Goal: Transaction & Acquisition: Purchase product/service

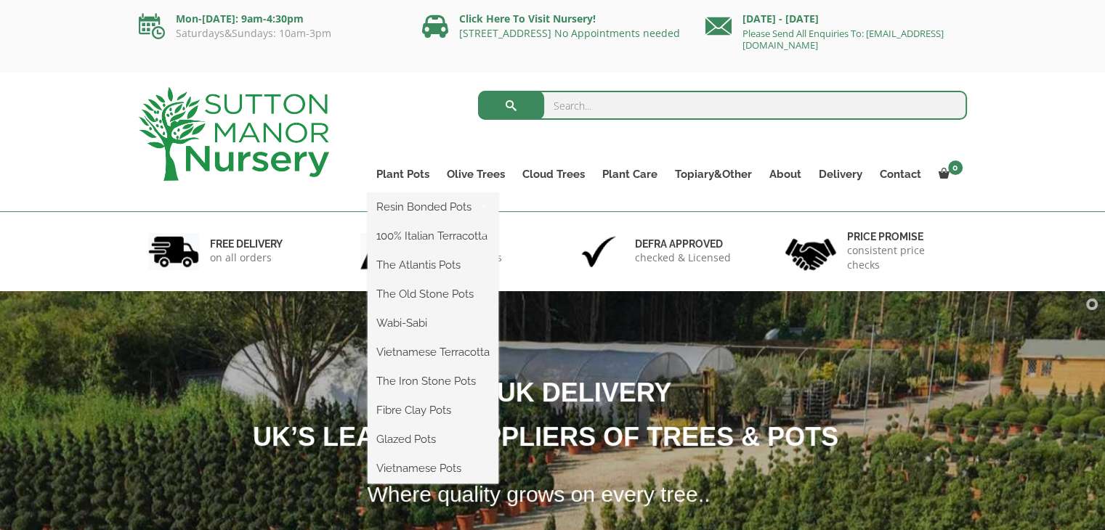
click at [416, 193] on ul "Resin Bonded Pots The Amalfi Pots The Milan Pots The Capri Pots The Brunello Po…" at bounding box center [433, 338] width 131 height 291
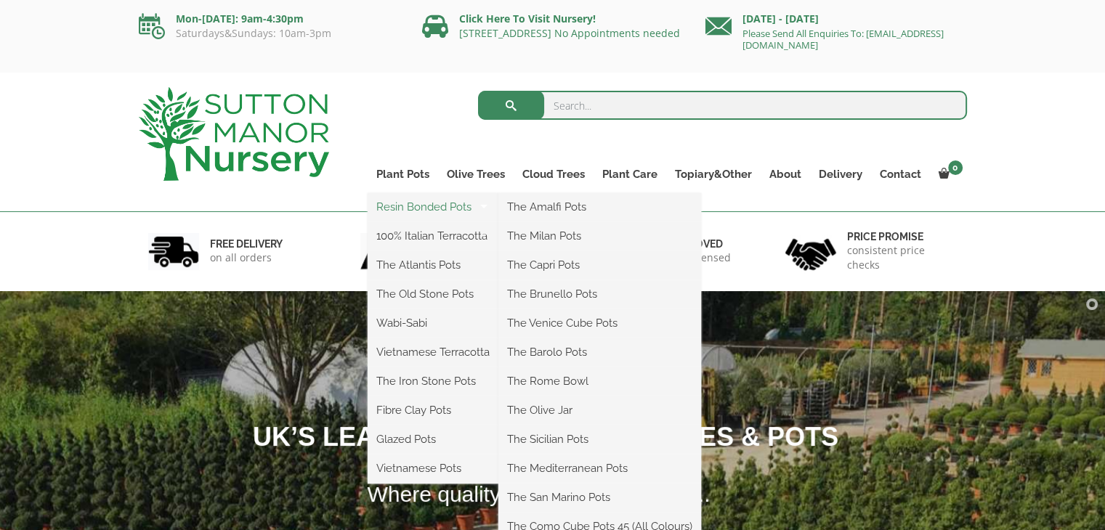
click at [421, 204] on link "Resin Bonded Pots" at bounding box center [433, 207] width 131 height 22
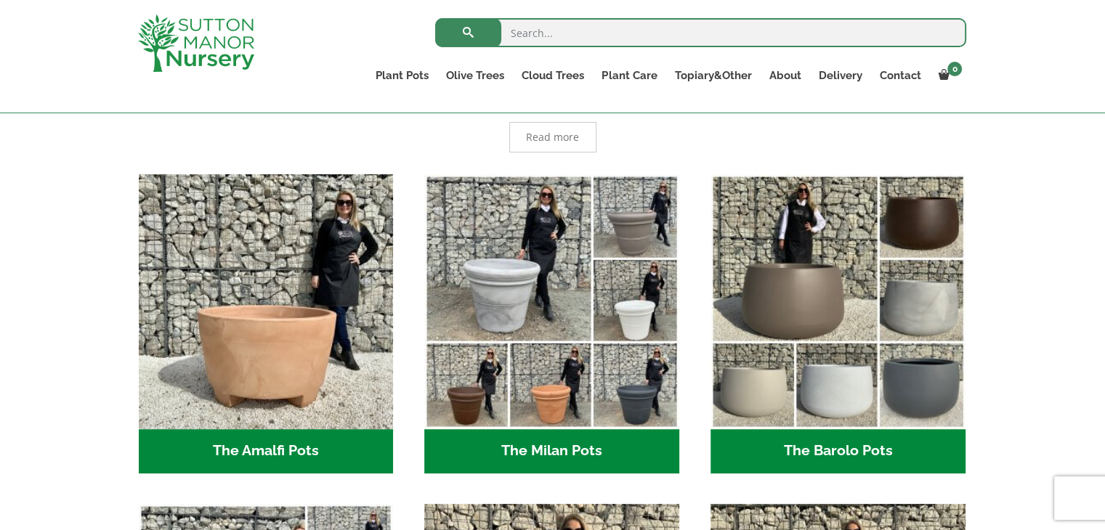
scroll to position [339, 0]
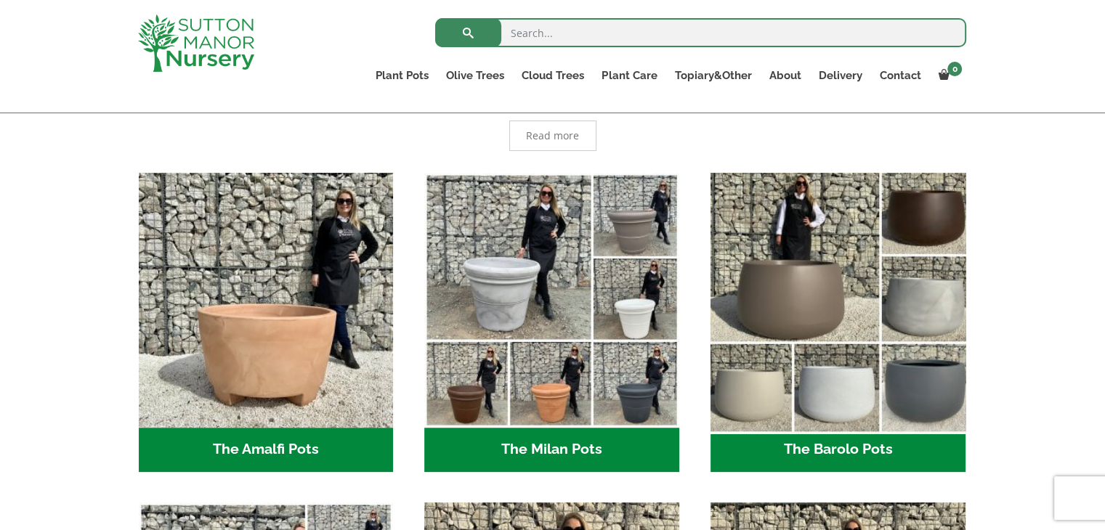
click at [819, 326] on img "Visit product category The Barolo Pots" at bounding box center [837, 299] width 267 height 267
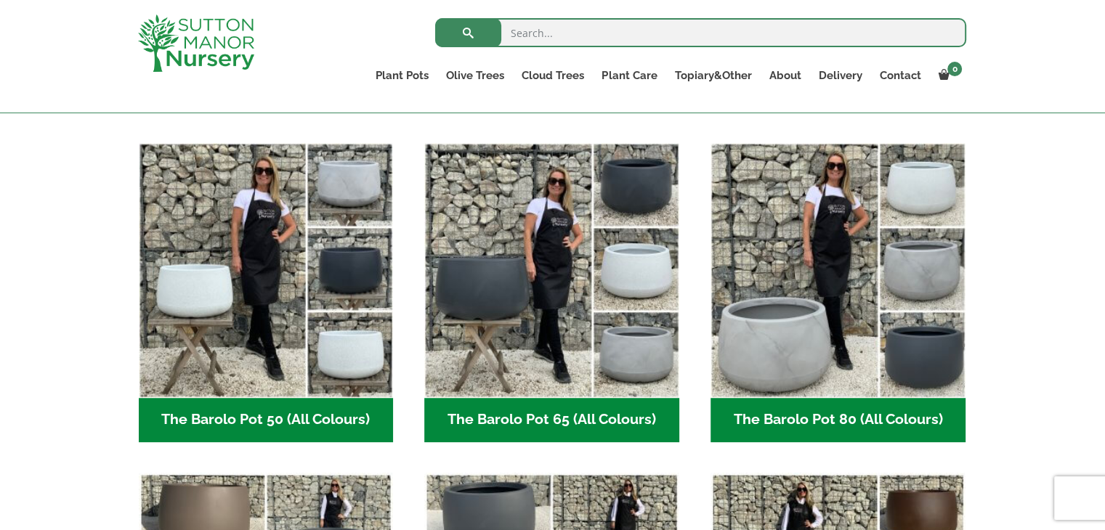
scroll to position [353, 0]
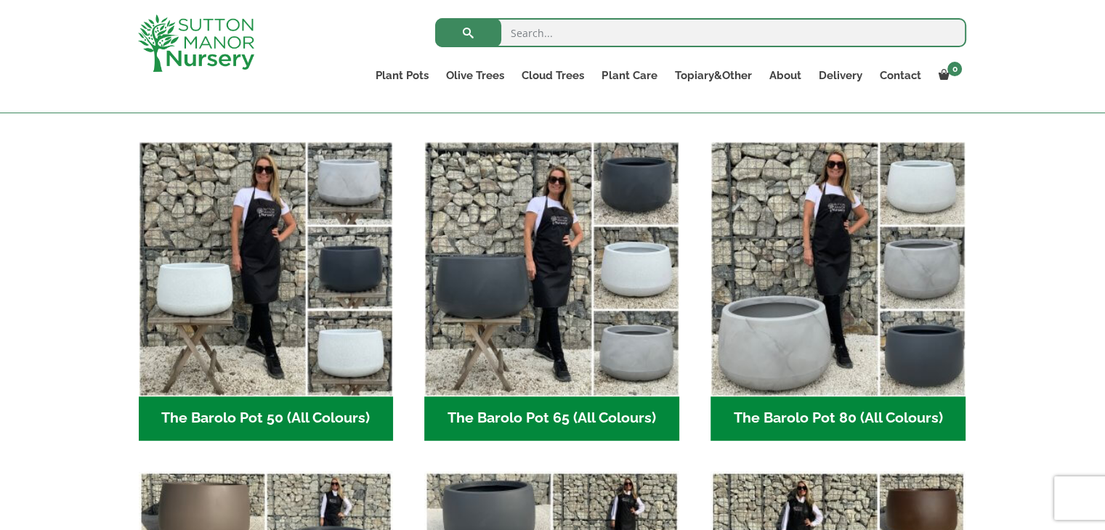
click at [819, 326] on img "Visit product category The Barolo Pot 80 (All Colours)" at bounding box center [838, 269] width 255 height 255
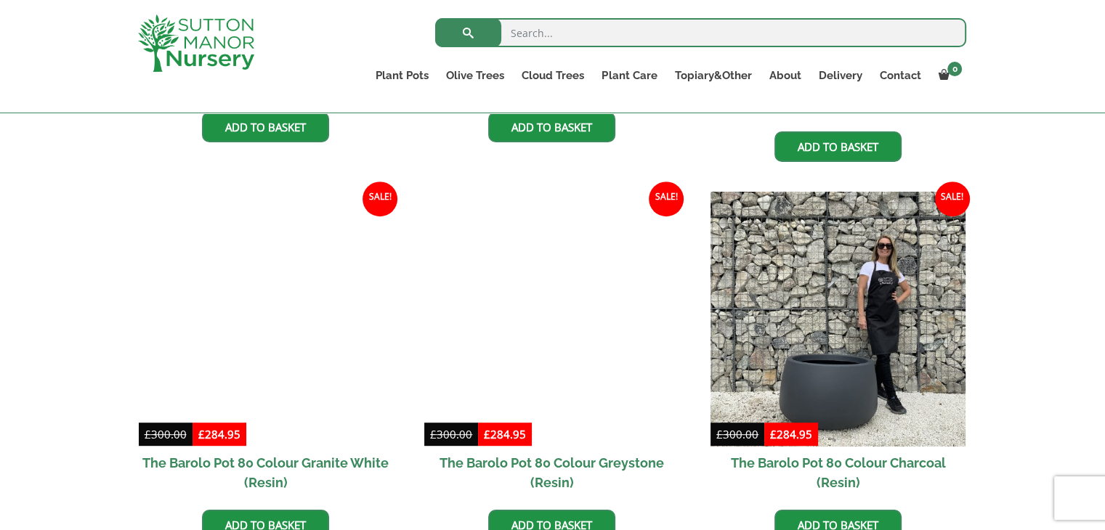
scroll to position [671, 0]
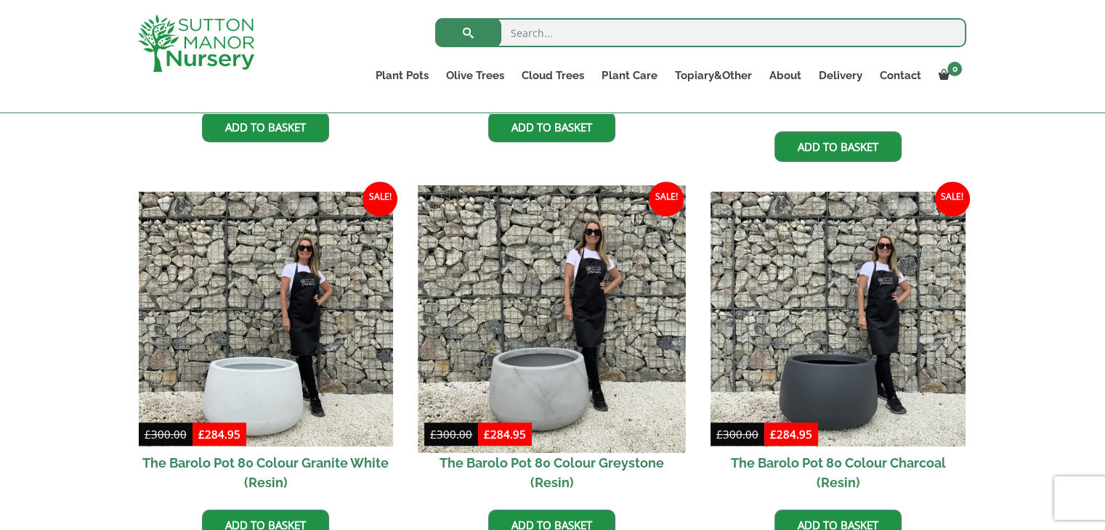
click at [572, 325] on img at bounding box center [551, 319] width 267 height 267
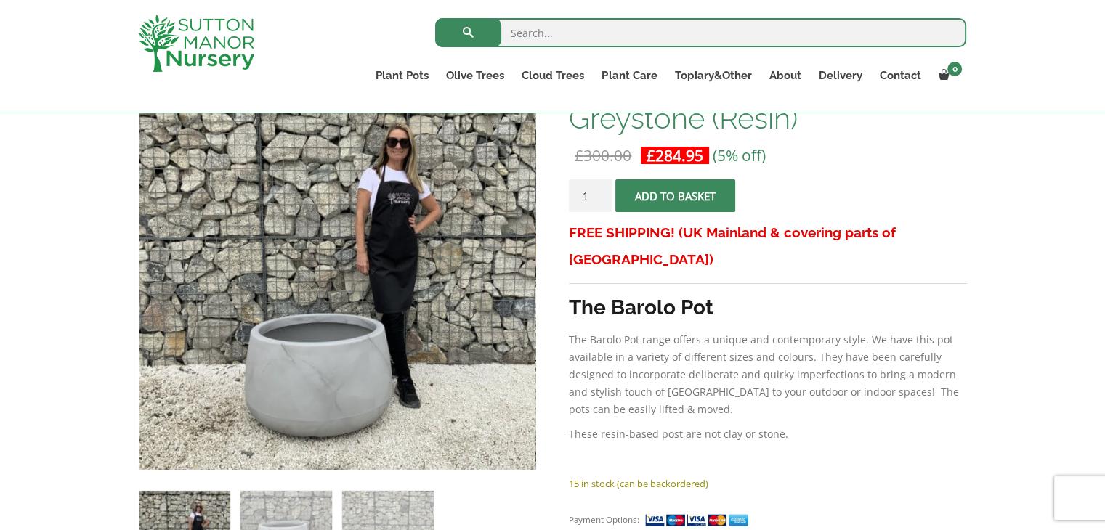
scroll to position [264, 0]
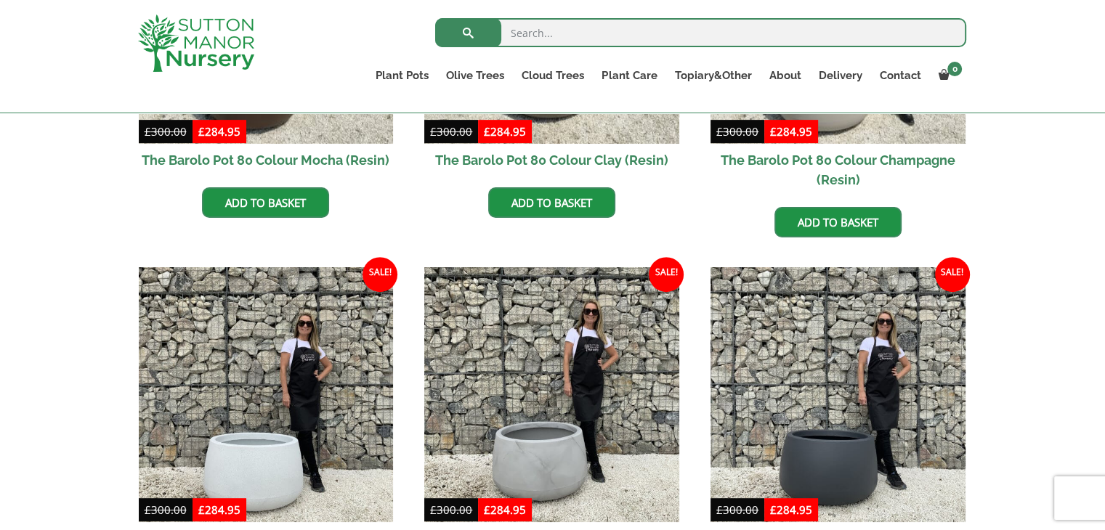
scroll to position [596, 0]
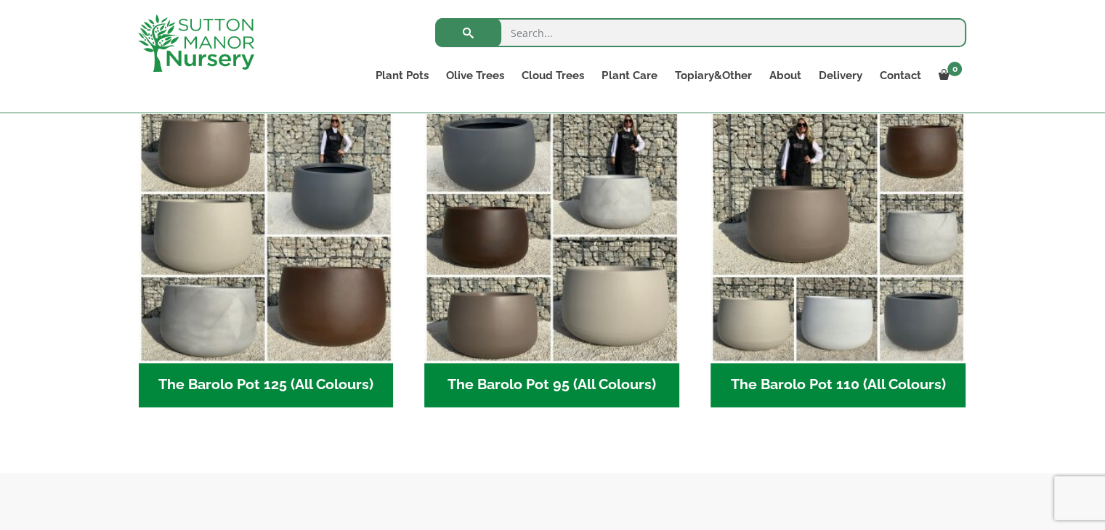
scroll to position [718, 0]
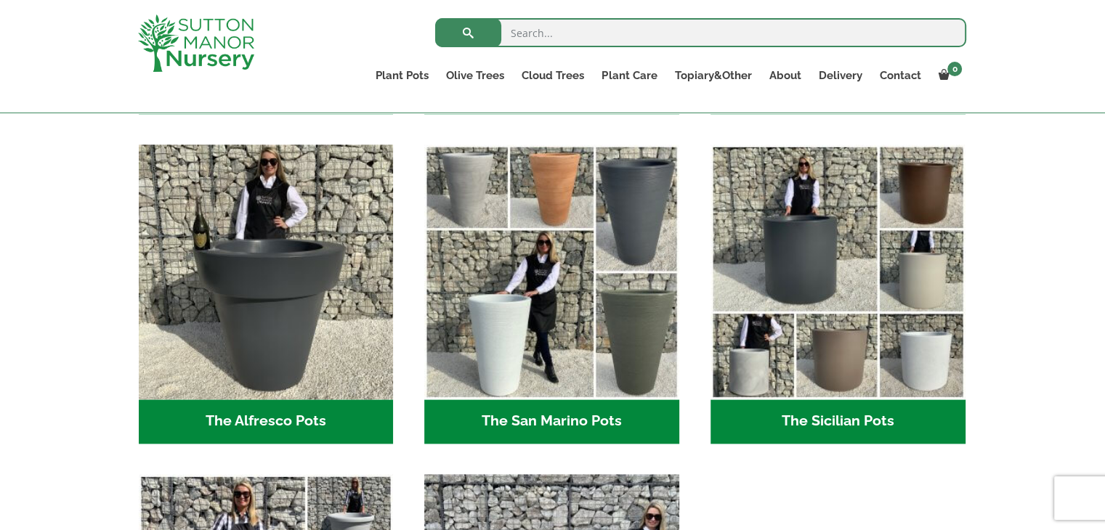
scroll to position [1684, 0]
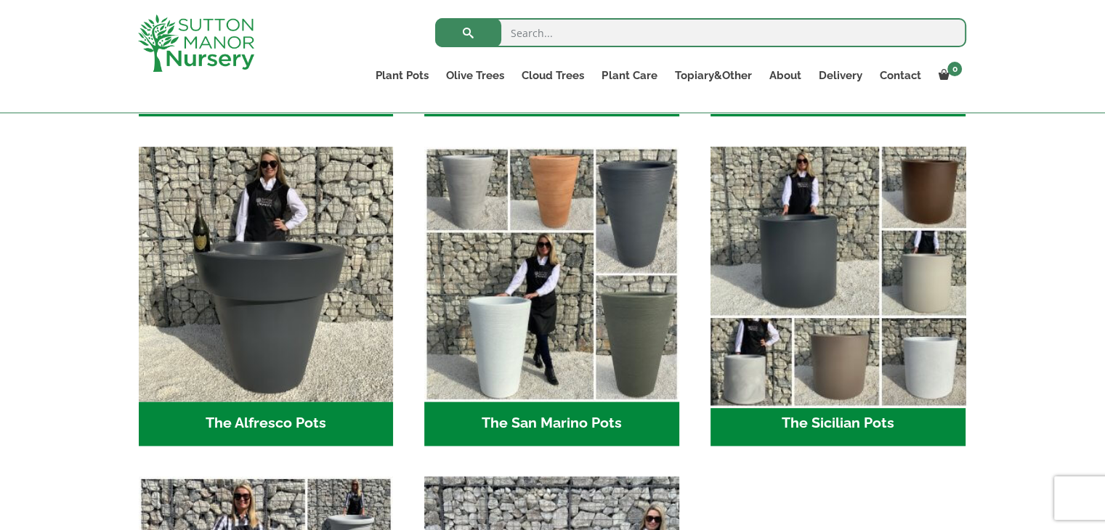
click at [860, 315] on img "Visit product category The Sicilian Pots" at bounding box center [837, 273] width 267 height 267
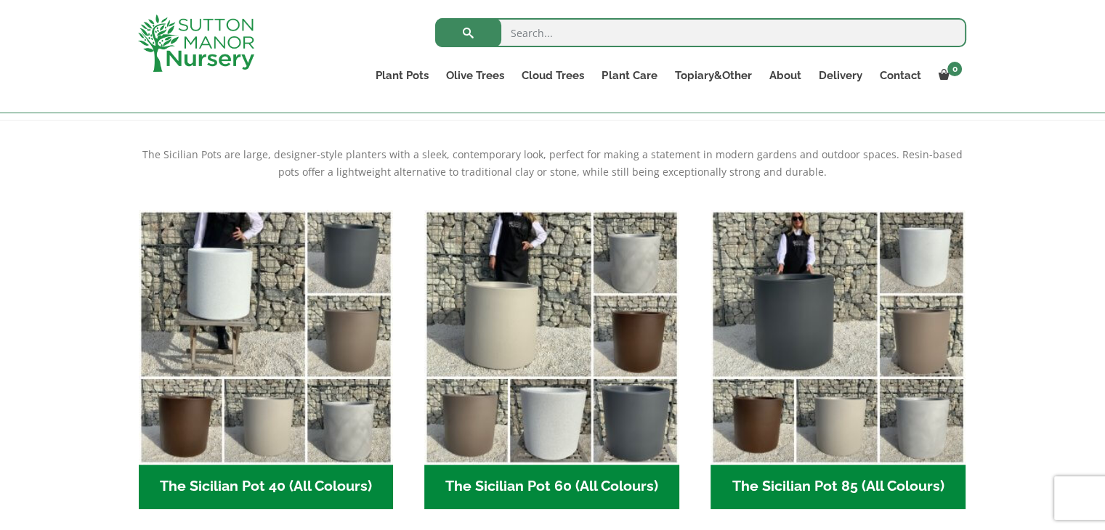
scroll to position [278, 0]
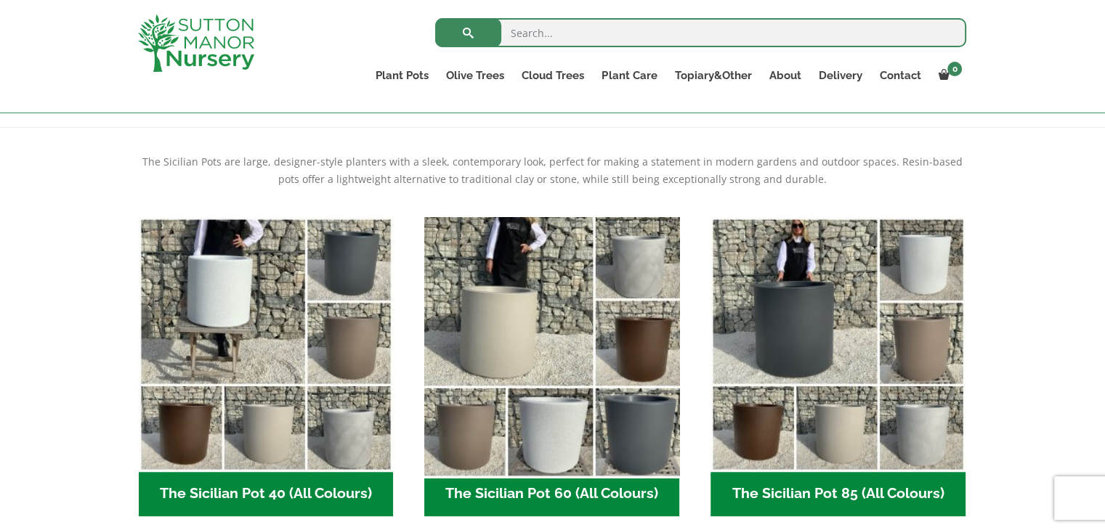
click at [567, 317] on img "Visit product category The Sicilian Pot 60 (All Colours)" at bounding box center [551, 344] width 267 height 267
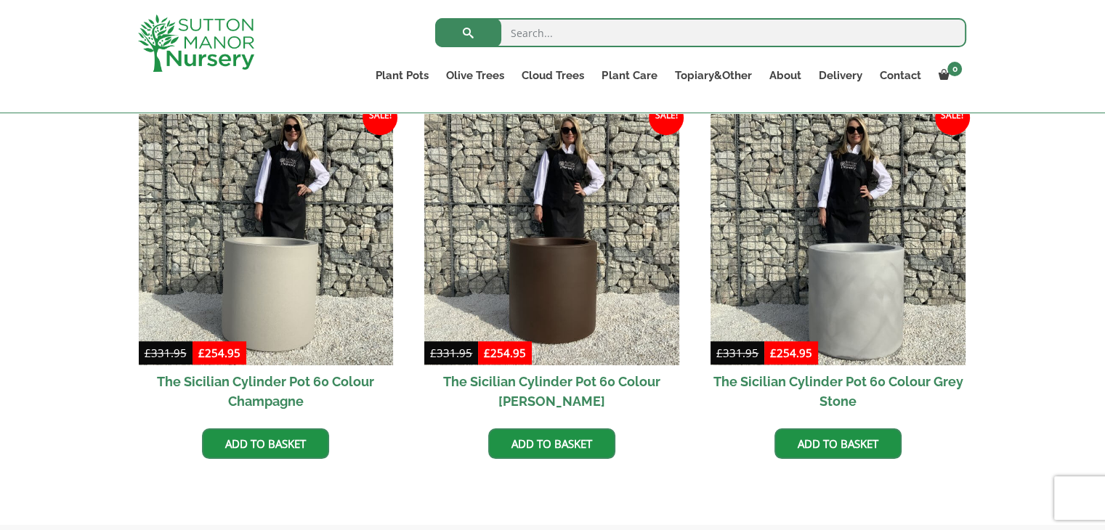
scroll to position [740, 0]
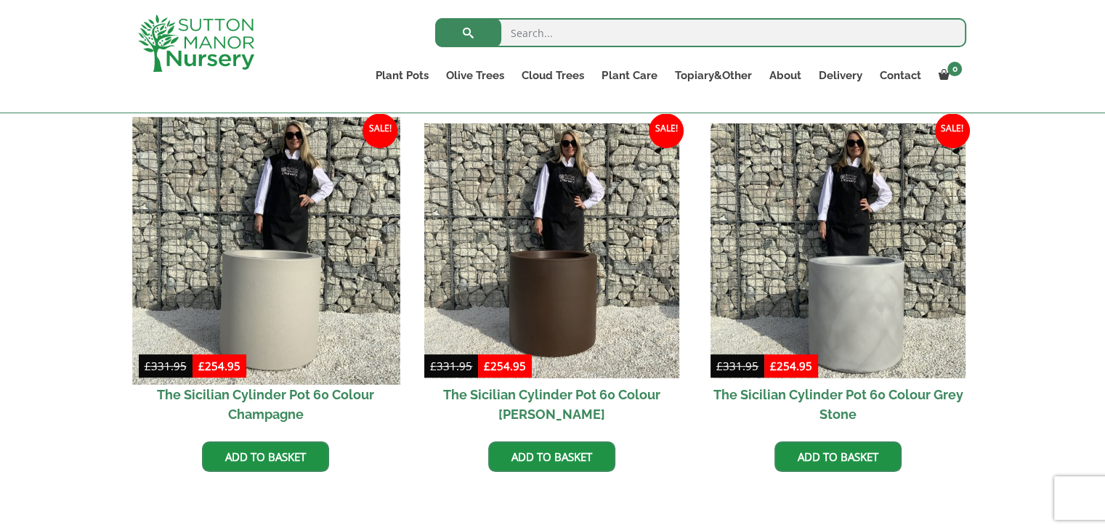
click at [288, 309] on img at bounding box center [265, 251] width 267 height 267
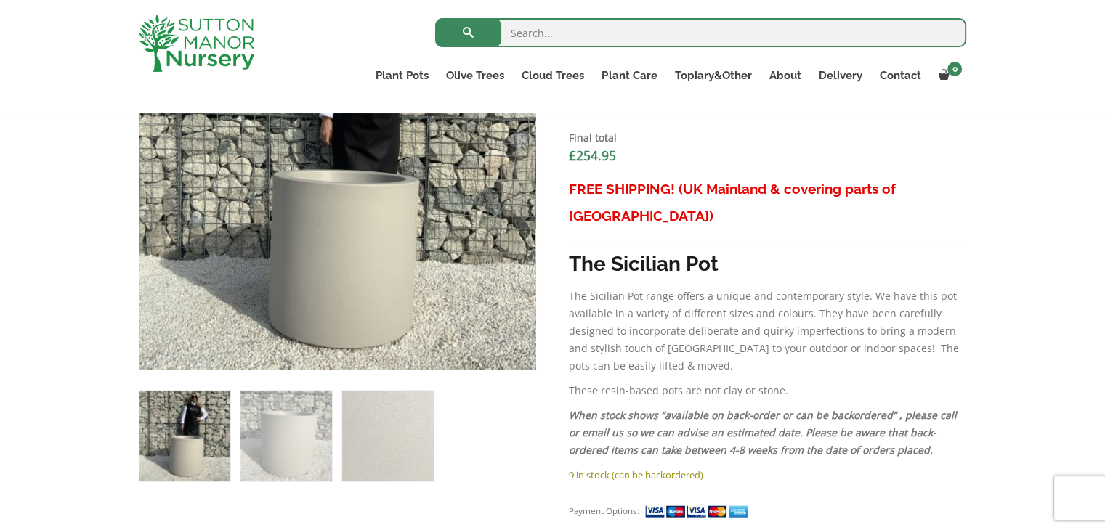
scroll to position [596, 0]
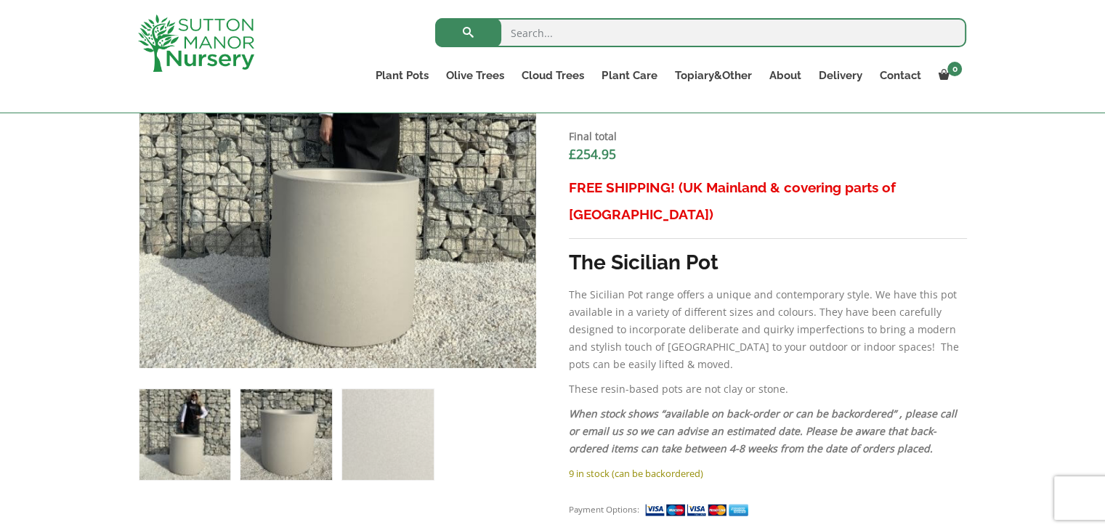
click at [294, 426] on img at bounding box center [285, 434] width 91 height 91
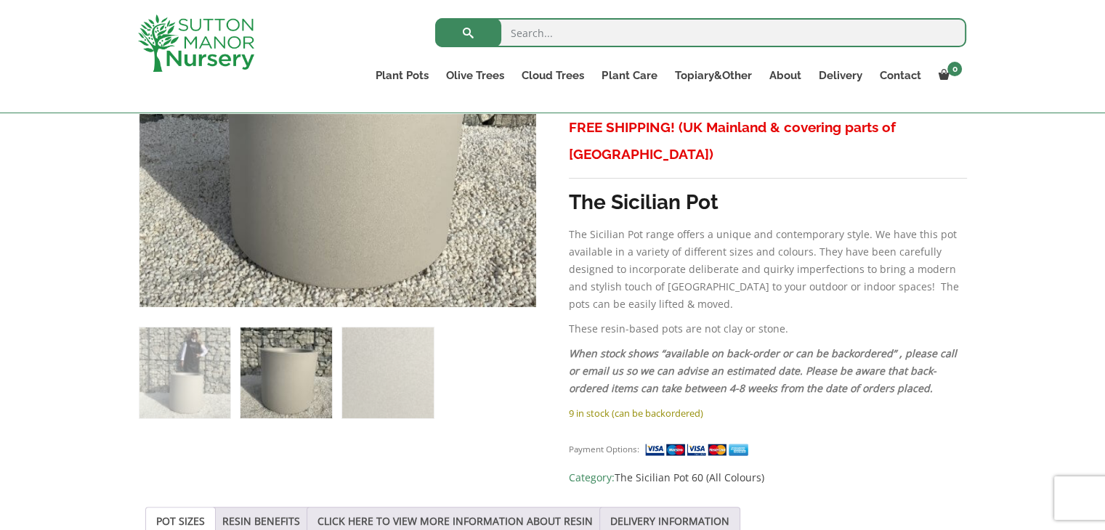
scroll to position [657, 0]
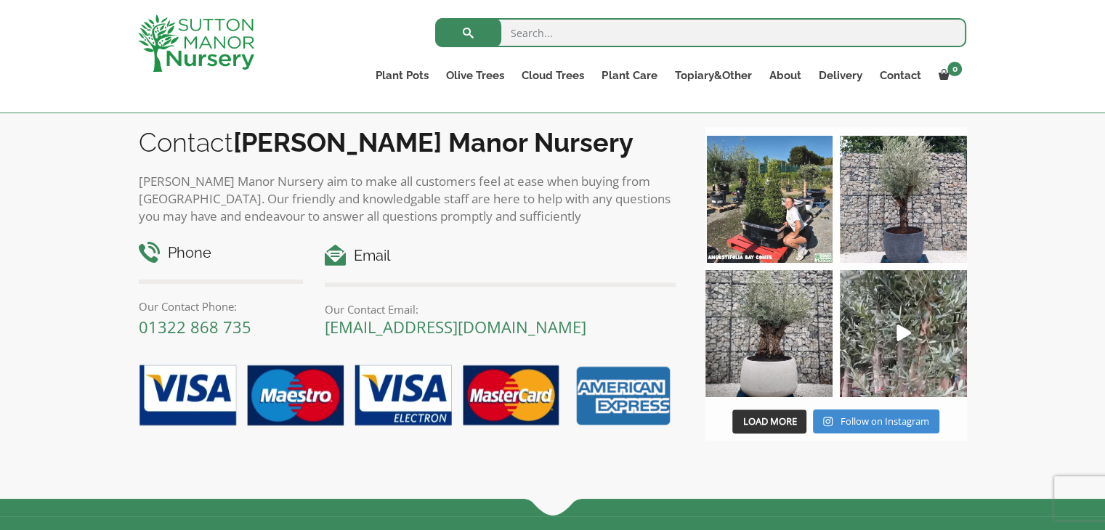
scroll to position [1225, 0]
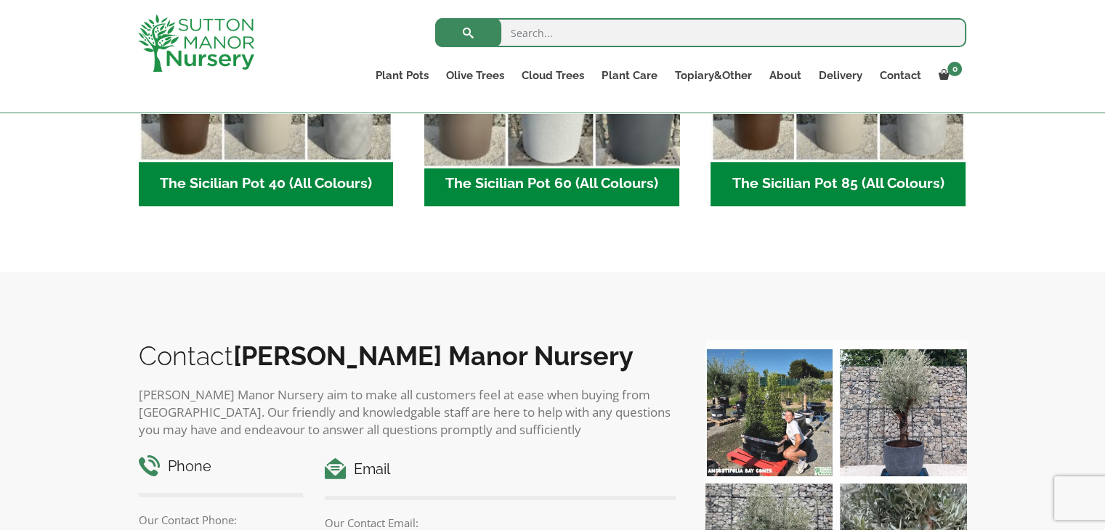
scroll to position [589, 0]
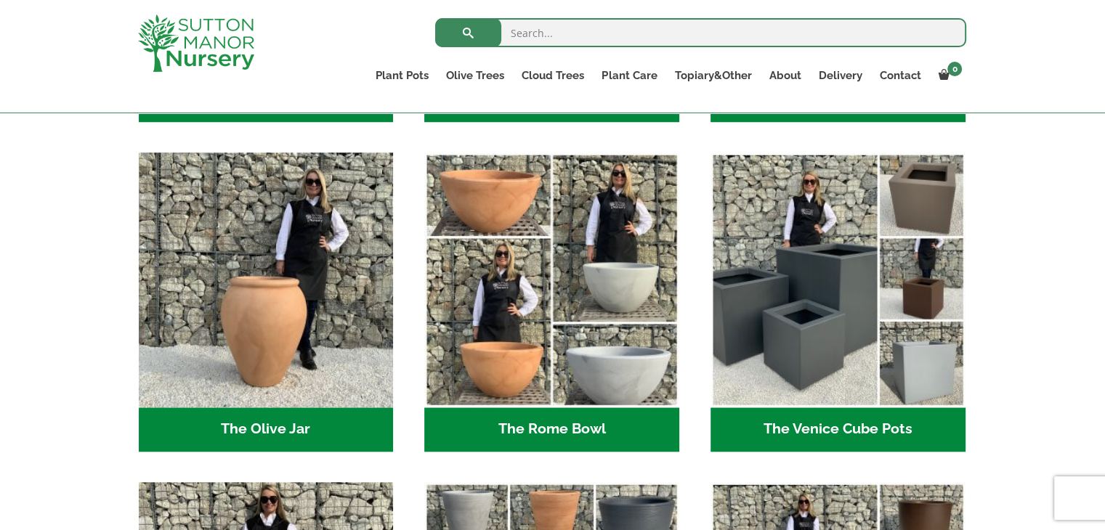
scroll to position [1348, 0]
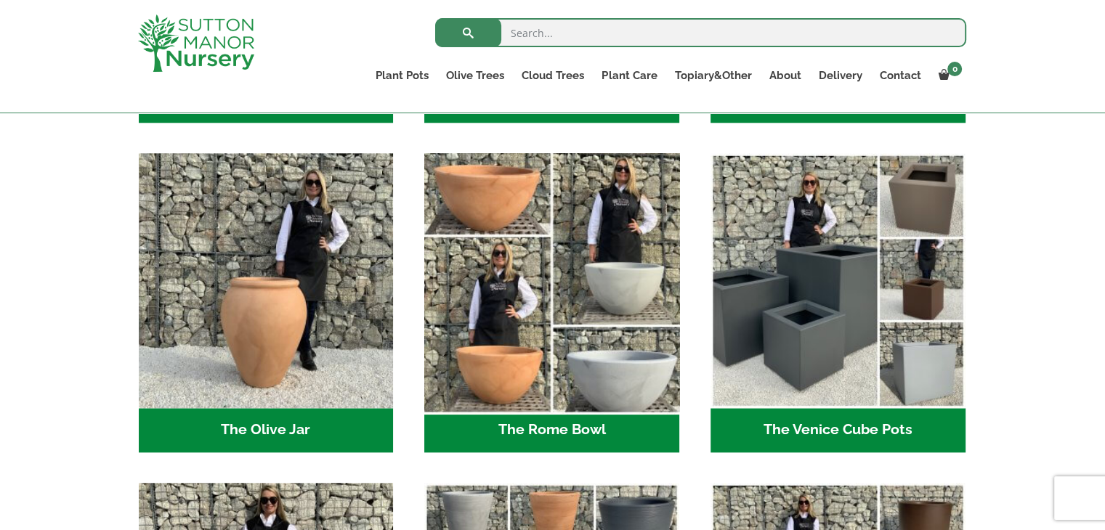
click at [464, 251] on img "Visit product category The Rome Bowl" at bounding box center [551, 280] width 267 height 267
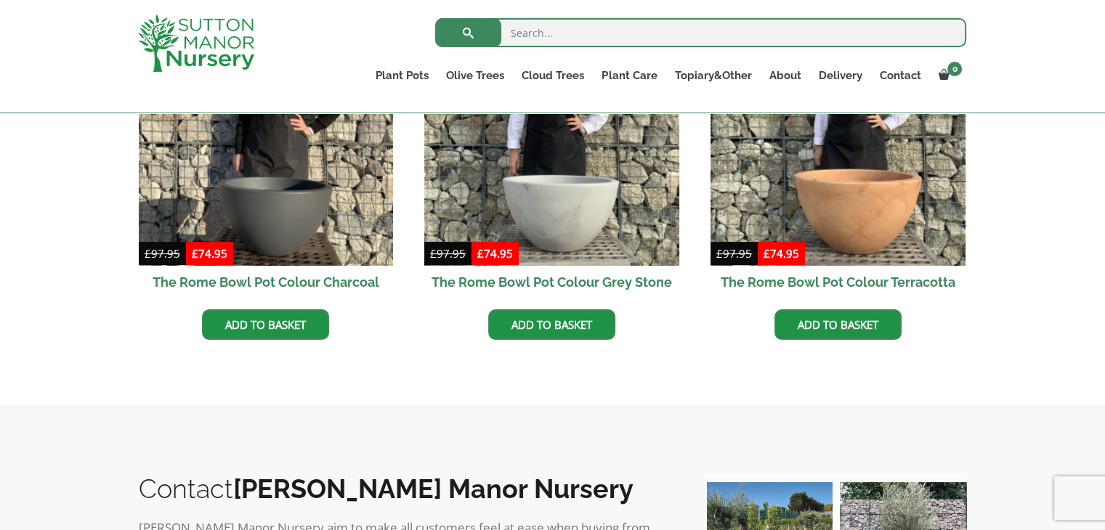
scroll to position [543, 0]
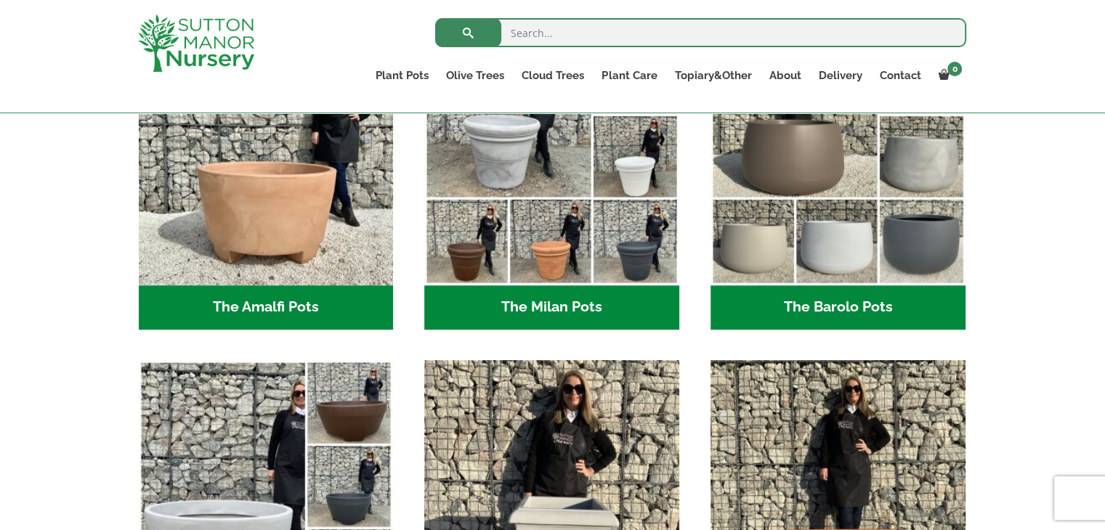
scroll to position [475, 0]
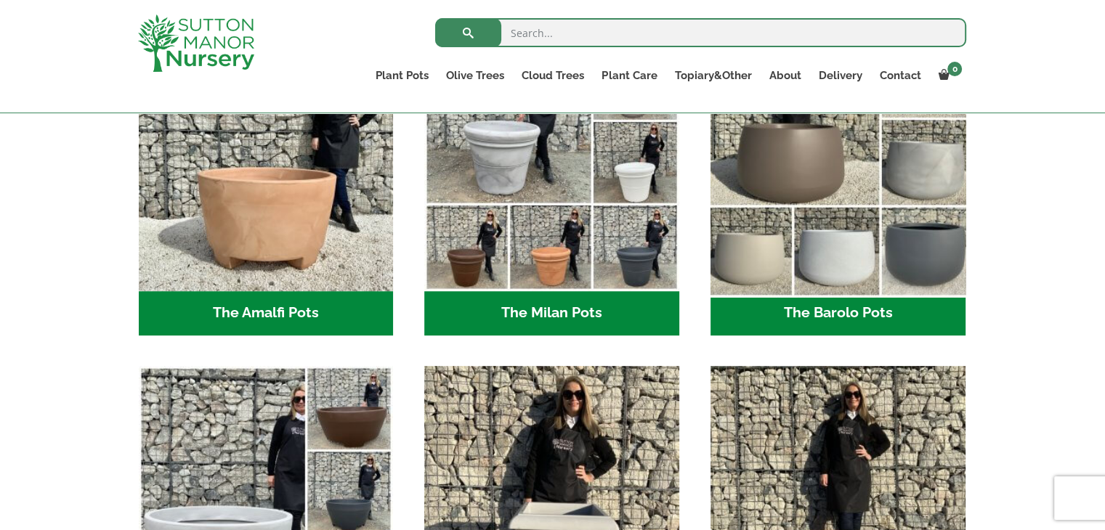
click at [809, 201] on img "Visit product category The Barolo Pots" at bounding box center [837, 163] width 267 height 267
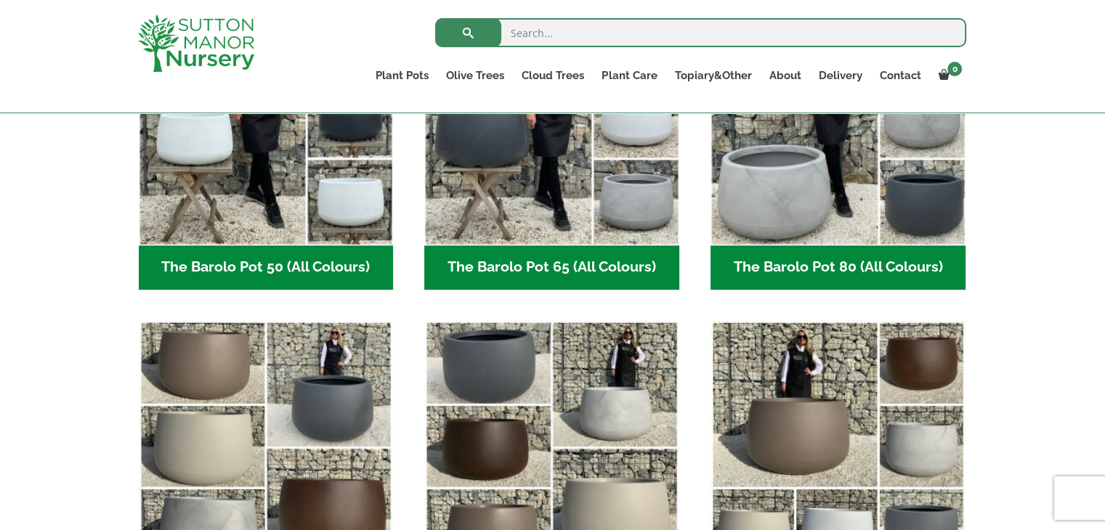
scroll to position [519, 0]
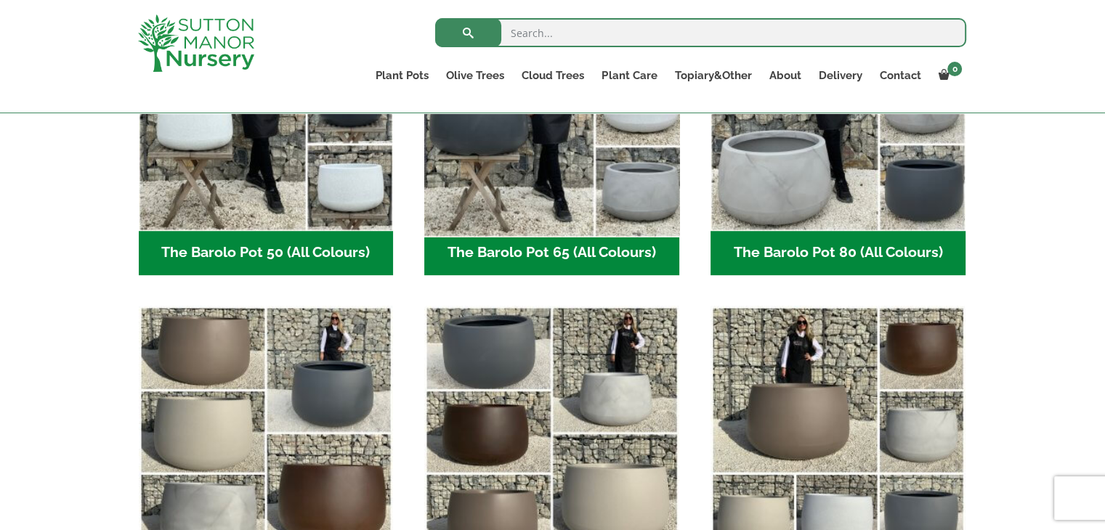
click at [546, 169] on img "Visit product category The Barolo Pot 65 (All Colours)" at bounding box center [551, 102] width 267 height 267
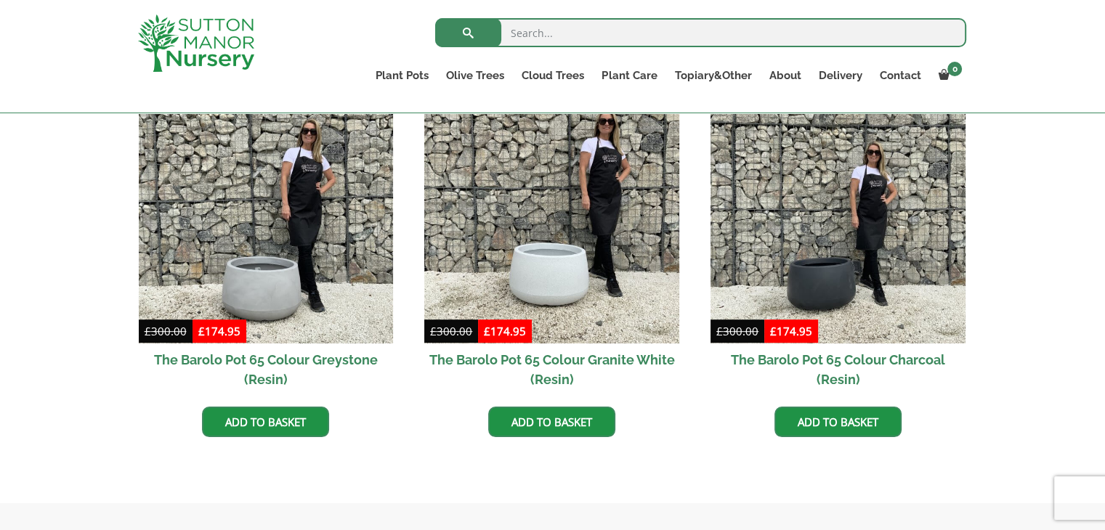
scroll to position [776, 0]
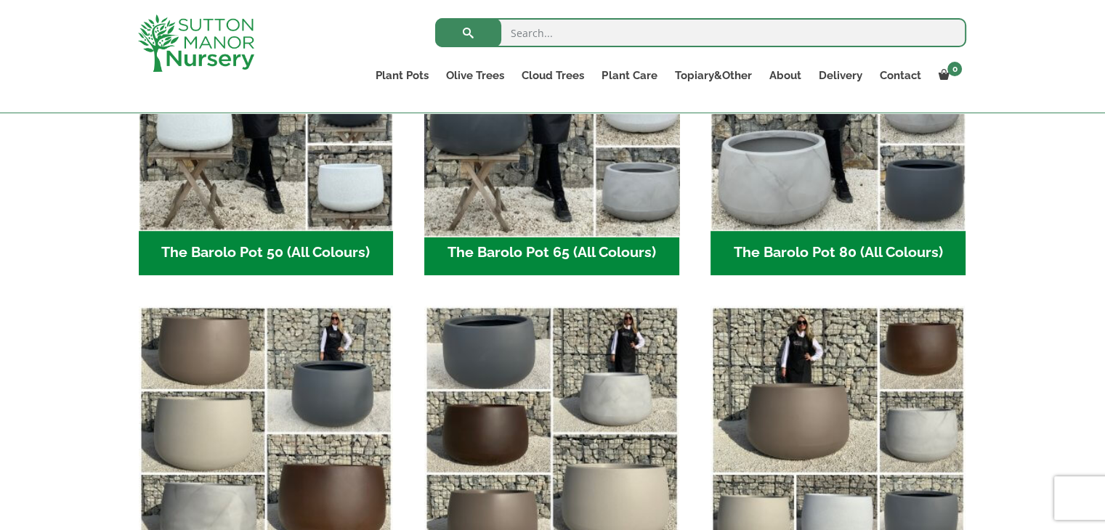
click at [527, 191] on img "Visit product category The Barolo Pot 65 (All Colours)" at bounding box center [551, 102] width 267 height 267
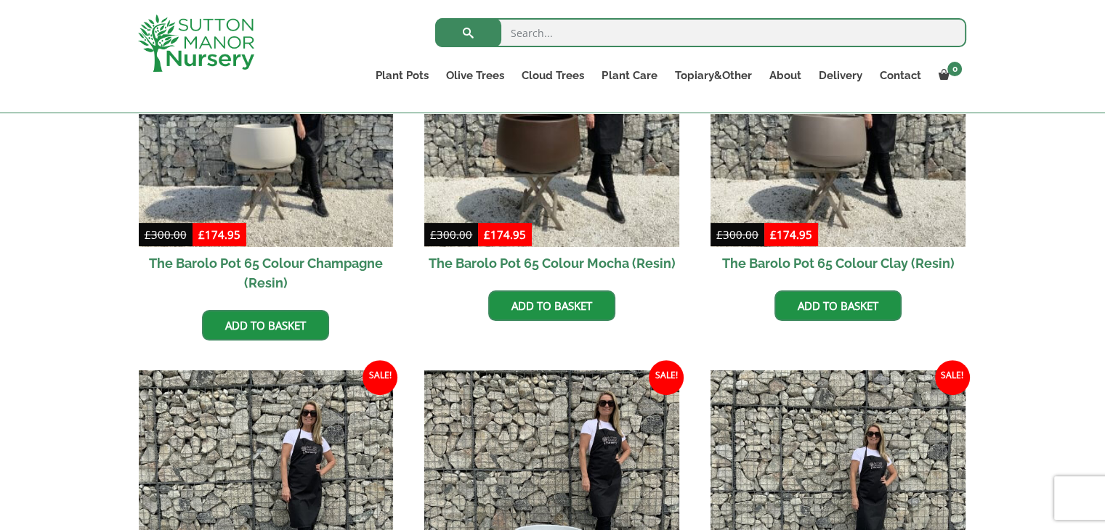
scroll to position [495, 0]
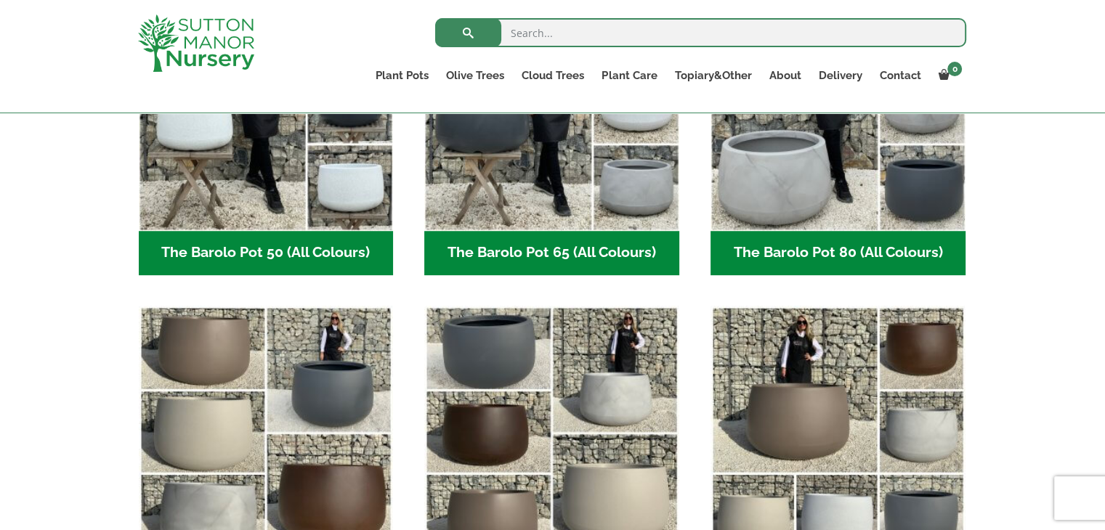
click at [247, 230] on img "Visit product category The Barolo Pot 50 (All Colours)" at bounding box center [266, 103] width 255 height 255
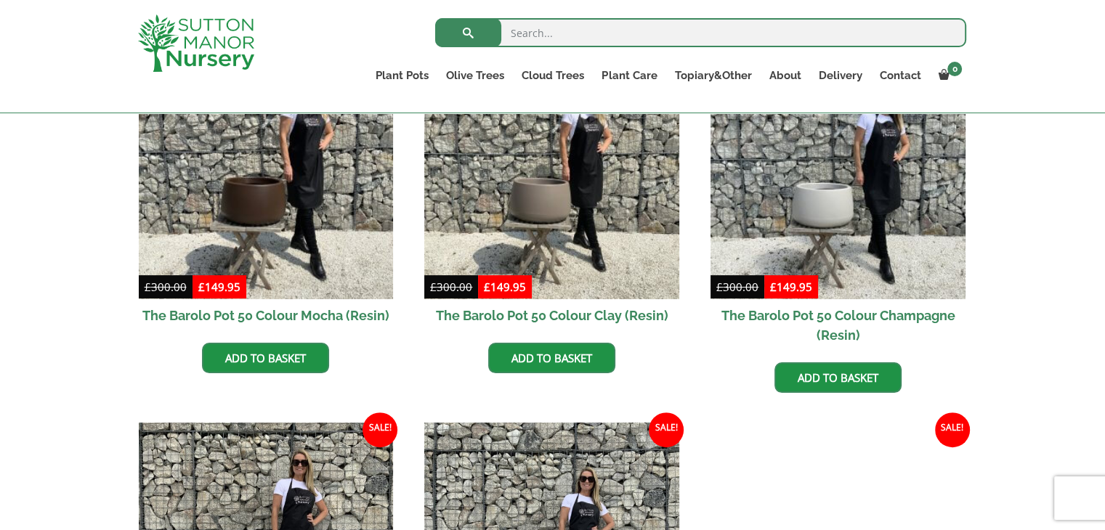
scroll to position [442, 0]
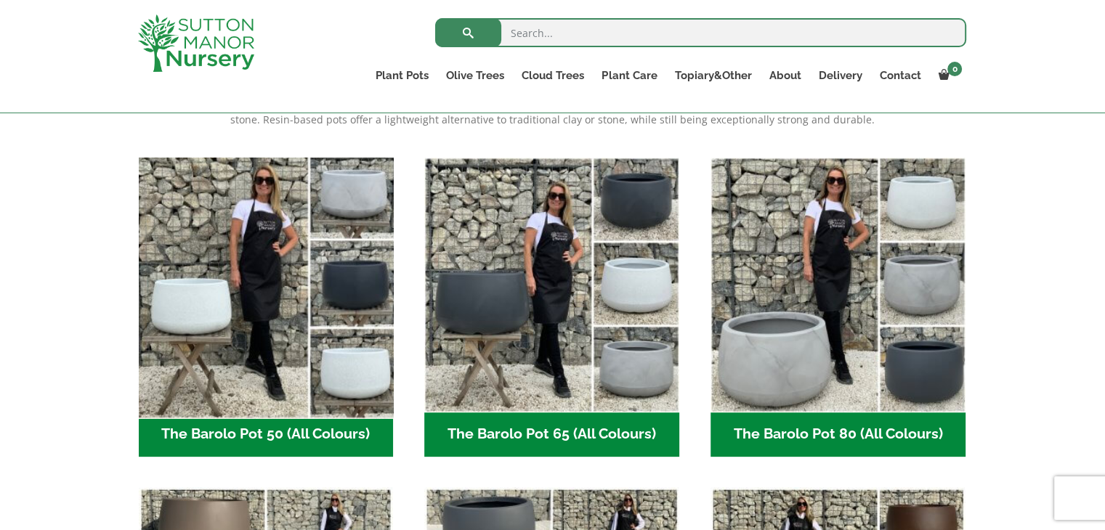
scroll to position [340, 0]
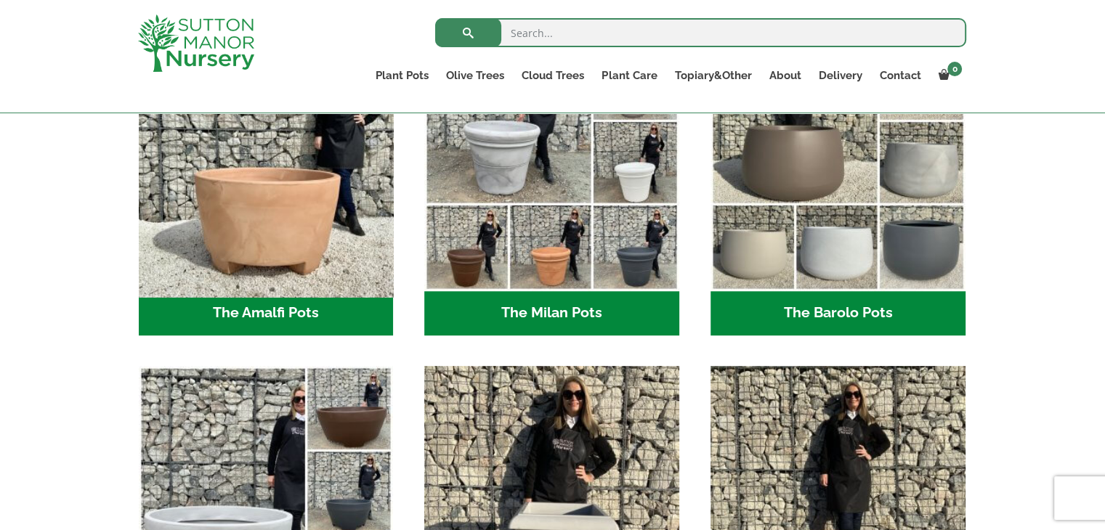
click at [281, 235] on img "Visit product category The Amalfi Pots" at bounding box center [265, 163] width 267 height 267
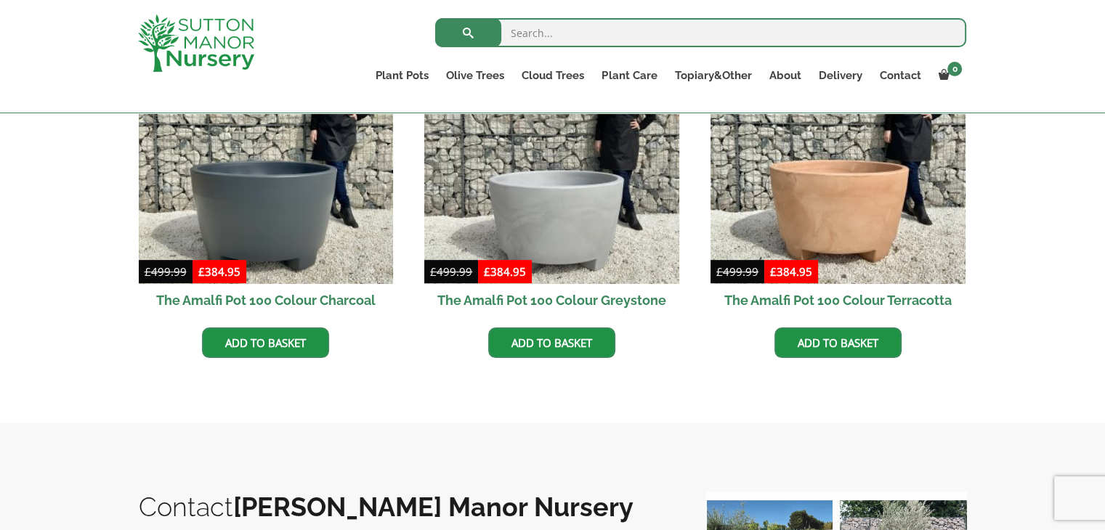
scroll to position [520, 0]
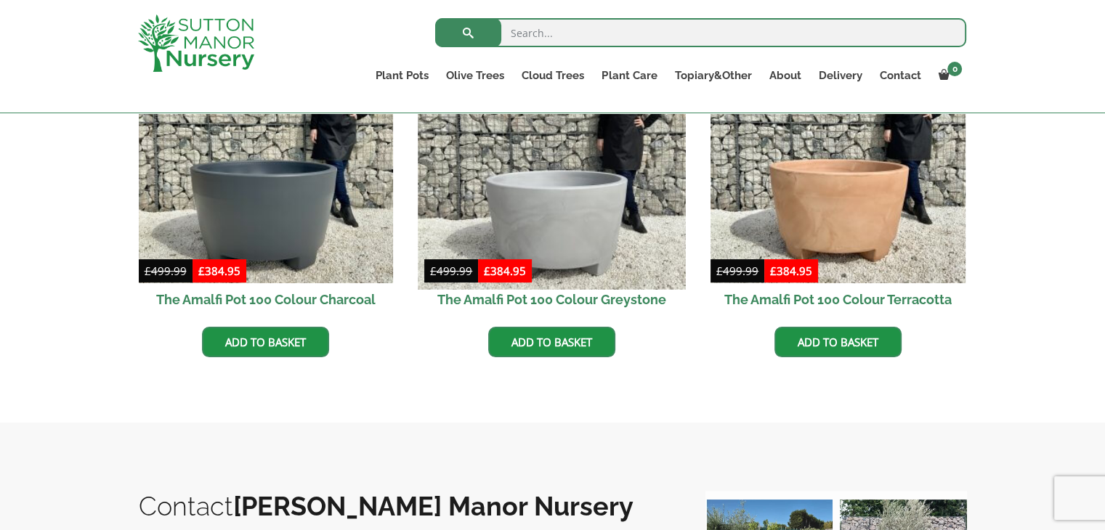
click at [434, 214] on img at bounding box center [551, 155] width 267 height 267
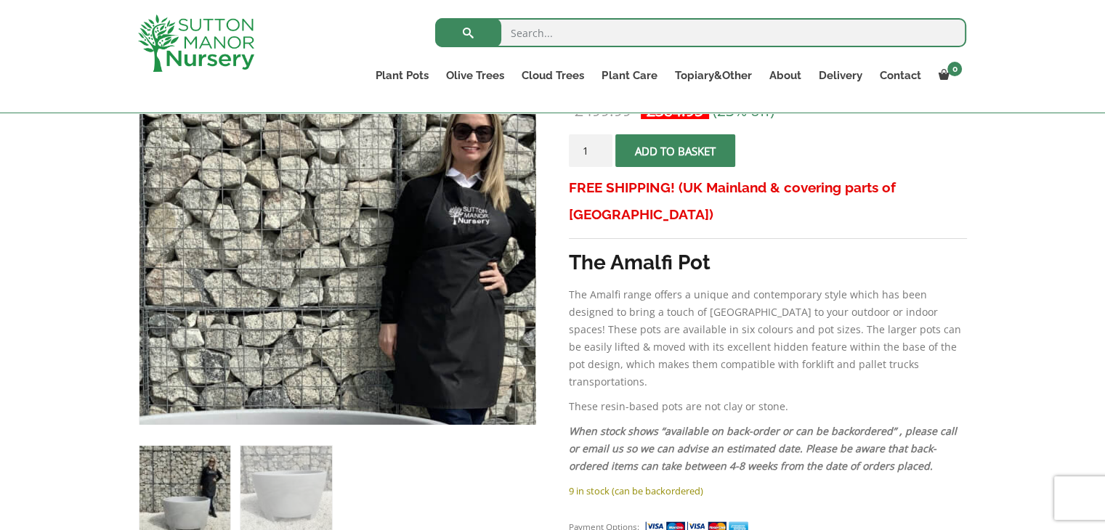
scroll to position [308, 0]
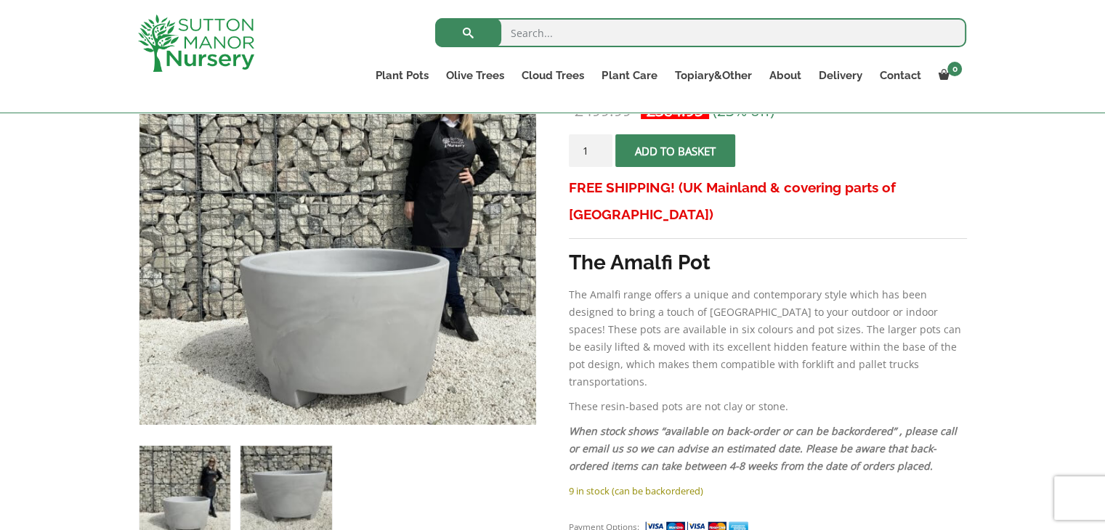
click at [319, 475] on img at bounding box center [285, 491] width 91 height 91
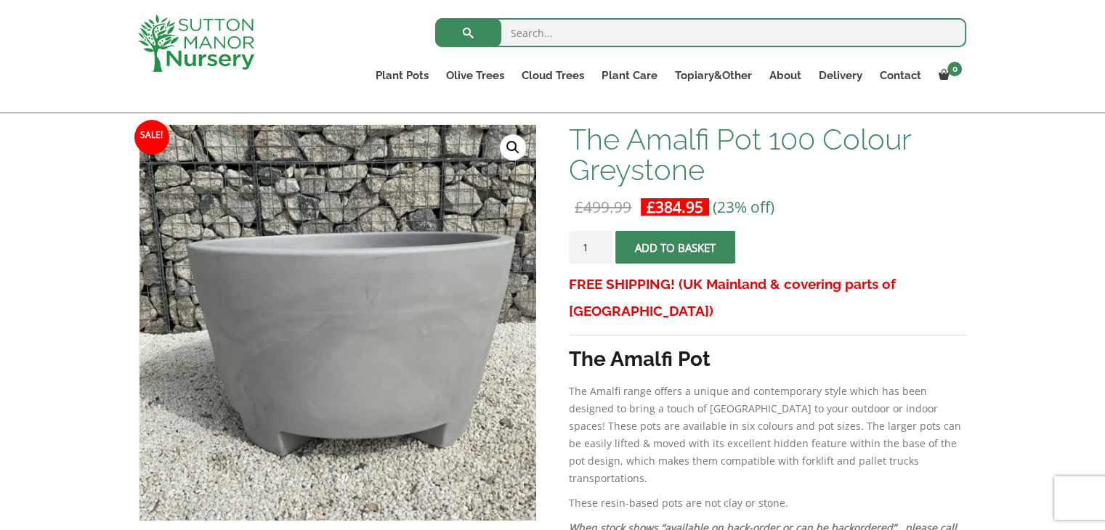
scroll to position [212, 0]
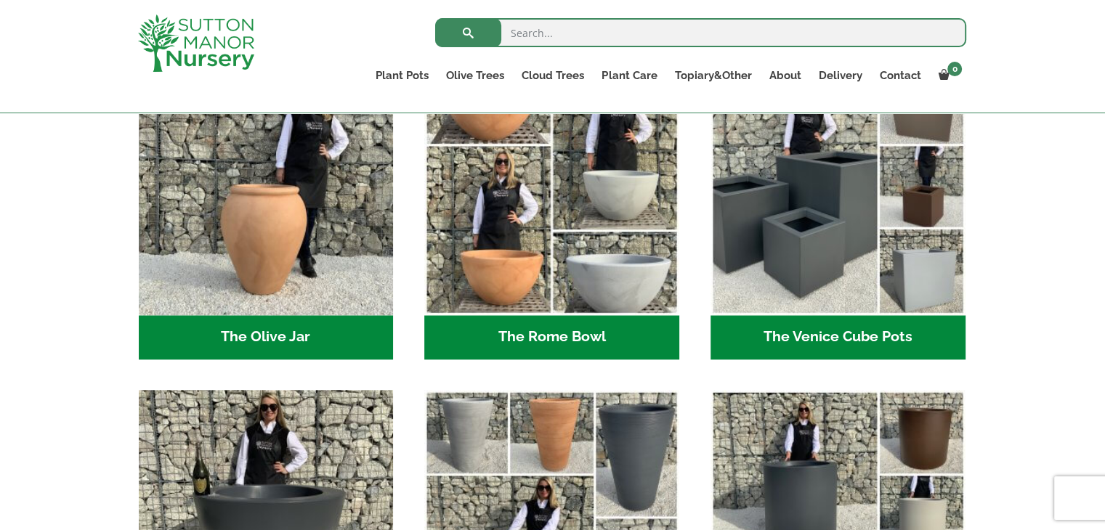
scroll to position [1440, 0]
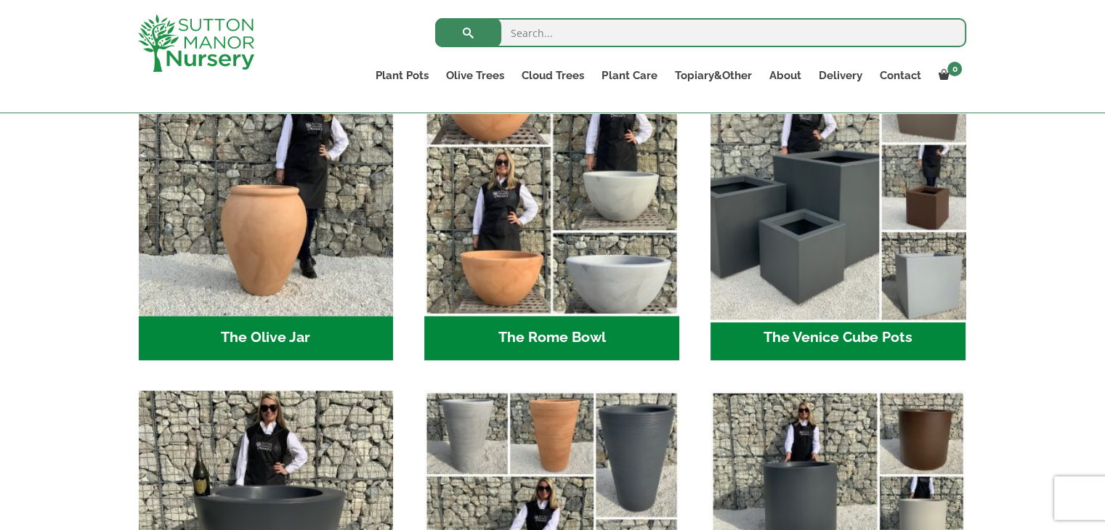
click at [799, 204] on img "Visit product category The Venice Cube Pots" at bounding box center [837, 187] width 267 height 267
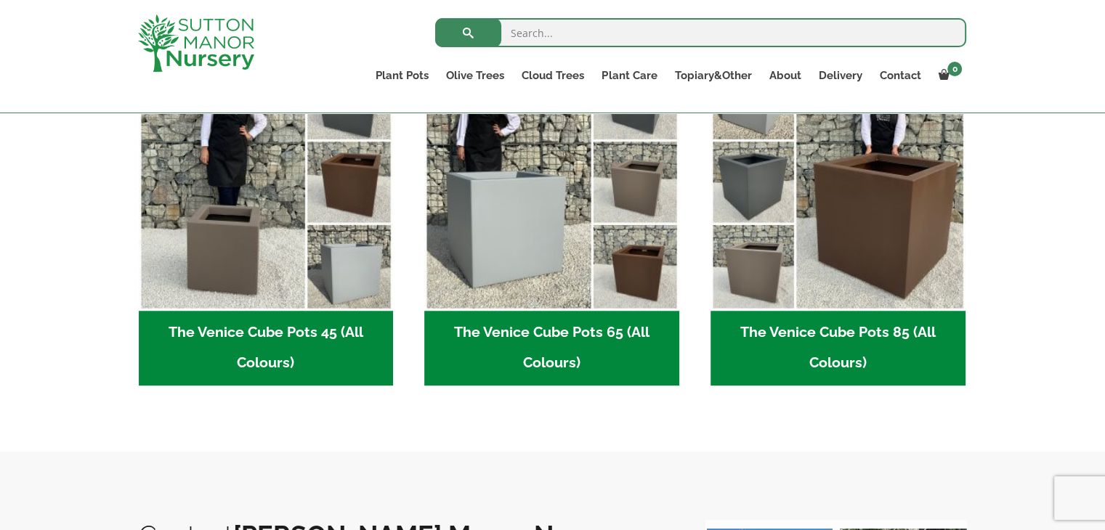
scroll to position [440, 0]
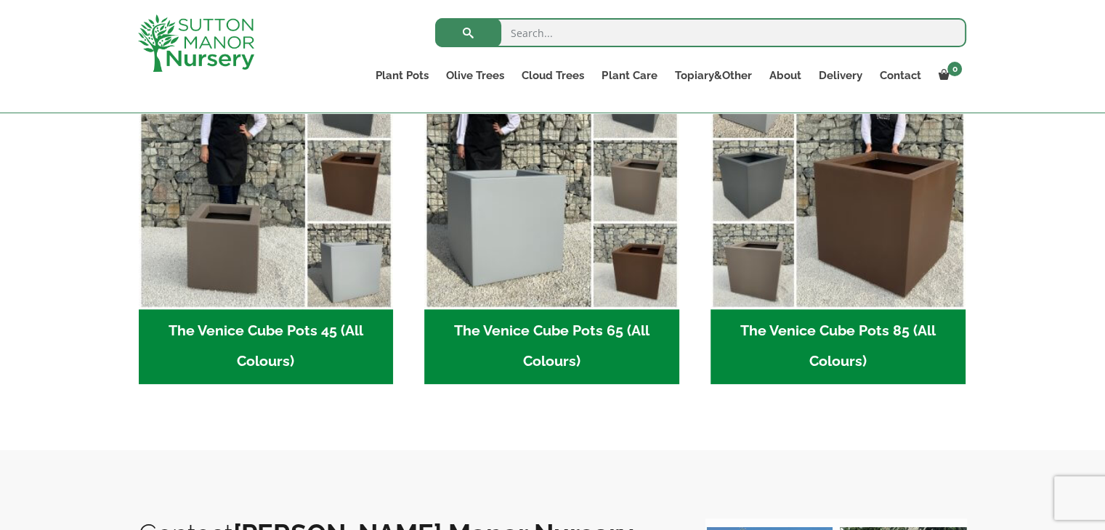
click at [799, 204] on img "Visit product category The Venice Cube Pots 85 (All Colours)" at bounding box center [838, 181] width 255 height 255
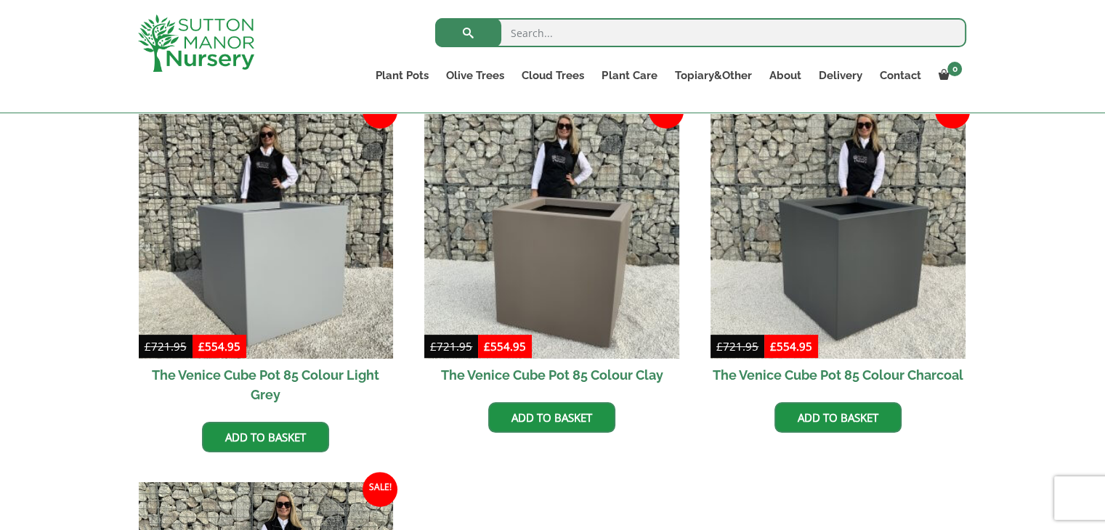
scroll to position [382, 0]
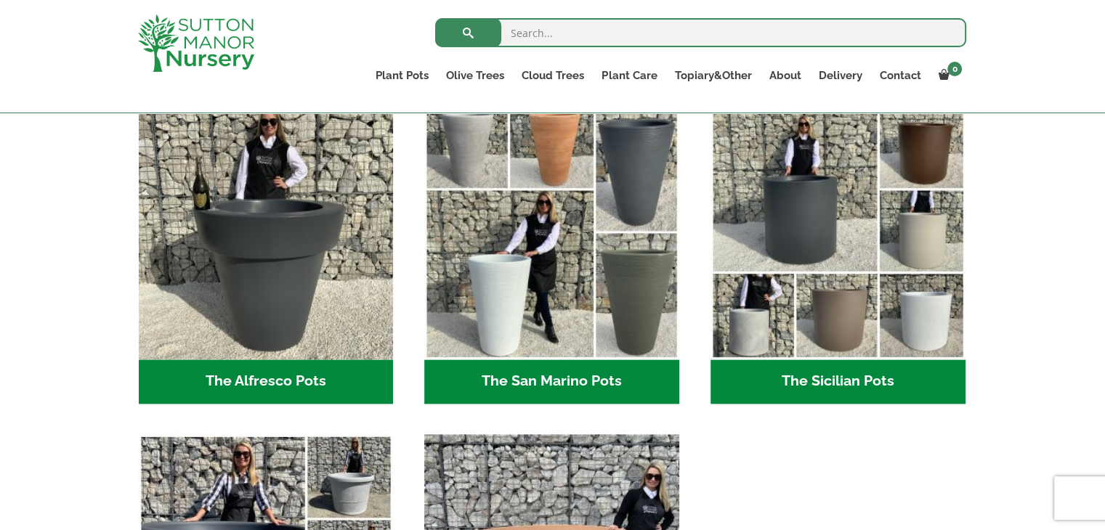
scroll to position [1723, 0]
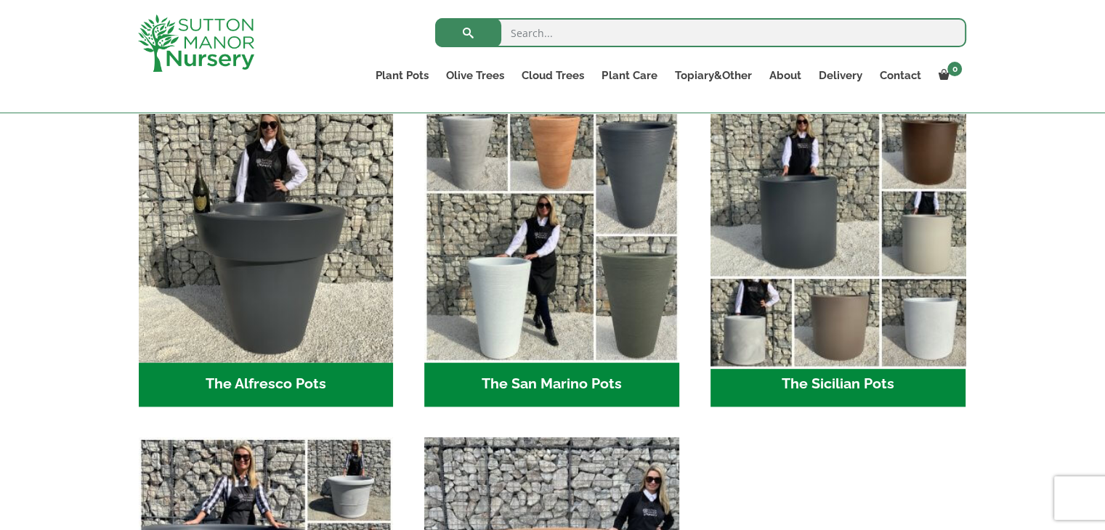
click at [864, 262] on img "Visit product category The Sicilian Pots" at bounding box center [837, 234] width 267 height 267
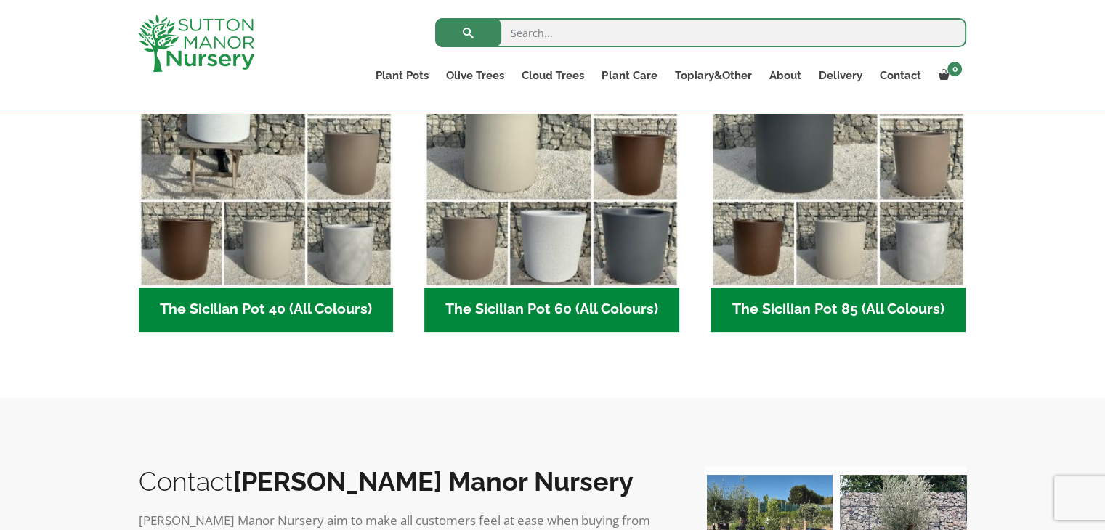
scroll to position [477, 0]
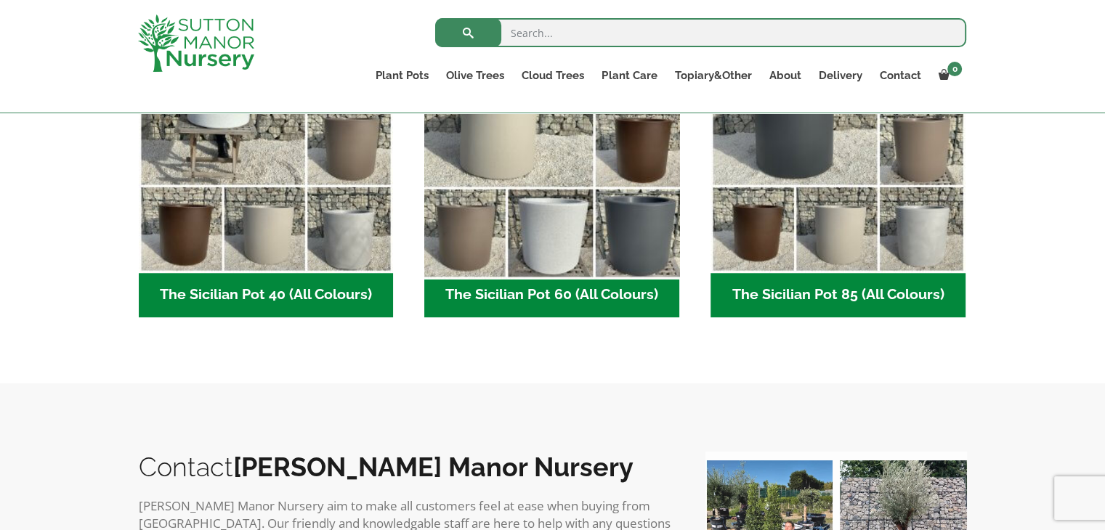
click at [553, 206] on img "Visit product category The Sicilian Pot 60 (All Colours)" at bounding box center [551, 145] width 267 height 267
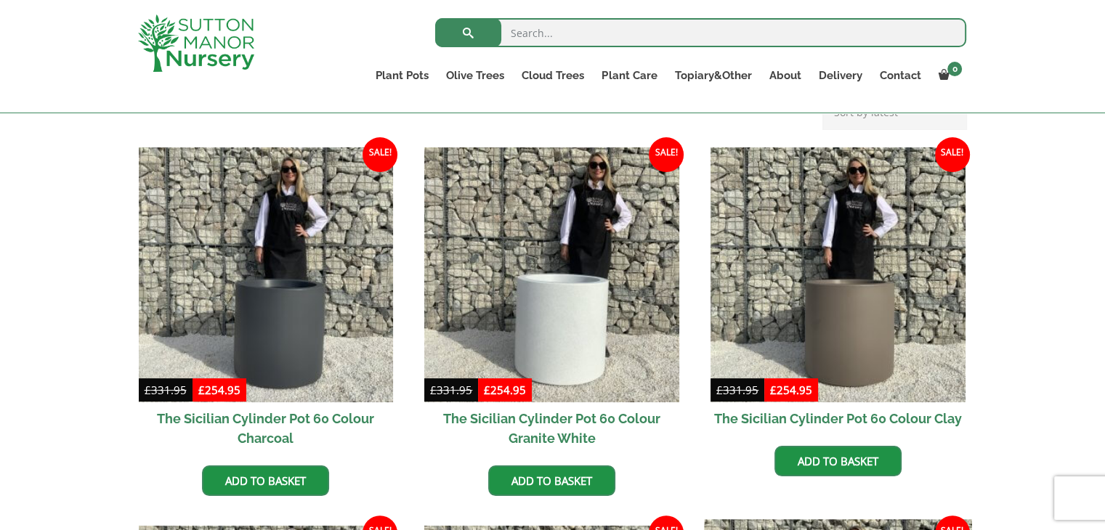
scroll to position [339, 0]
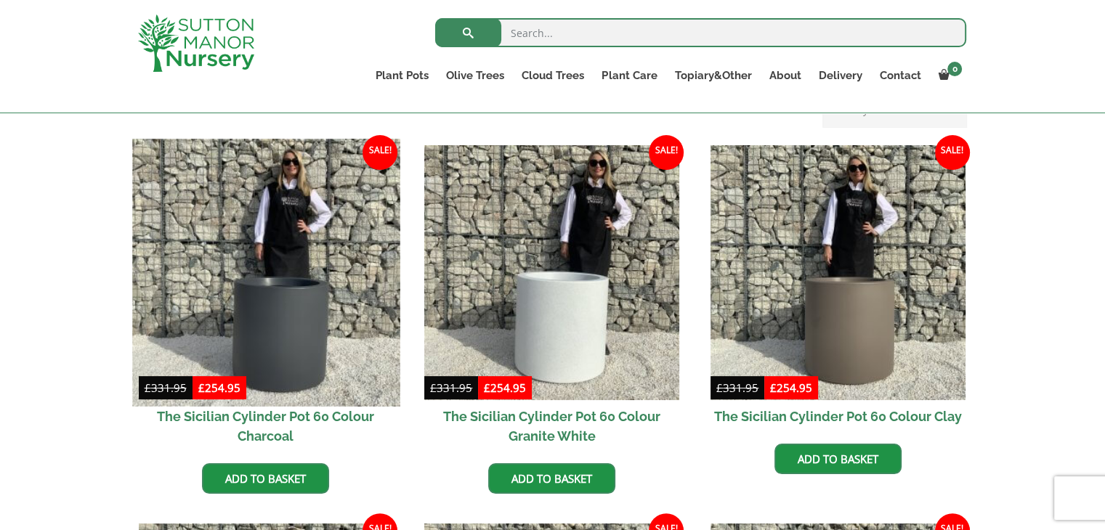
click at [293, 267] on img at bounding box center [265, 272] width 267 height 267
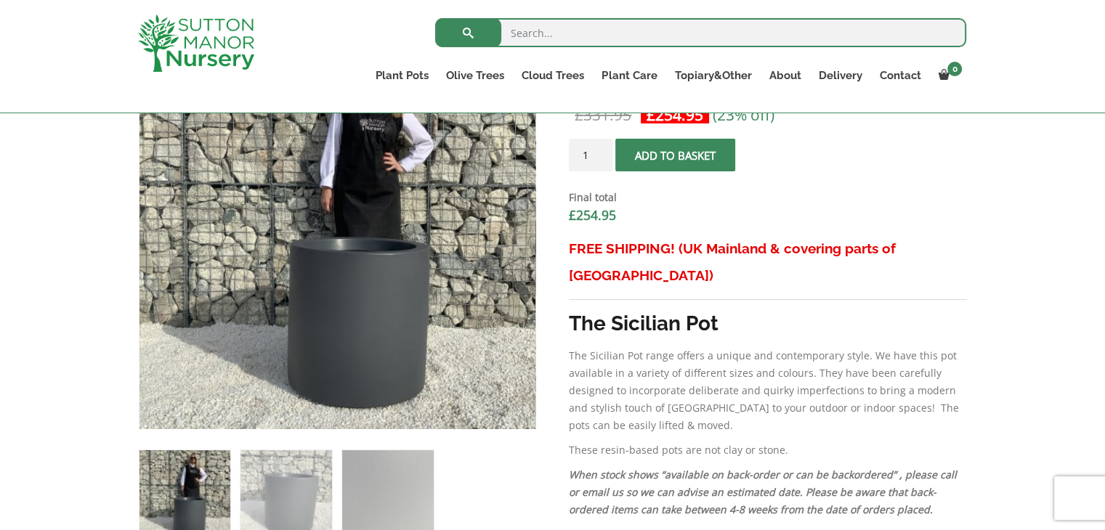
scroll to position [534, 0]
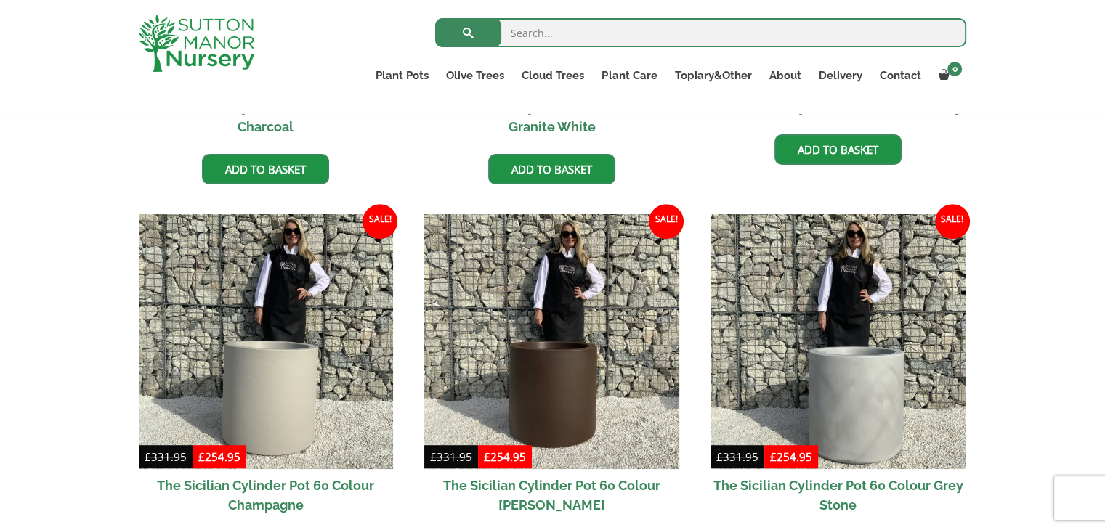
scroll to position [650, 0]
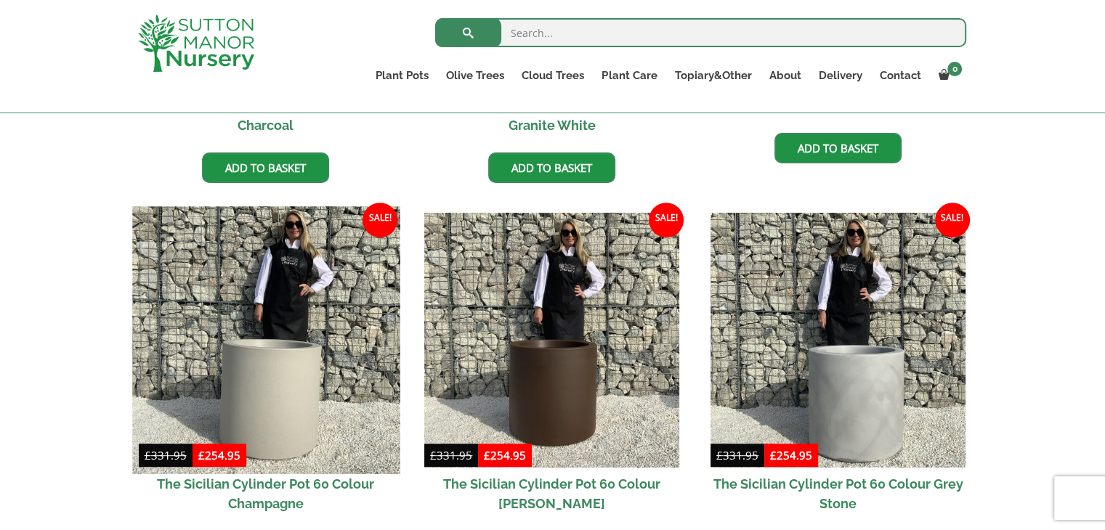
click at [280, 429] on img at bounding box center [265, 340] width 267 height 267
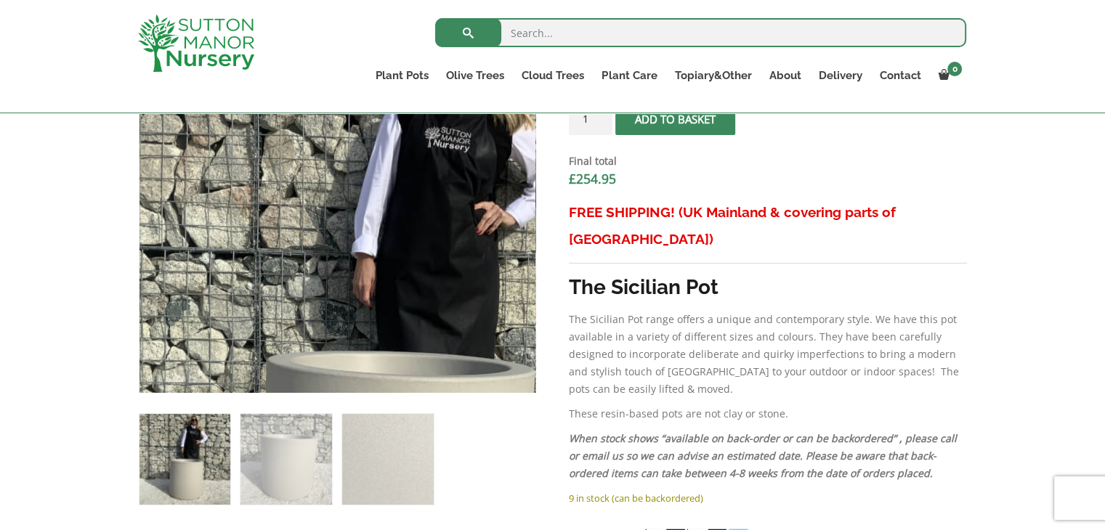
scroll to position [572, 0]
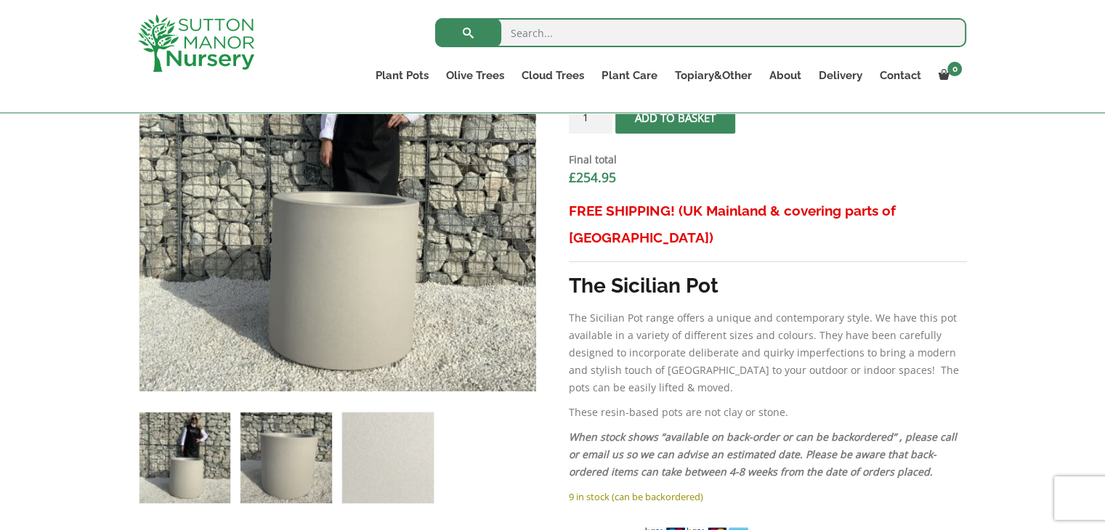
click at [294, 491] on img at bounding box center [285, 458] width 91 height 91
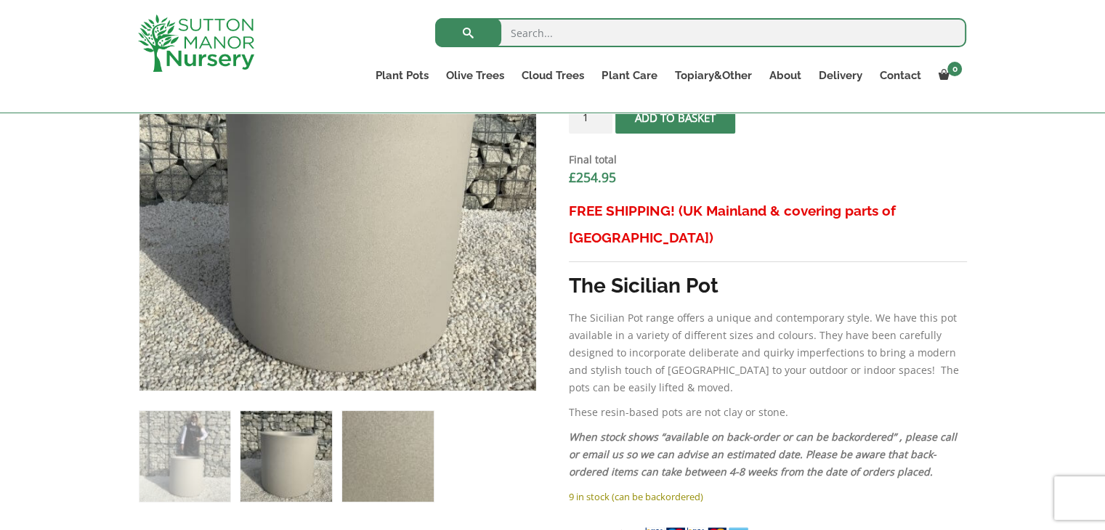
click at [416, 467] on img at bounding box center [387, 456] width 91 height 91
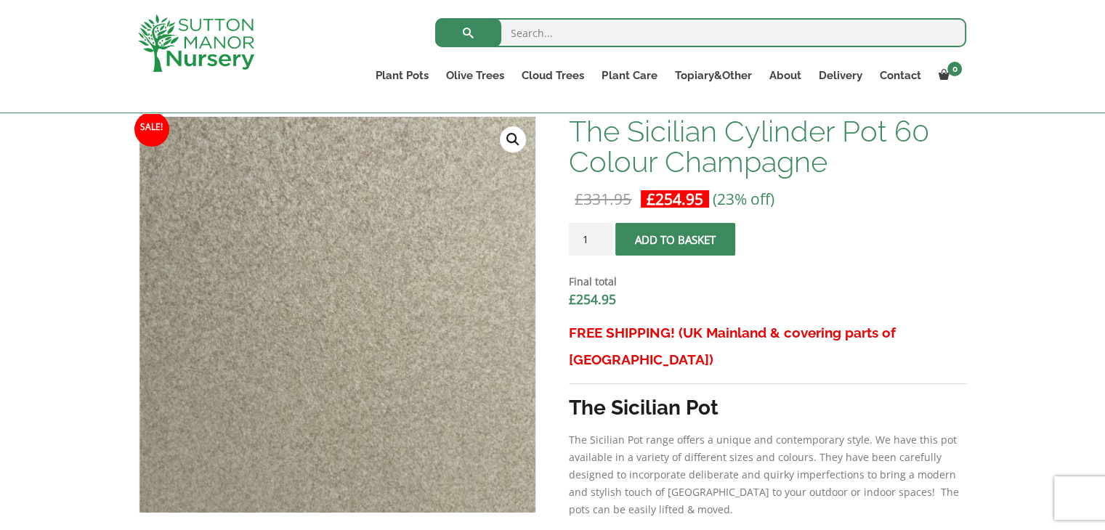
scroll to position [448, 0]
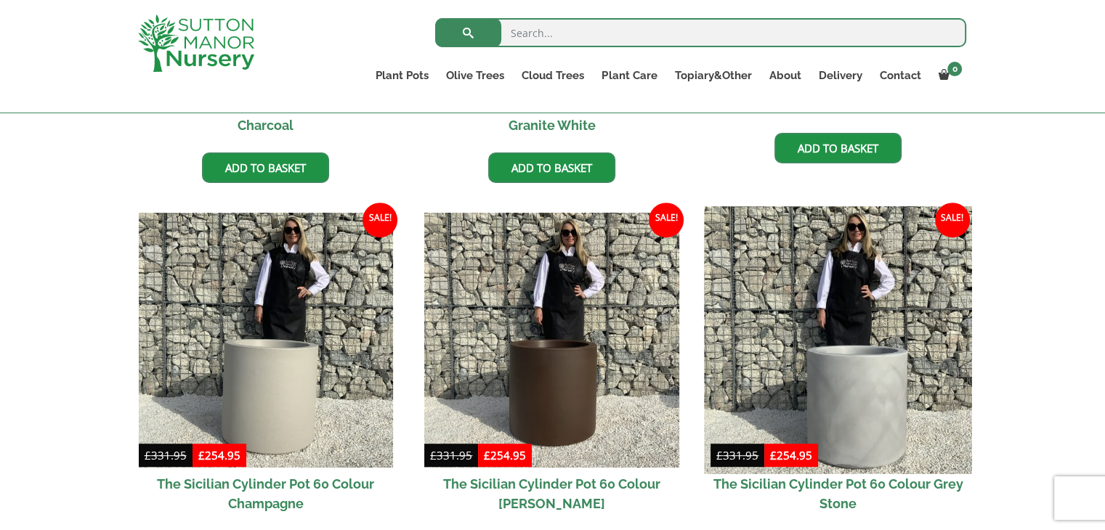
click at [865, 316] on img at bounding box center [837, 340] width 267 height 267
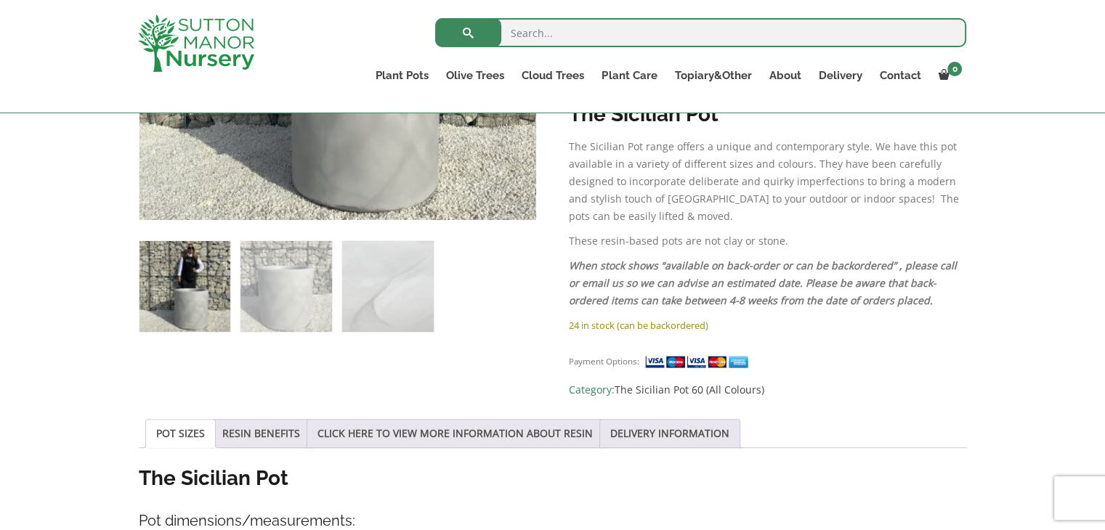
scroll to position [745, 0]
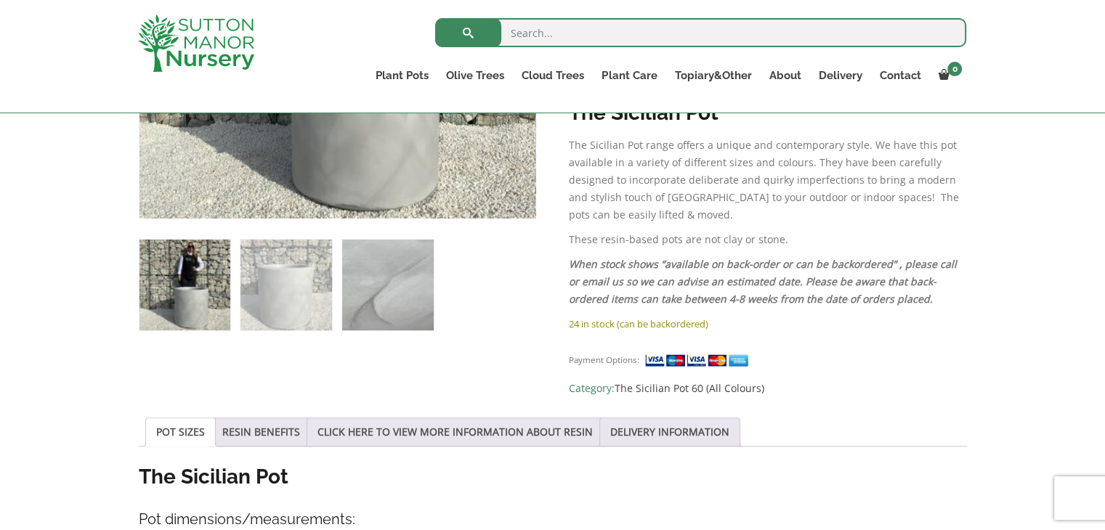
click at [402, 296] on img at bounding box center [387, 285] width 91 height 91
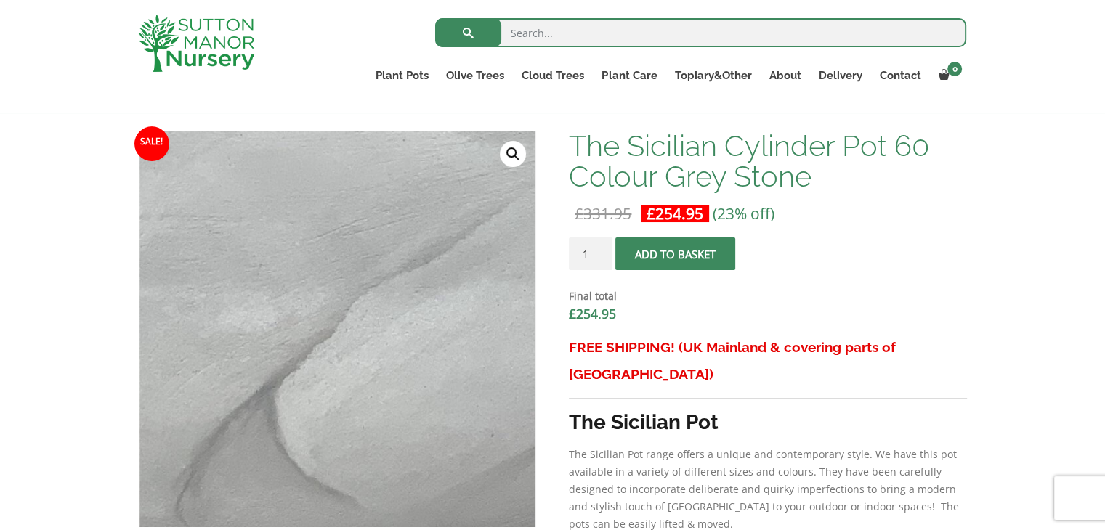
scroll to position [442, 0]
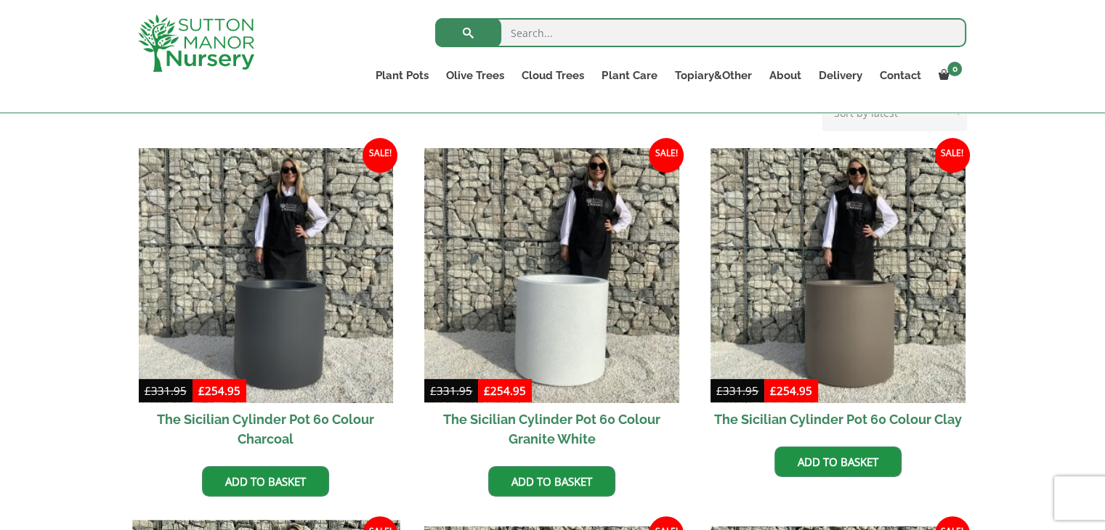
scroll to position [340, 0]
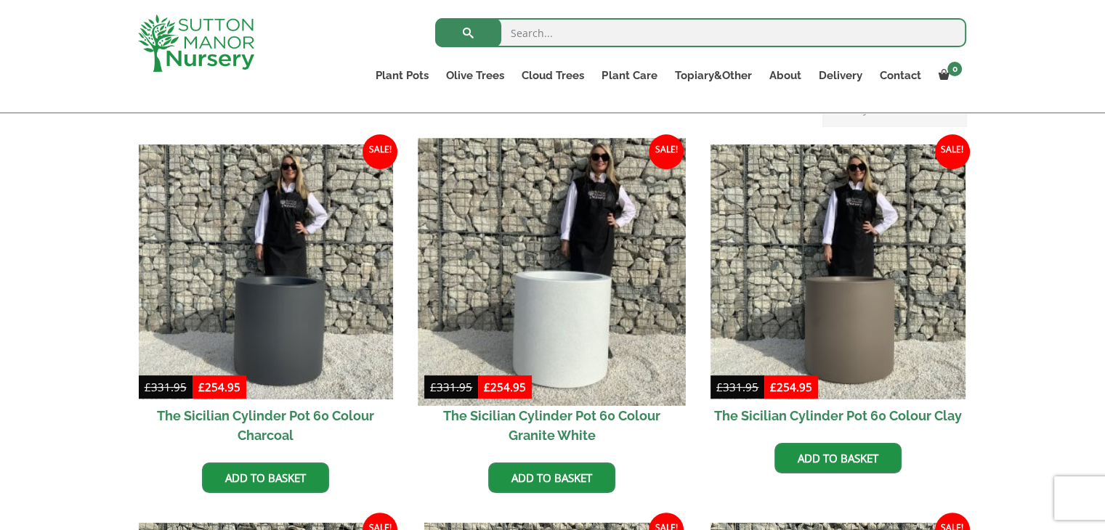
click at [590, 275] on img at bounding box center [551, 271] width 267 height 267
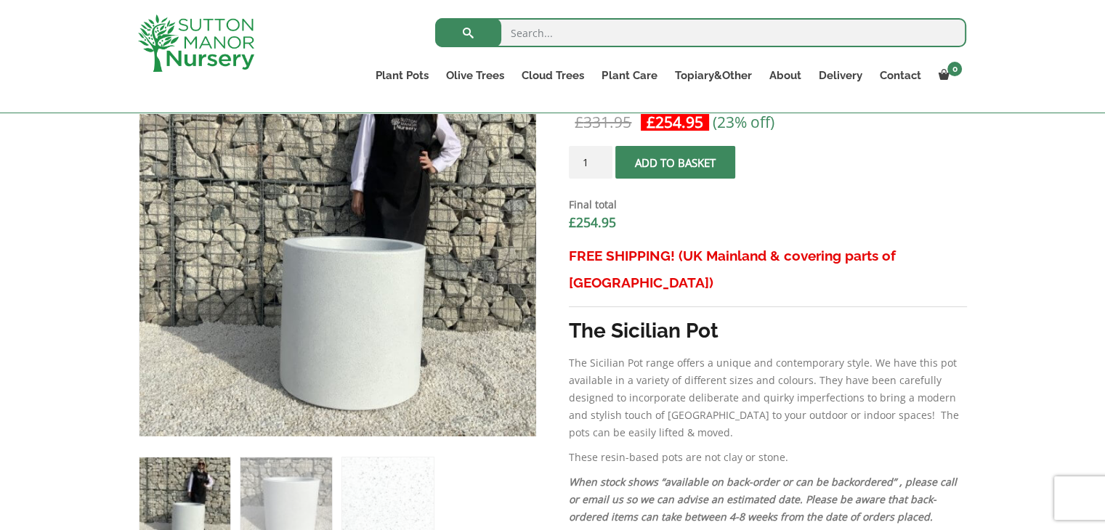
scroll to position [530, 0]
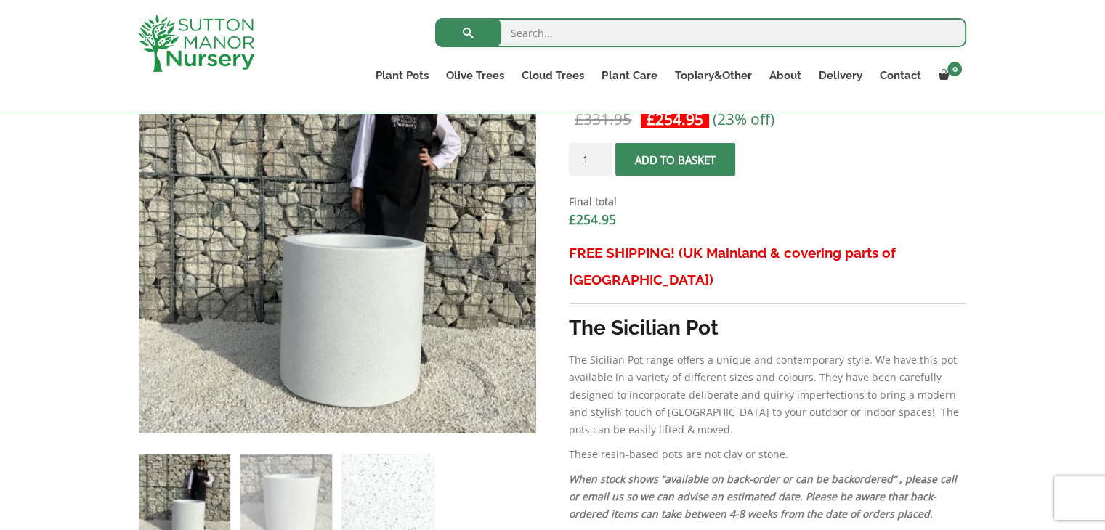
click at [409, 458] on img at bounding box center [387, 500] width 91 height 91
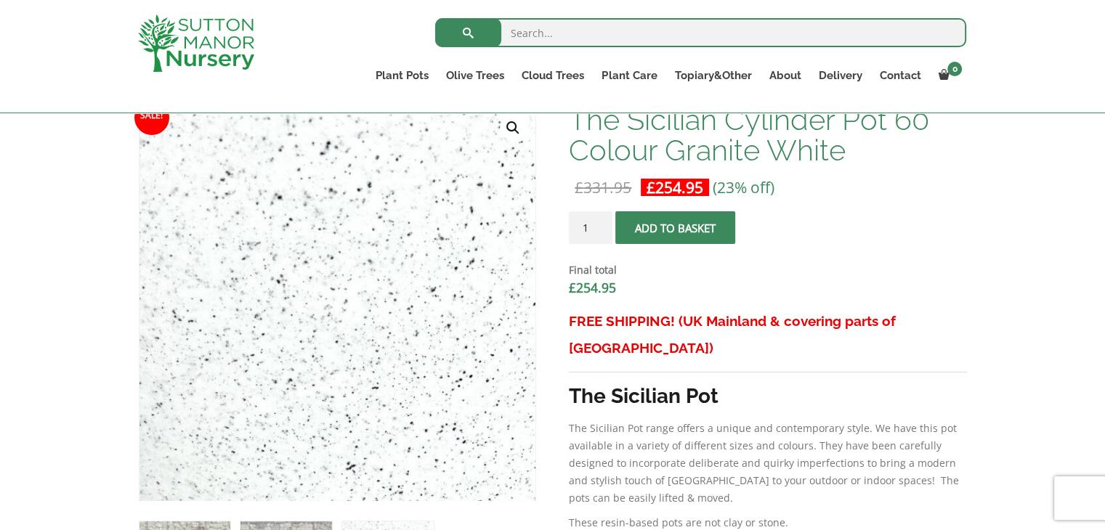
scroll to position [500, 0]
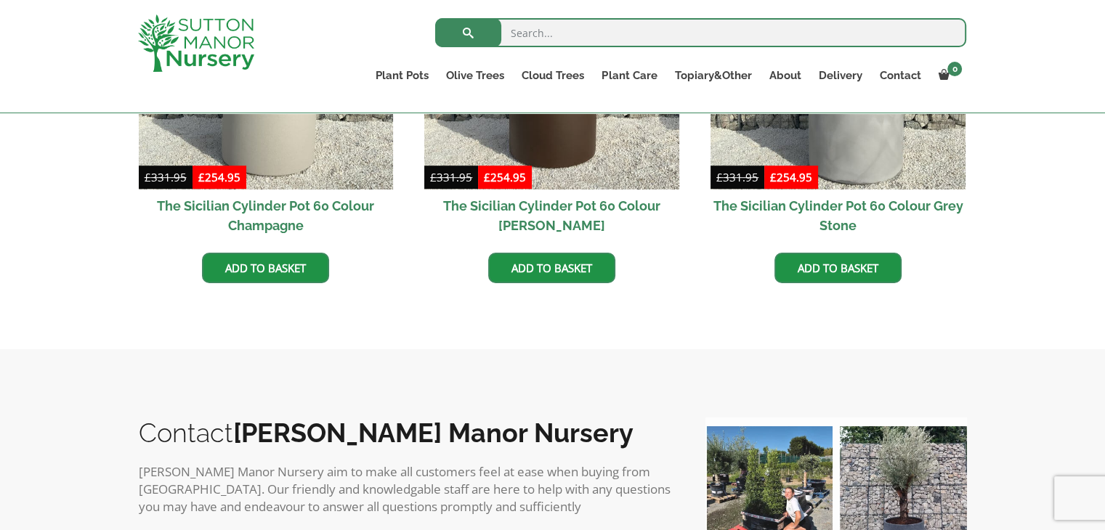
scroll to position [955, 0]
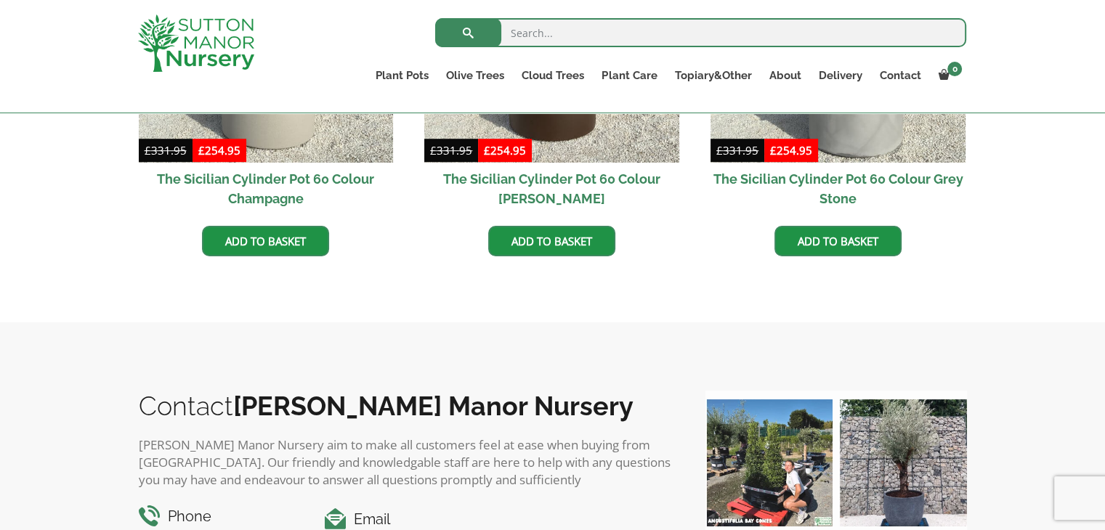
click at [318, 86] on div "Search for: Plant Pots Resin Bonded Pots The Amalfi Pots The Milan Pots The Cap…" at bounding box center [637, 56] width 680 height 113
click at [331, 134] on img at bounding box center [265, 35] width 267 height 267
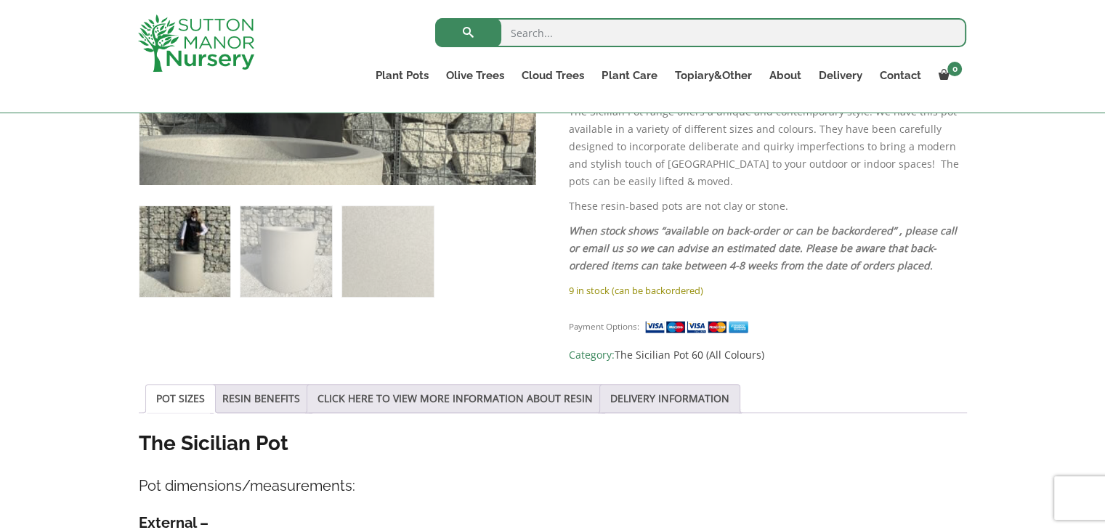
scroll to position [780, 0]
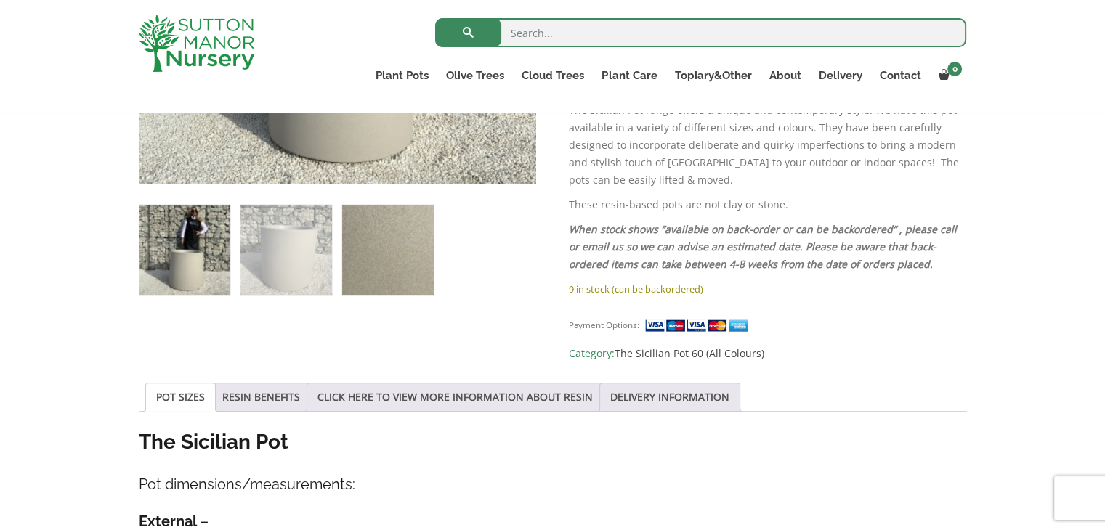
click at [396, 258] on img at bounding box center [387, 250] width 91 height 91
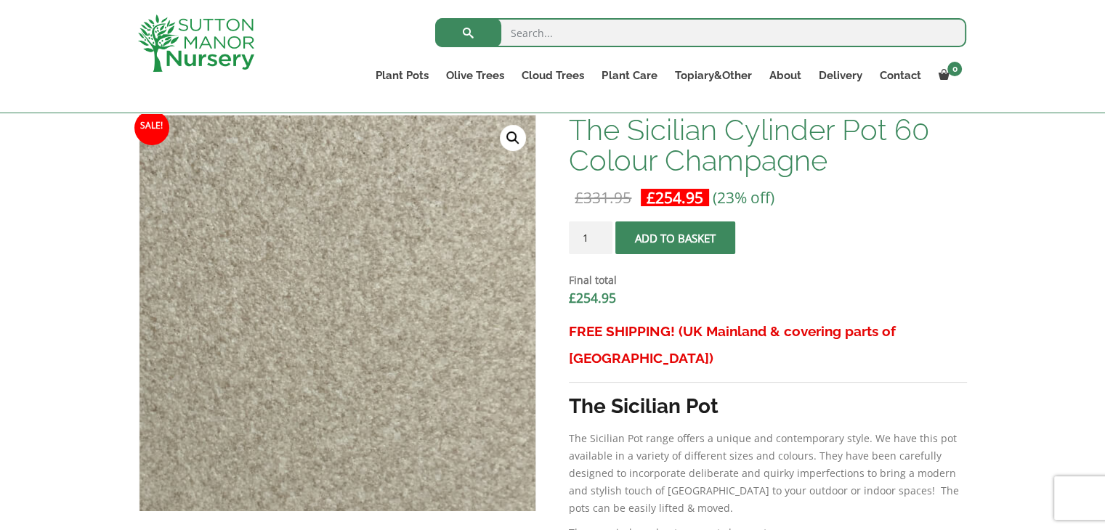
scroll to position [459, 0]
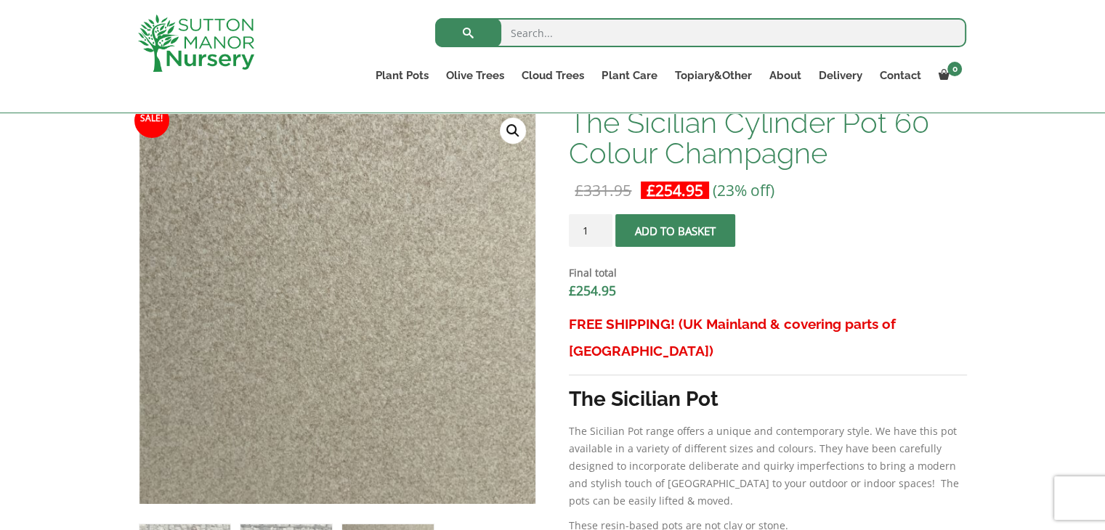
click at [511, 137] on link "🔍" at bounding box center [513, 131] width 26 height 26
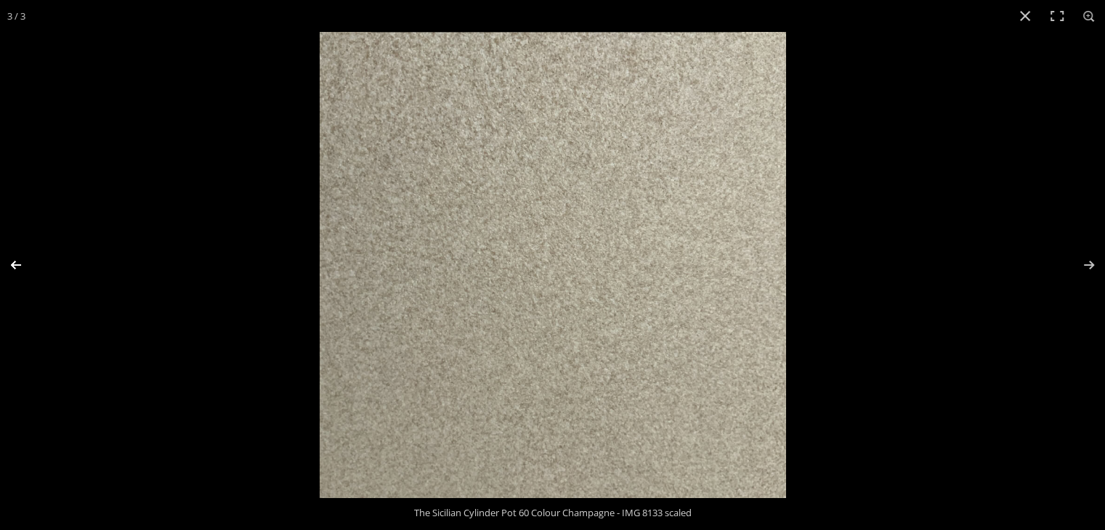
click at [14, 265] on button "Previous (arrow left)" at bounding box center [25, 265] width 51 height 73
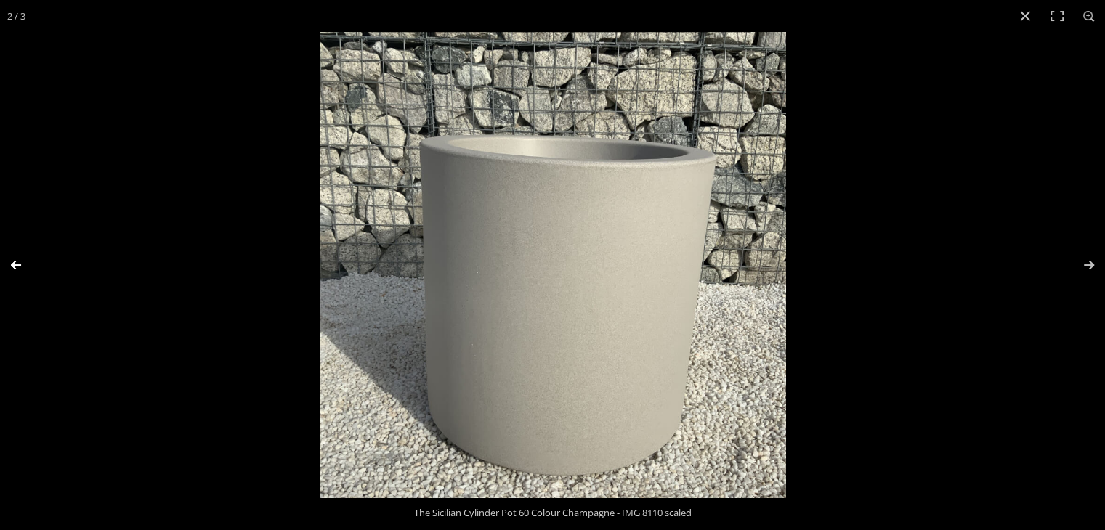
click at [14, 265] on button "Previous (arrow left)" at bounding box center [25, 265] width 51 height 73
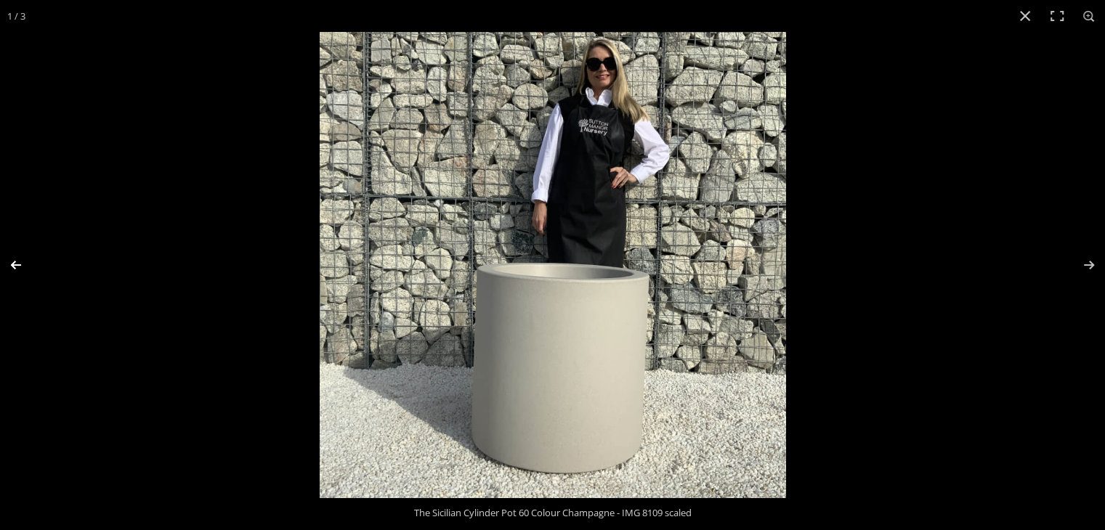
click at [14, 265] on button "Previous (arrow left)" at bounding box center [25, 265] width 51 height 73
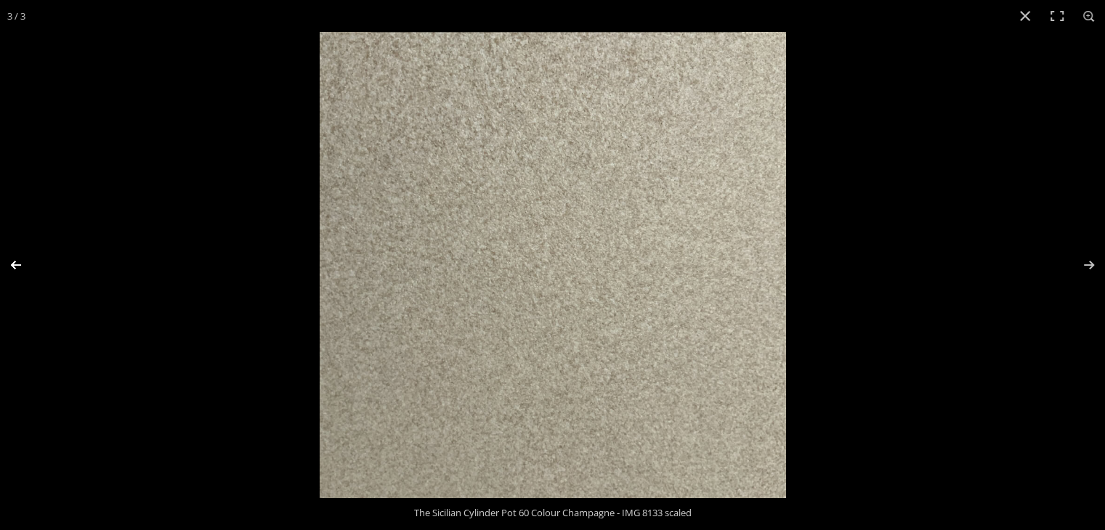
click at [14, 265] on button "Previous (arrow left)" at bounding box center [25, 265] width 51 height 73
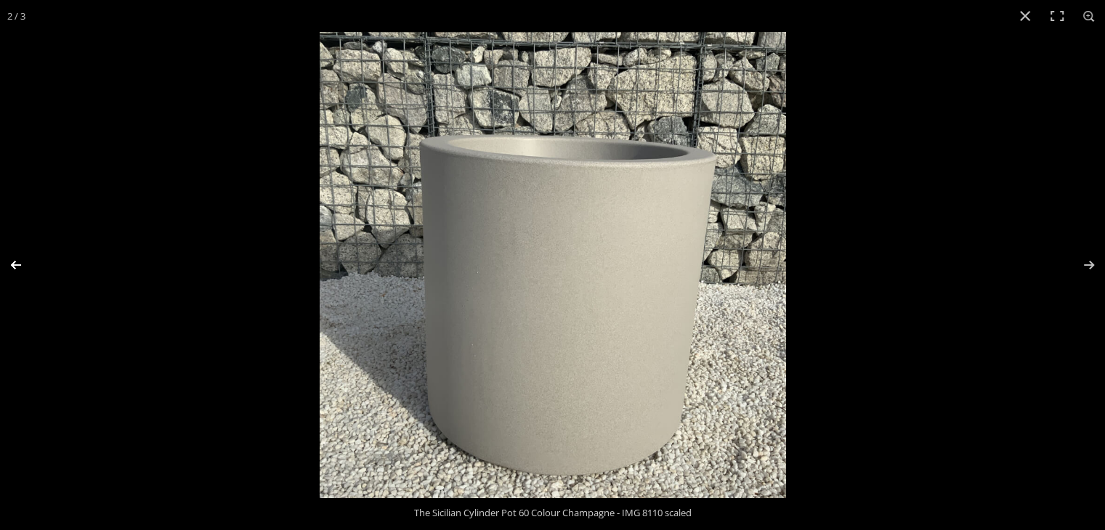
click at [14, 265] on button "Previous (arrow left)" at bounding box center [25, 265] width 51 height 73
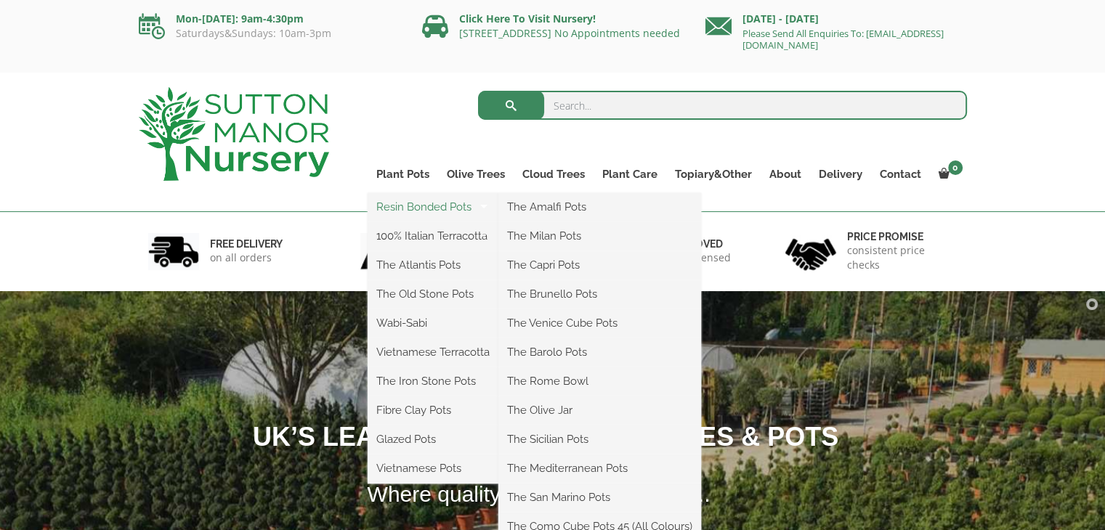
click at [458, 209] on link "Resin Bonded Pots" at bounding box center [433, 207] width 131 height 22
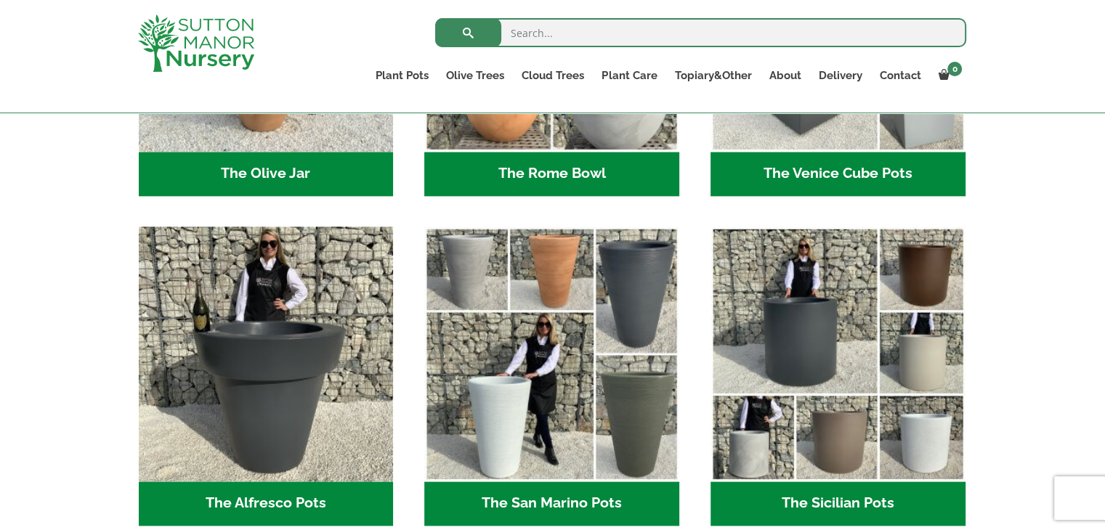
scroll to position [1606, 0]
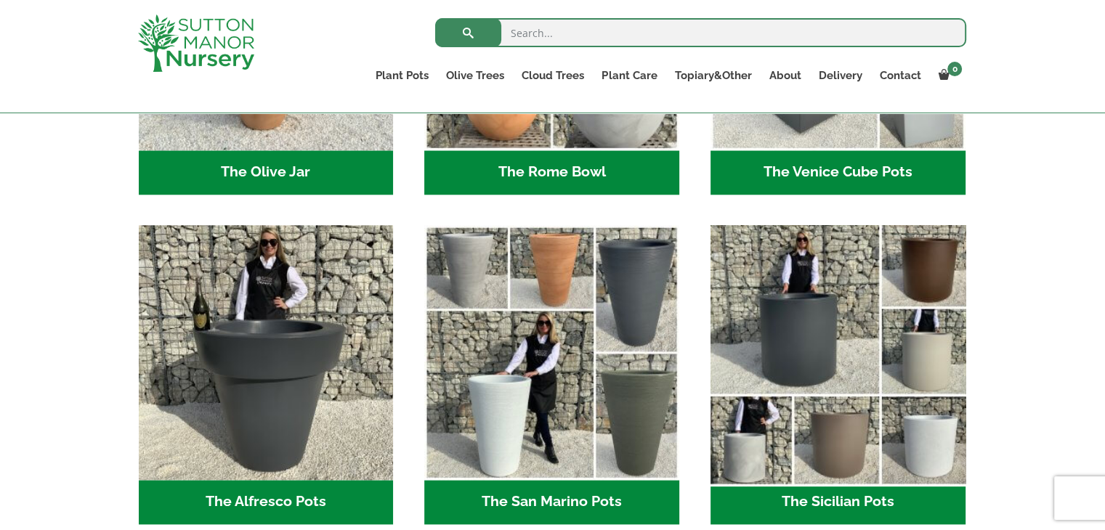
click at [904, 340] on img "Visit product category The Sicilian Pots" at bounding box center [837, 352] width 267 height 267
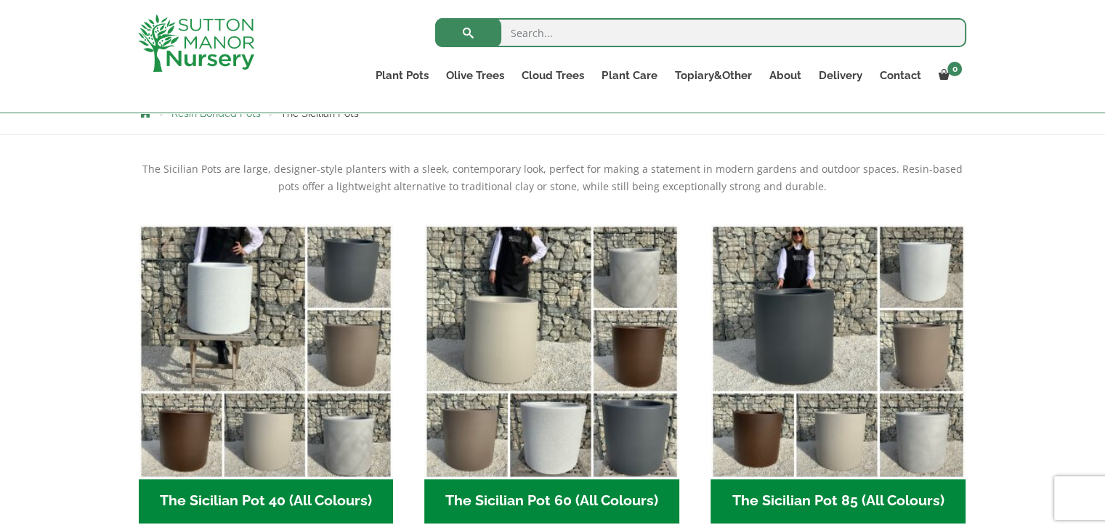
scroll to position [272, 0]
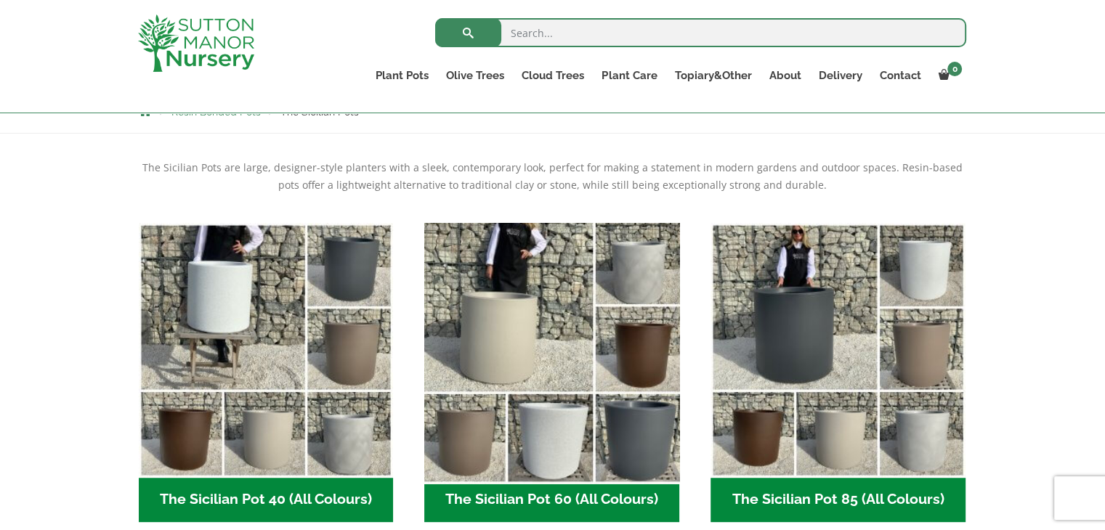
click at [639, 325] on img "Visit product category The Sicilian Pot 60 (All Colours)" at bounding box center [551, 349] width 267 height 267
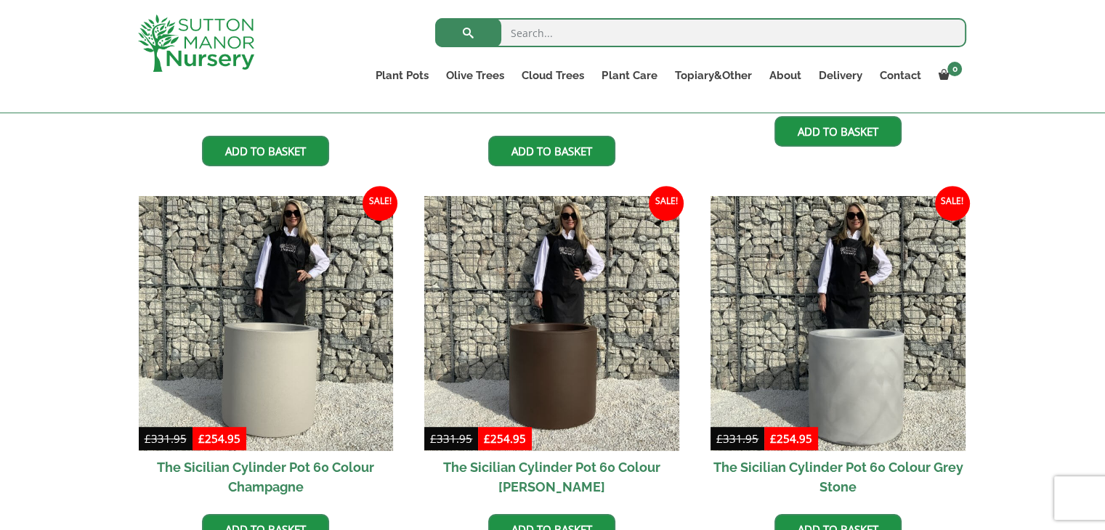
scroll to position [668, 0]
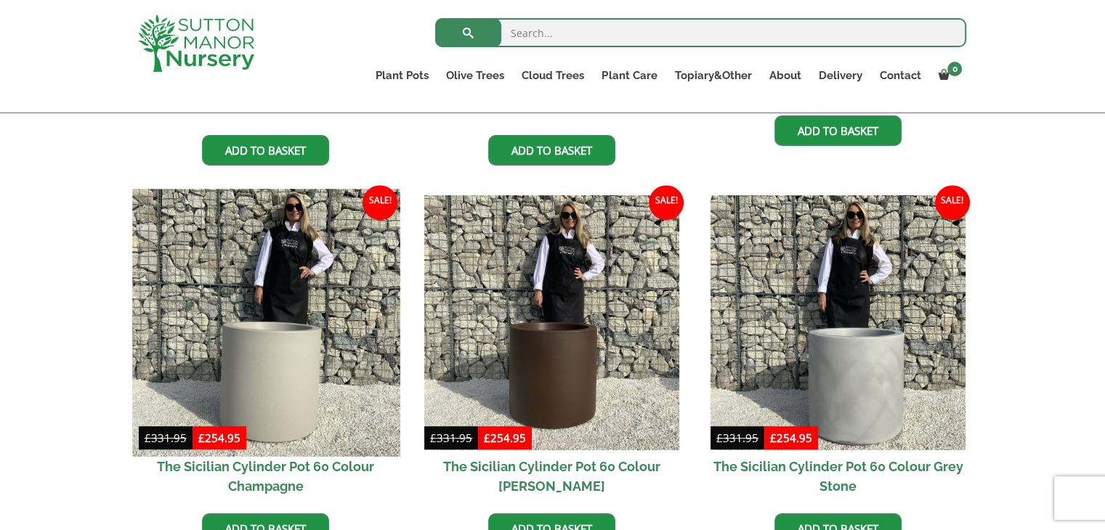
click at [334, 307] on img at bounding box center [265, 323] width 267 height 267
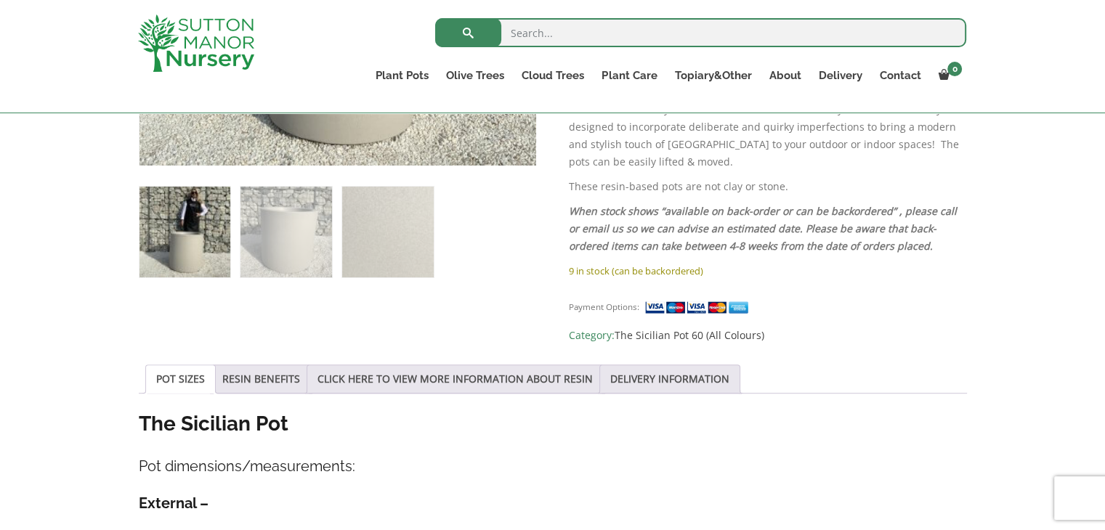
scroll to position [799, 0]
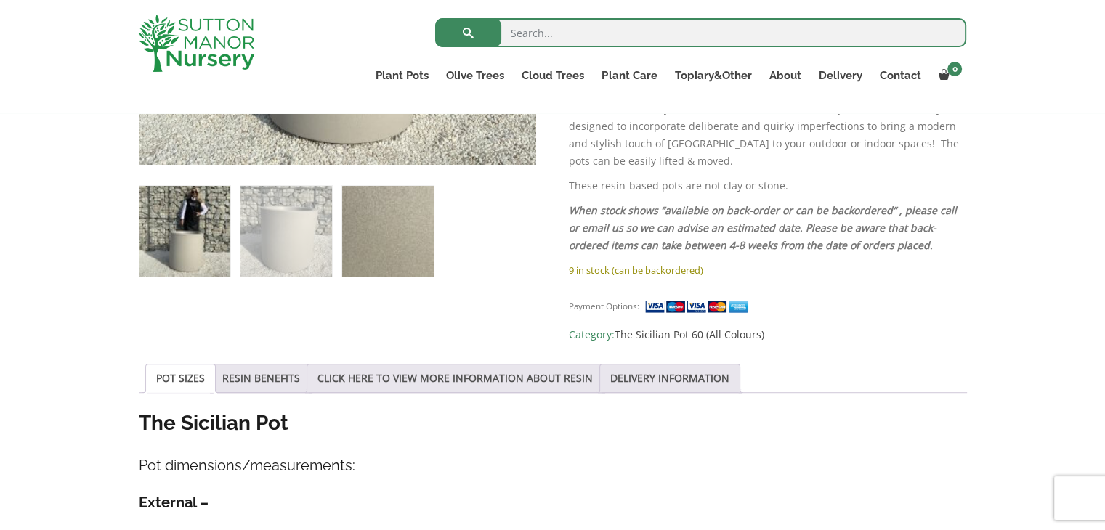
click at [433, 274] on img at bounding box center [387, 231] width 91 height 91
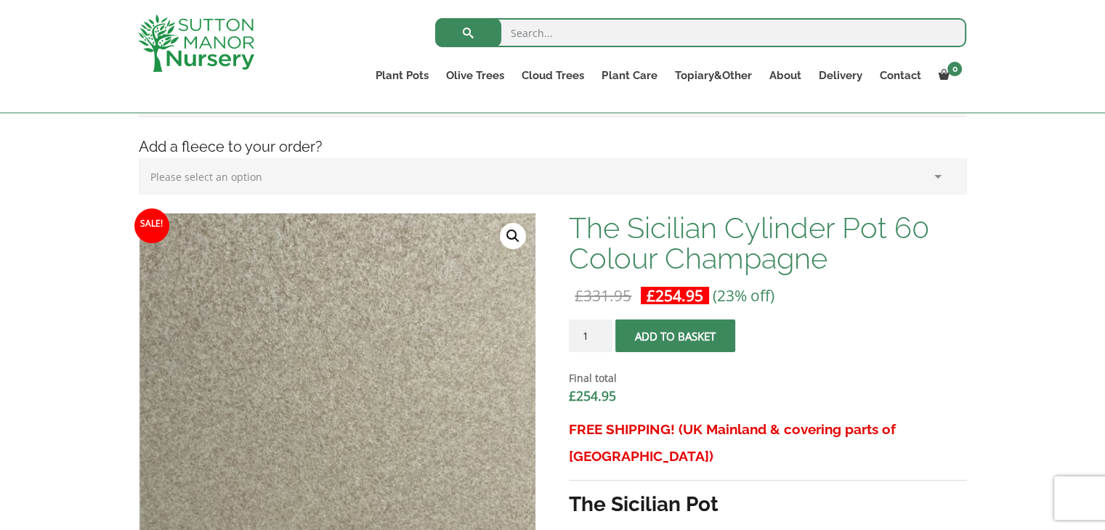
scroll to position [0, 0]
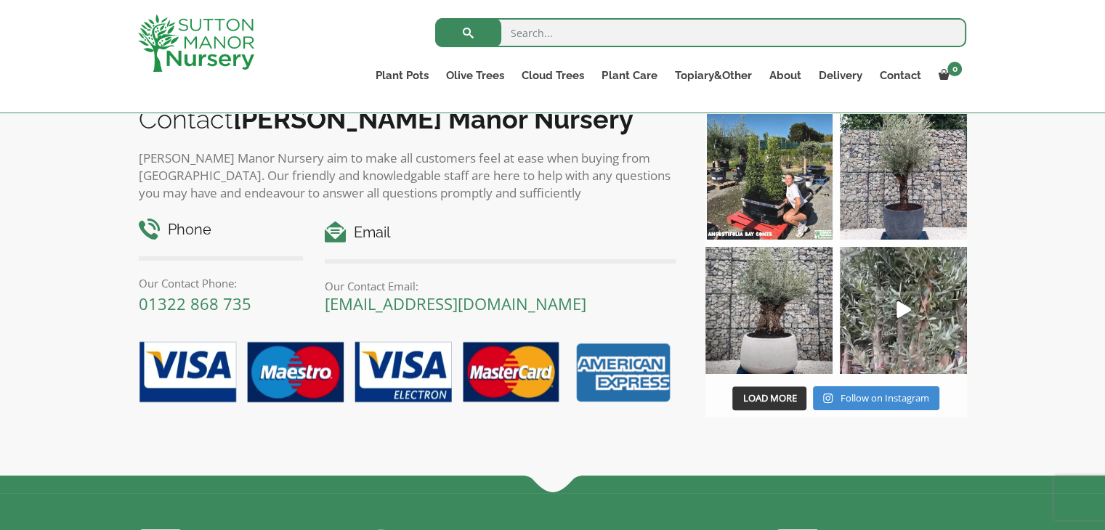
scroll to position [1242, 0]
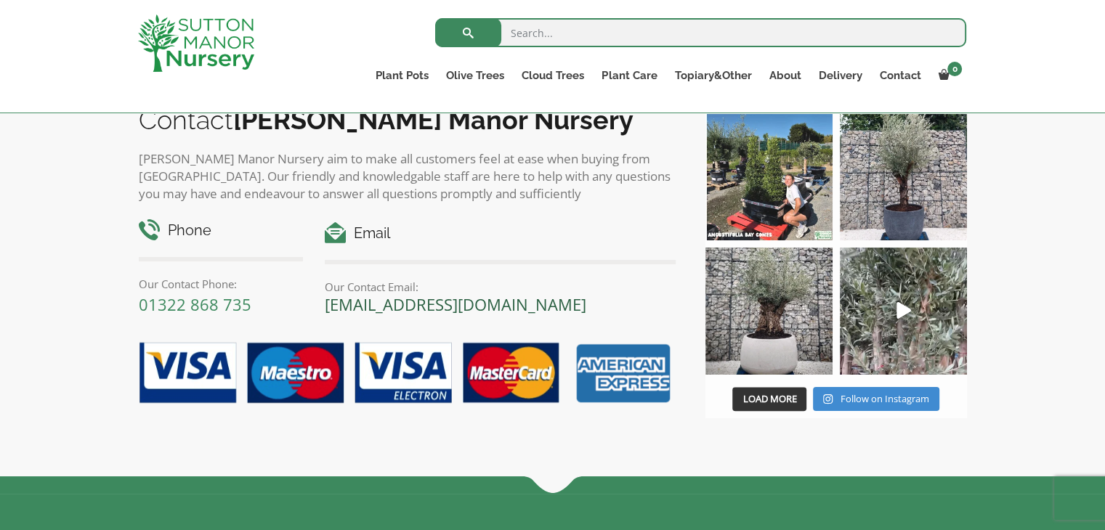
click at [517, 294] on link "[EMAIL_ADDRESS][DOMAIN_NAME]" at bounding box center [456, 305] width 262 height 22
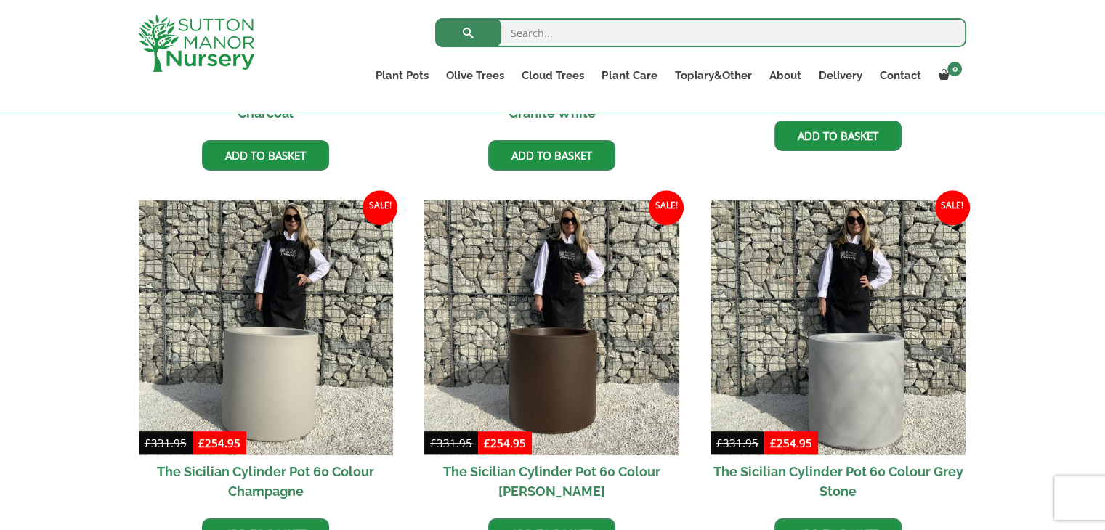
scroll to position [665, 0]
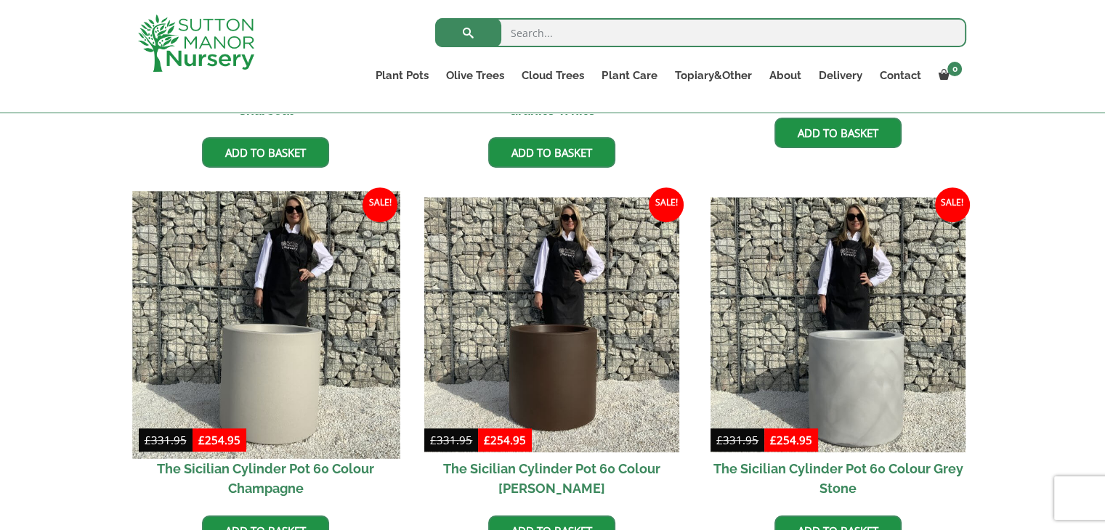
click at [333, 299] on img at bounding box center [265, 325] width 267 height 267
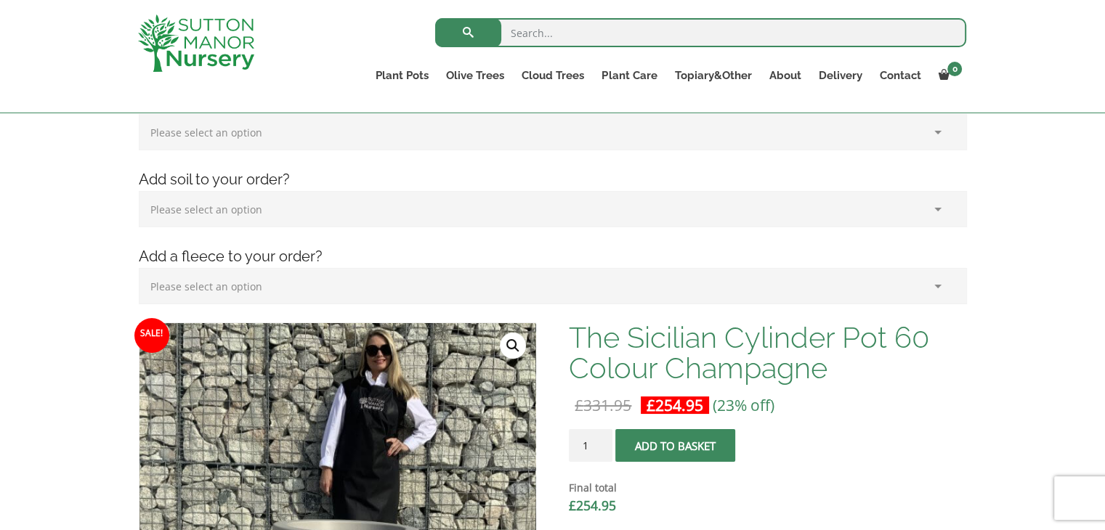
scroll to position [389, 0]
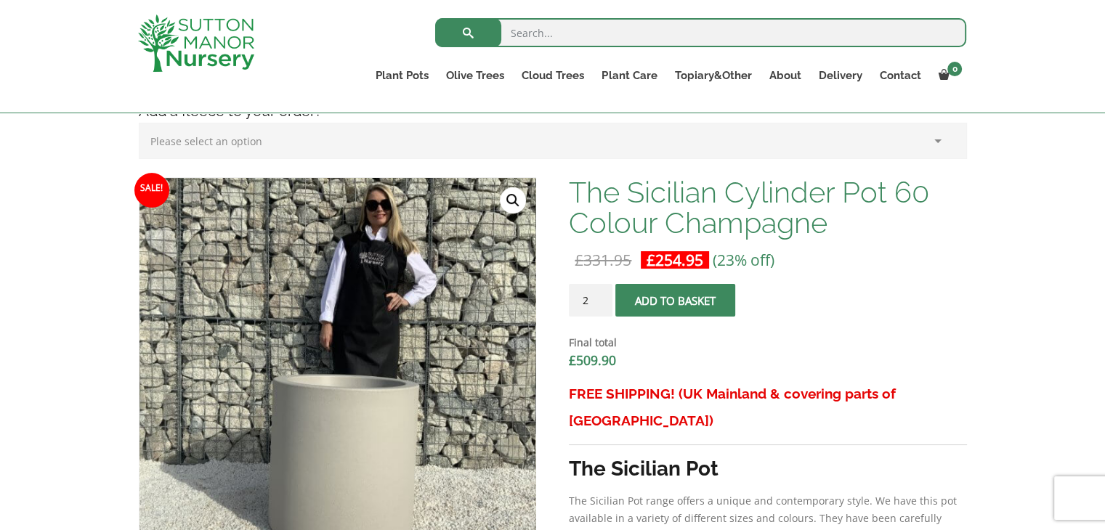
type input "2"
click at [602, 296] on input "2" at bounding box center [591, 300] width 44 height 33
click at [718, 299] on button "Add to basket" at bounding box center [675, 300] width 120 height 33
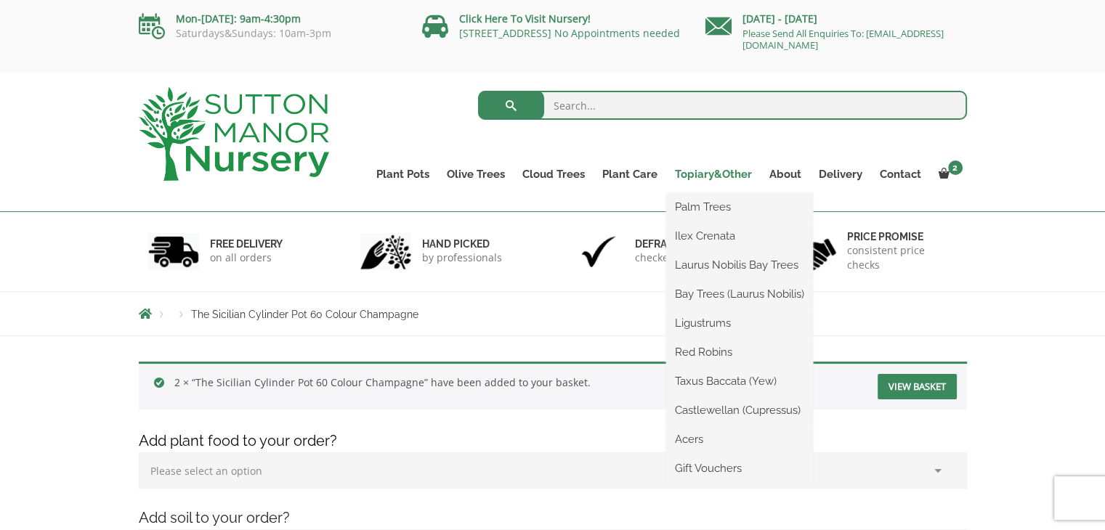
click at [705, 177] on link "Topiary&Other" at bounding box center [713, 174] width 94 height 20
click at [700, 208] on link "Palm Trees" at bounding box center [739, 207] width 147 height 22
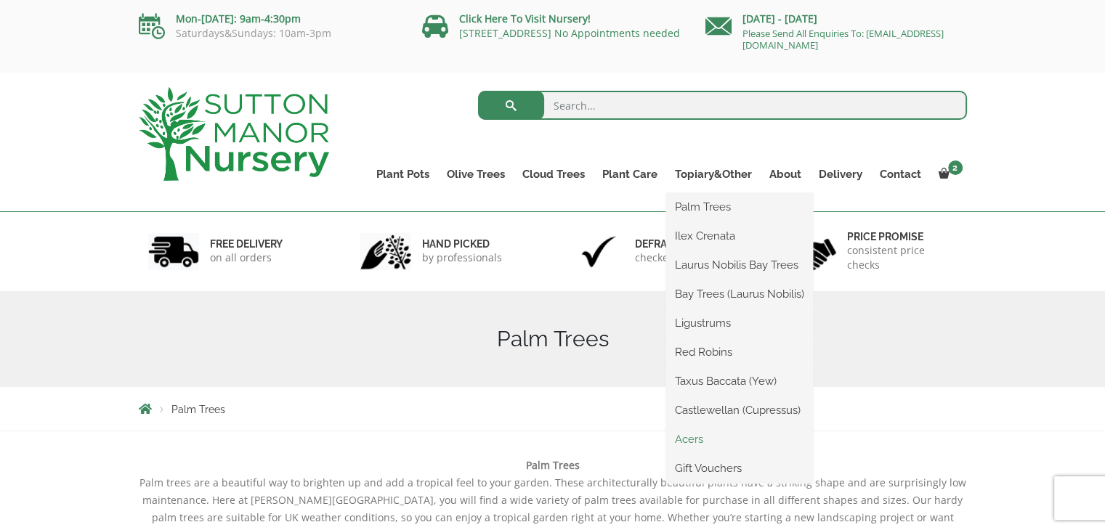
click at [690, 435] on link "Acers" at bounding box center [739, 440] width 147 height 22
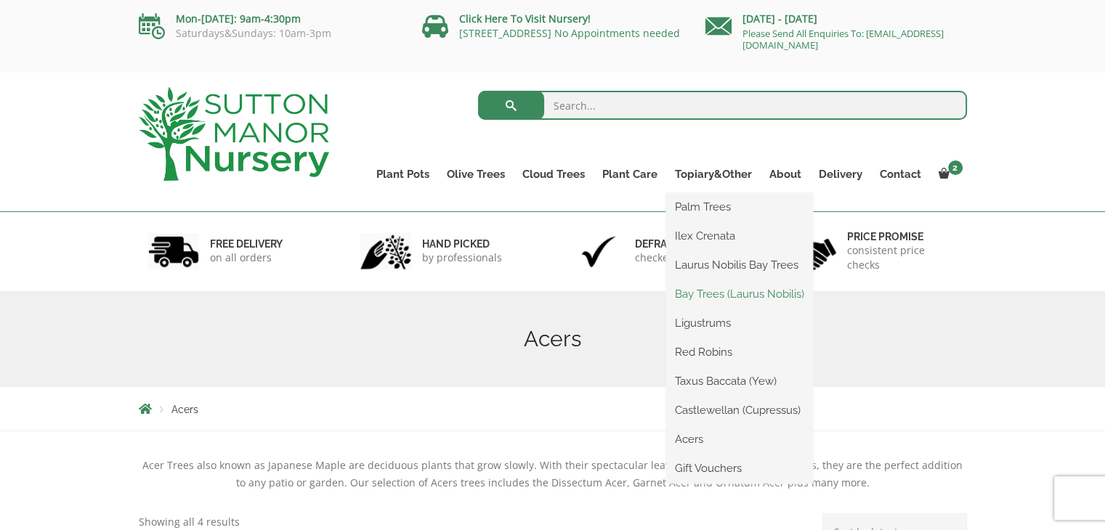
click at [749, 291] on link "Bay Trees (Laurus Nobilis)" at bounding box center [739, 294] width 147 height 22
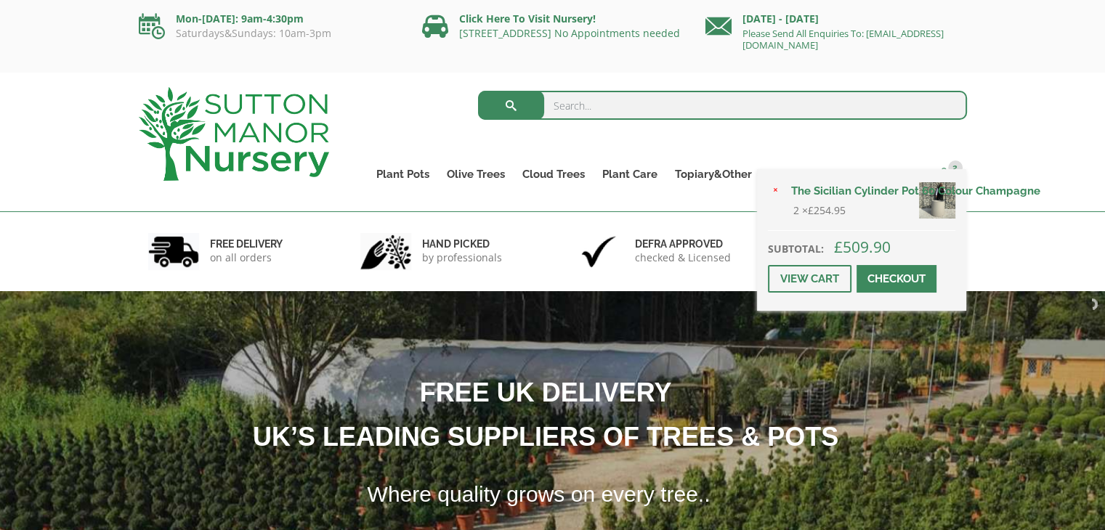
click at [957, 165] on span "2" at bounding box center [955, 168] width 15 height 15
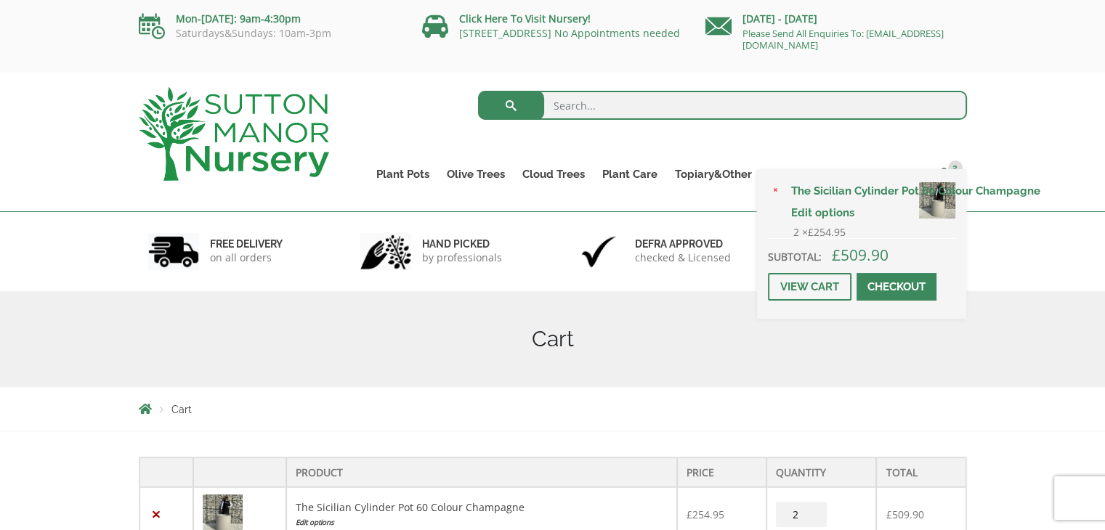
click at [897, 287] on span at bounding box center [897, 287] width 0 height 0
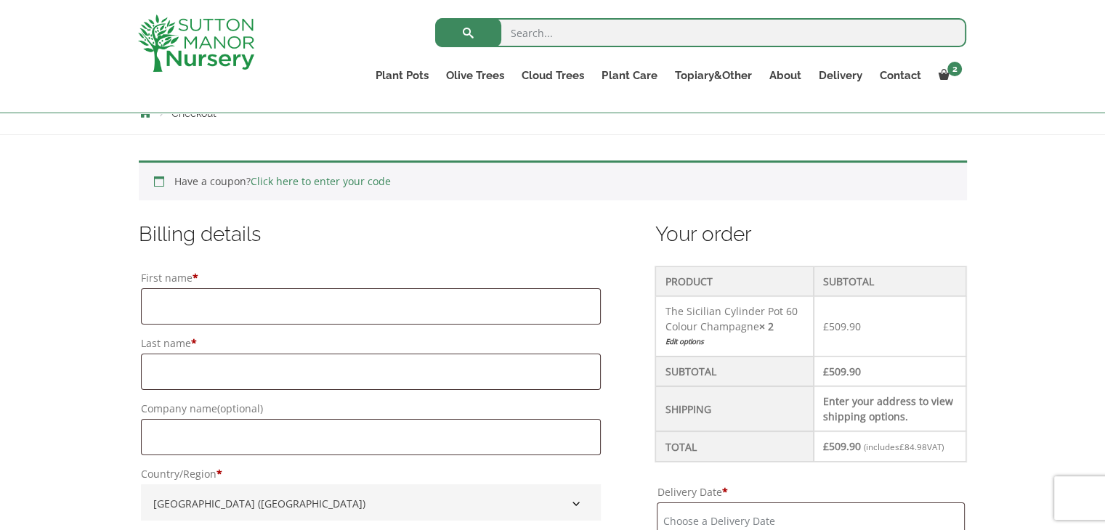
scroll to position [272, 0]
click at [341, 182] on link "Click here to enter your code" at bounding box center [321, 180] width 140 height 14
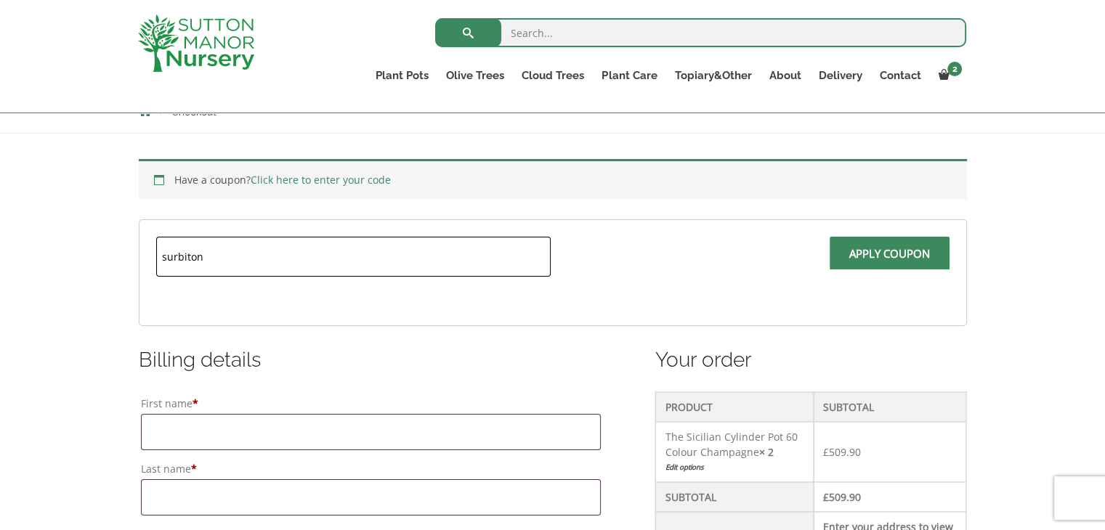
click at [830, 237] on input "Apply coupon" at bounding box center [890, 253] width 120 height 33
click at [316, 254] on input "surbiton" at bounding box center [353, 257] width 394 height 40
type input "Welcome10"
click at [830, 237] on input "Apply coupon" at bounding box center [890, 253] width 120 height 33
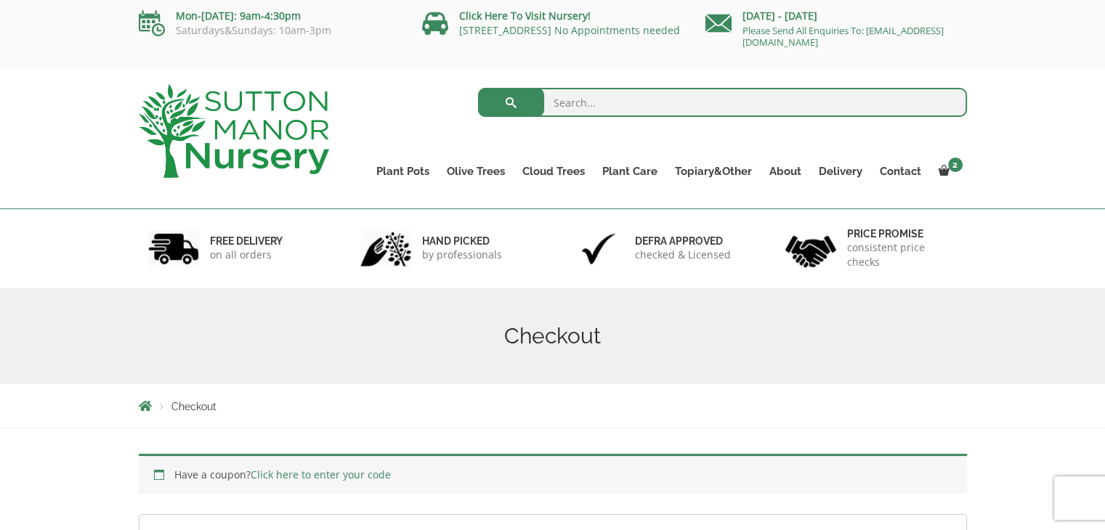
scroll to position [0, 0]
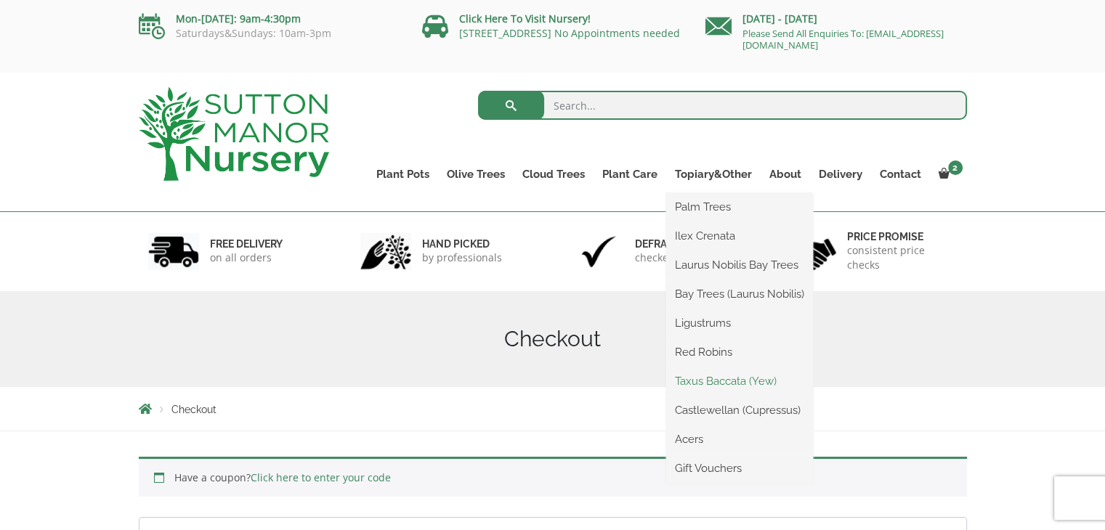
click at [712, 384] on link "Taxus Baccata (Yew)" at bounding box center [739, 382] width 147 height 22
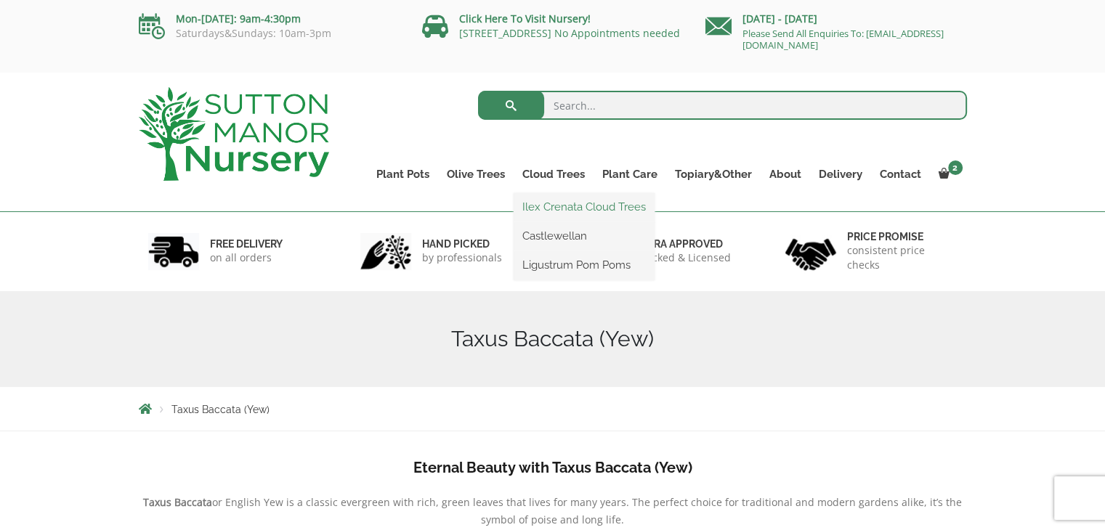
click at [543, 212] on link "Ilex Crenata Cloud Trees" at bounding box center [584, 207] width 141 height 22
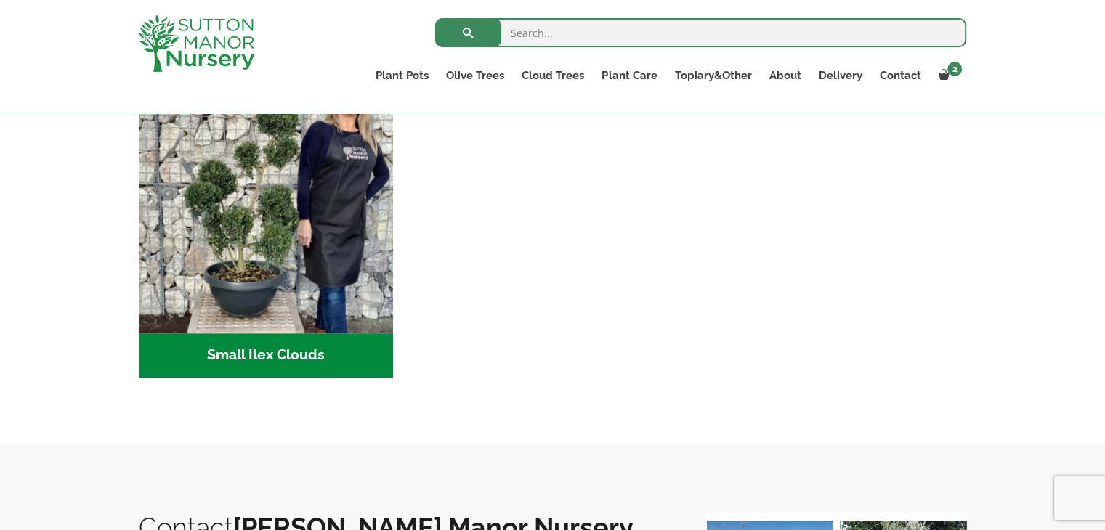
scroll to position [683, 0]
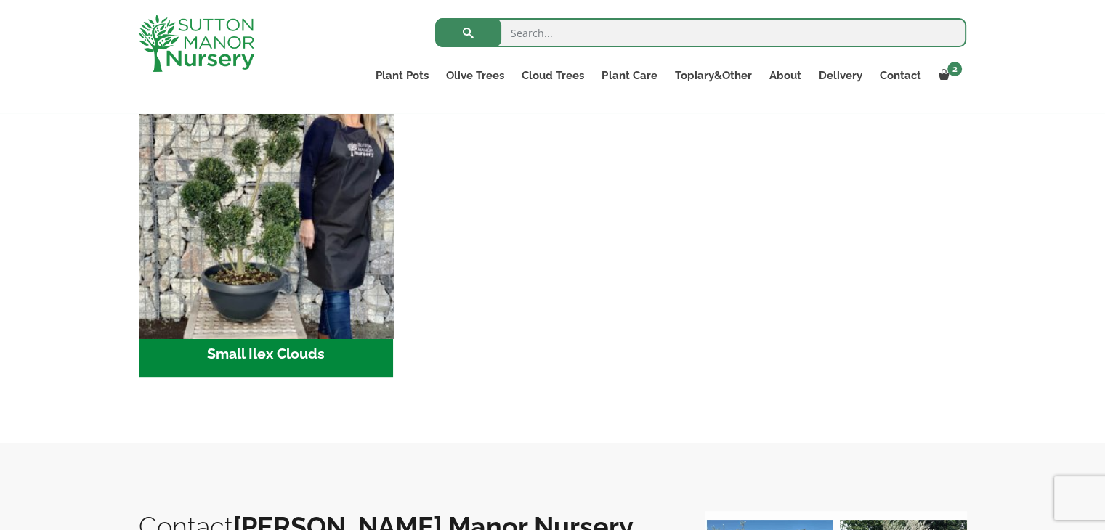
click at [287, 184] on img "Visit product category Small Ilex Clouds" at bounding box center [265, 204] width 267 height 267
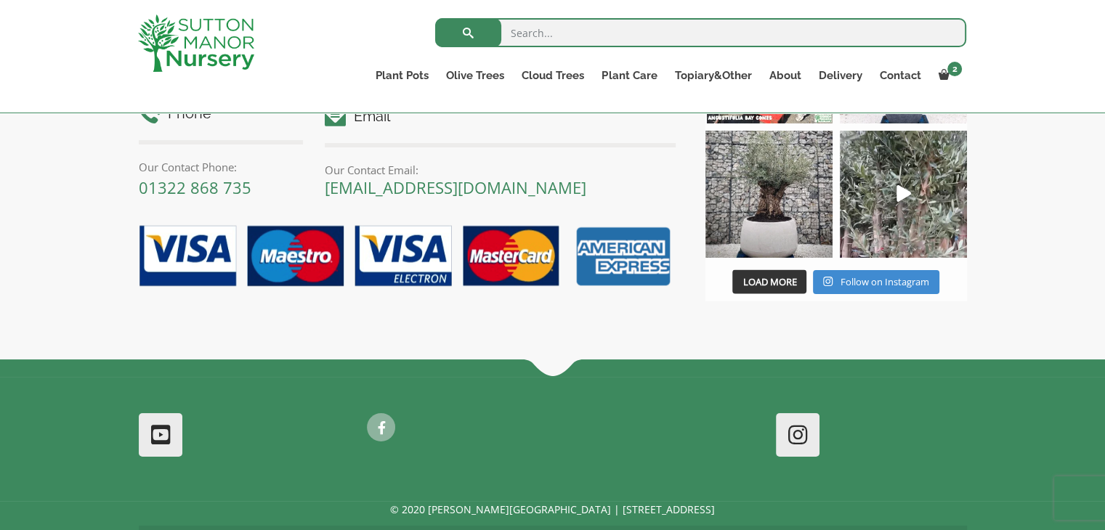
scroll to position [2862, 0]
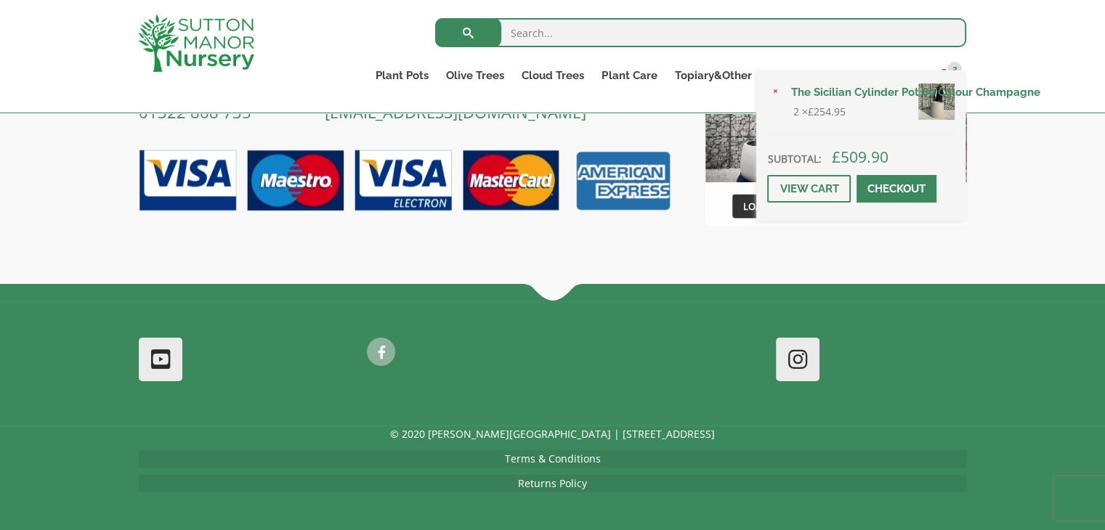
click at [897, 189] on span at bounding box center [897, 189] width 0 height 0
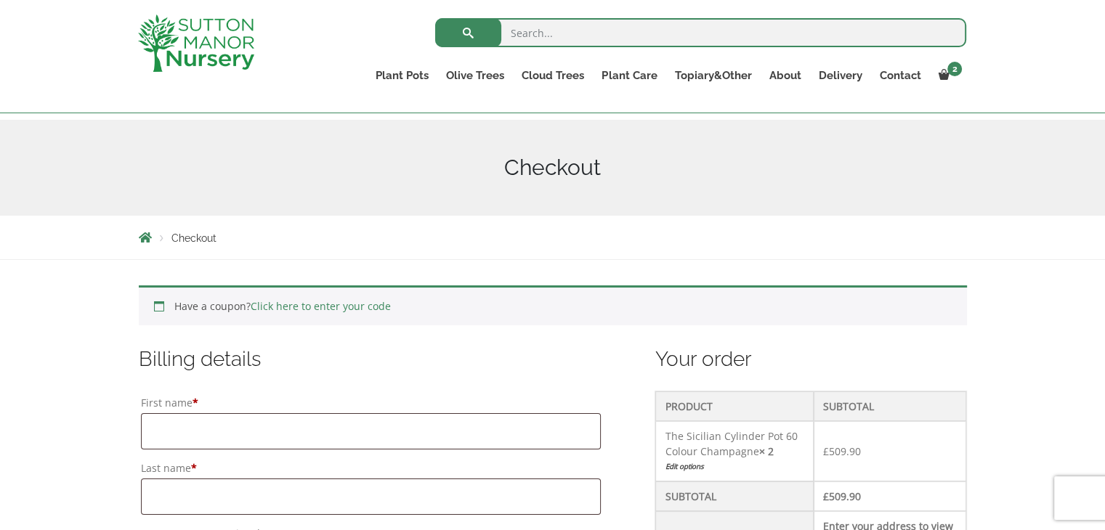
scroll to position [145, 0]
click at [544, 140] on link "Castlewellan" at bounding box center [583, 137] width 141 height 22
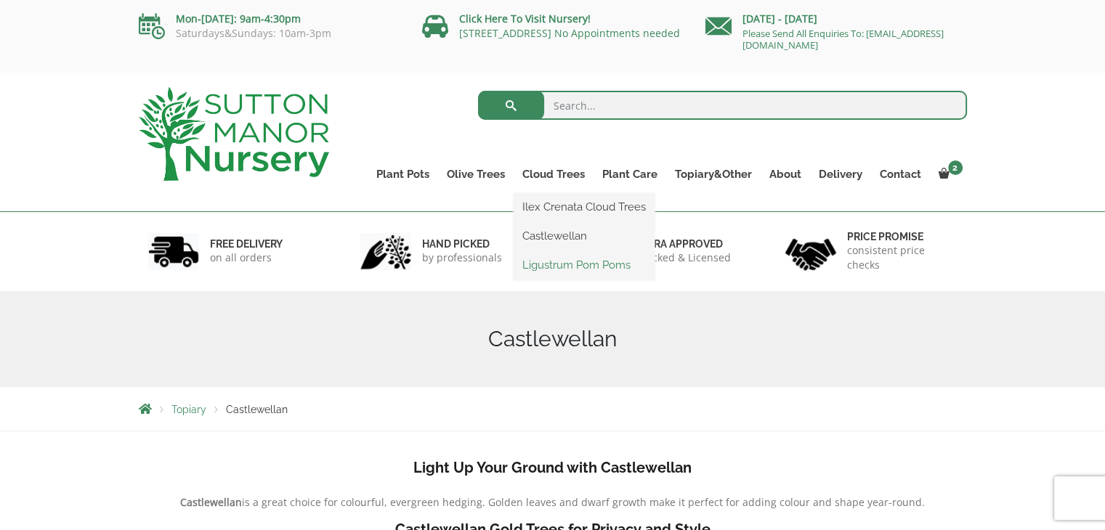
click at [575, 272] on link "Ligustrum Pom Poms" at bounding box center [584, 265] width 141 height 22
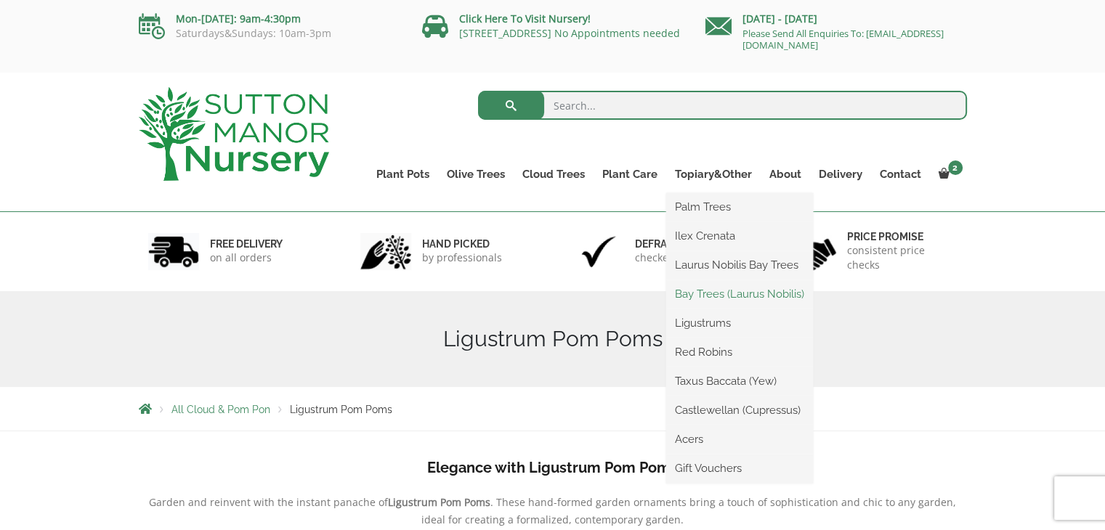
click at [705, 285] on link "Bay Trees (Laurus Nobilis)" at bounding box center [739, 294] width 147 height 22
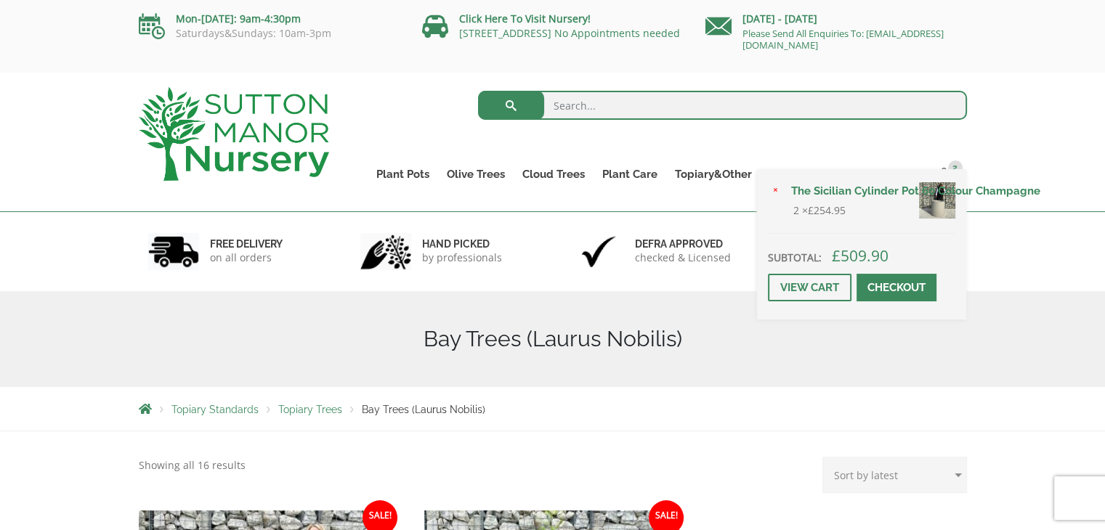
click at [904, 280] on link "Checkout" at bounding box center [897, 288] width 80 height 28
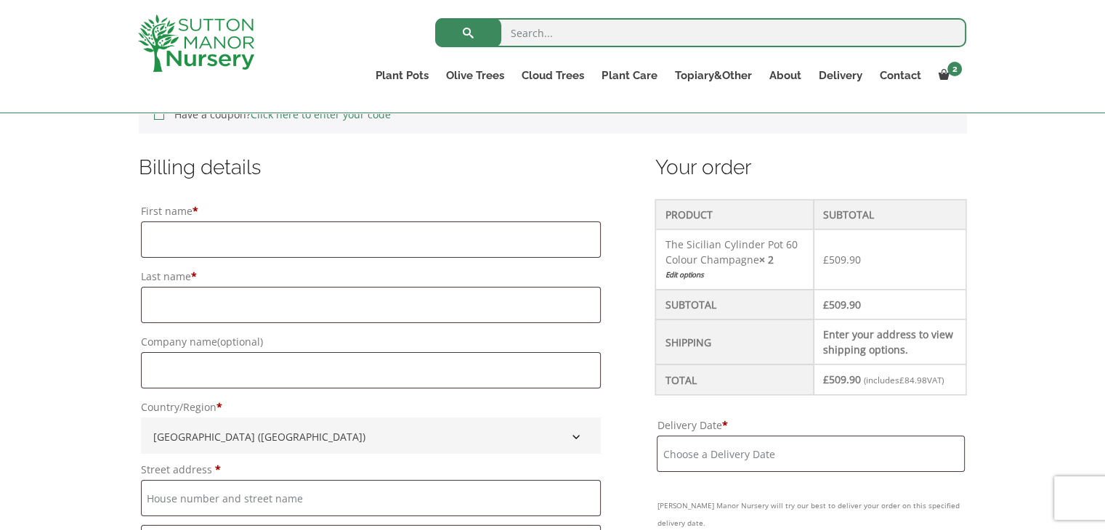
scroll to position [339, 0]
click at [445, 220] on input "First name *" at bounding box center [371, 238] width 461 height 36
click at [445, 220] on input "M" at bounding box center [371, 238] width 461 height 36
type input "Muhammad"
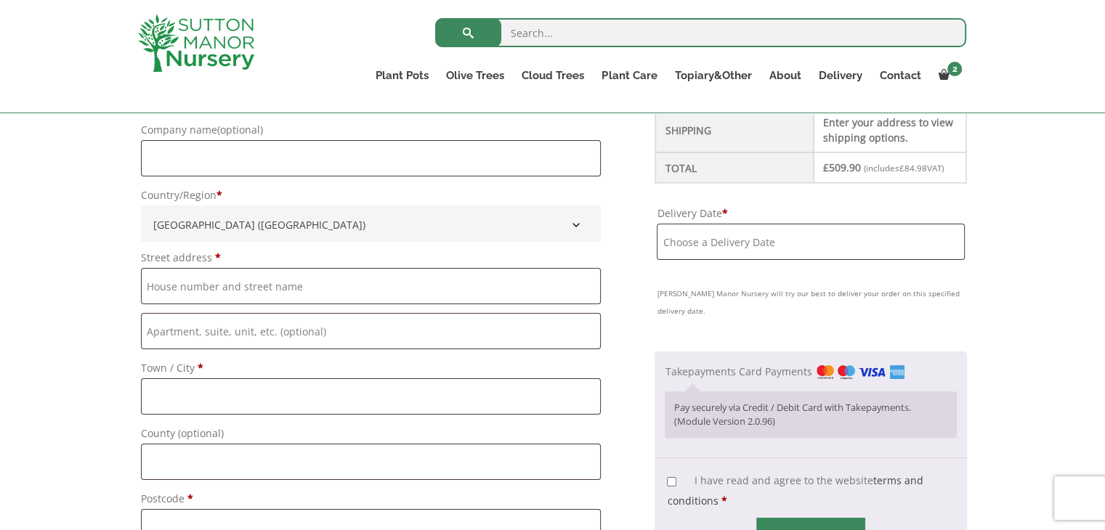
scroll to position [559, 0]
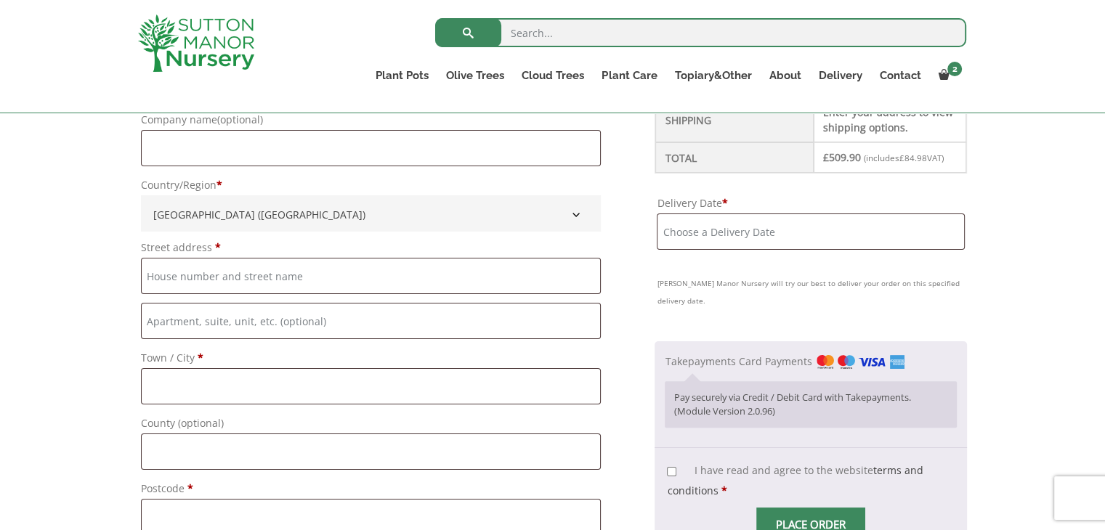
type input "Patel"
click at [367, 271] on input "Street address *" at bounding box center [371, 276] width 461 height 36
type input "[STREET_ADDRESS]"
click at [296, 393] on input "Town / City *" at bounding box center [371, 386] width 461 height 36
type input "e"
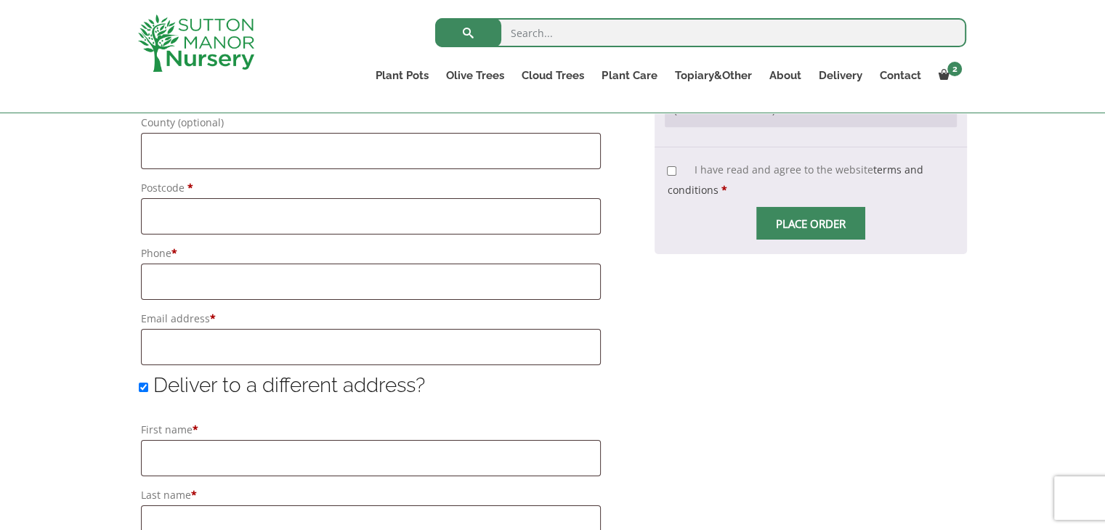
scroll to position [862, 0]
type input "[GEOGRAPHIC_DATA]"
click at [268, 283] on input "Phone *" at bounding box center [371, 280] width 461 height 36
click at [250, 219] on input "Postcode *" at bounding box center [371, 214] width 461 height 36
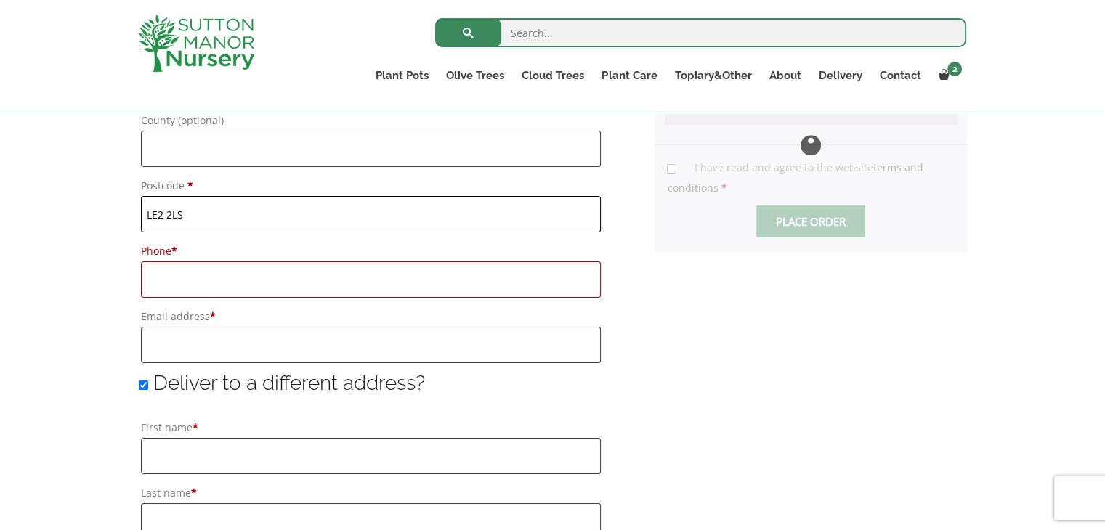
type input "LE2 2LS"
click at [227, 275] on input "Phone *" at bounding box center [371, 280] width 461 height 36
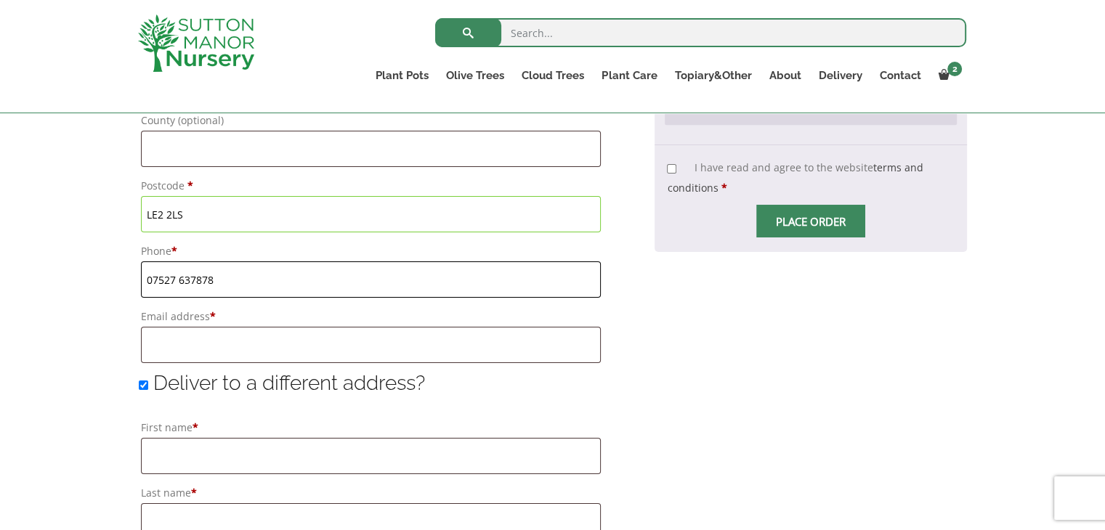
scroll to position [909, 0]
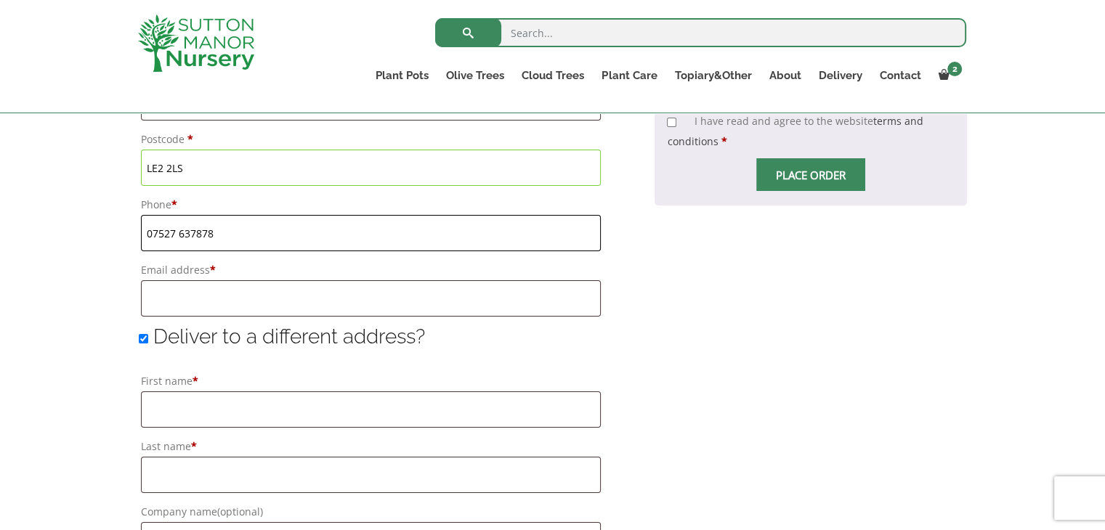
type input "07527 637878"
click at [244, 304] on input "Email address *" at bounding box center [371, 298] width 461 height 36
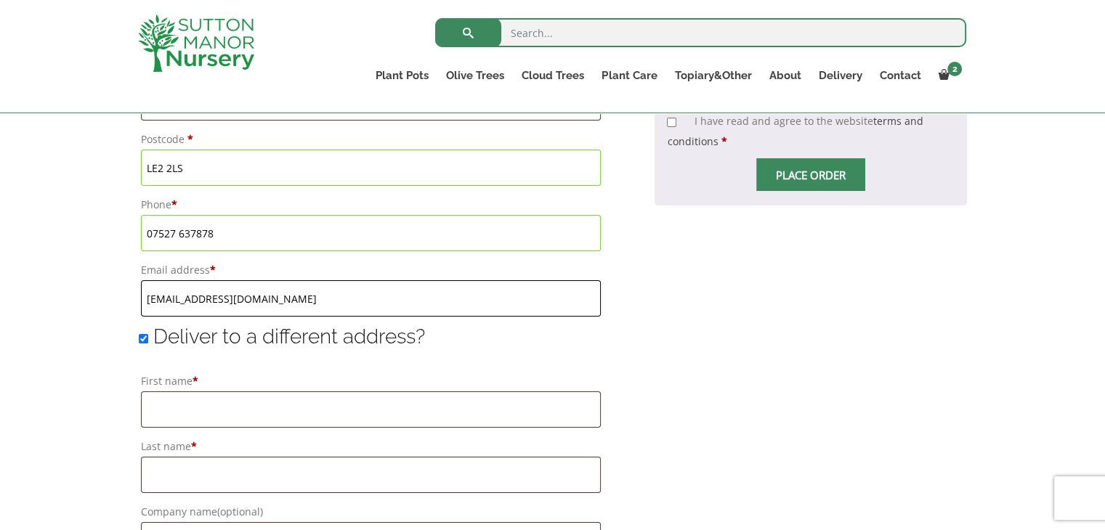
type input "drmuhammadabdulmajid@gmail.com"
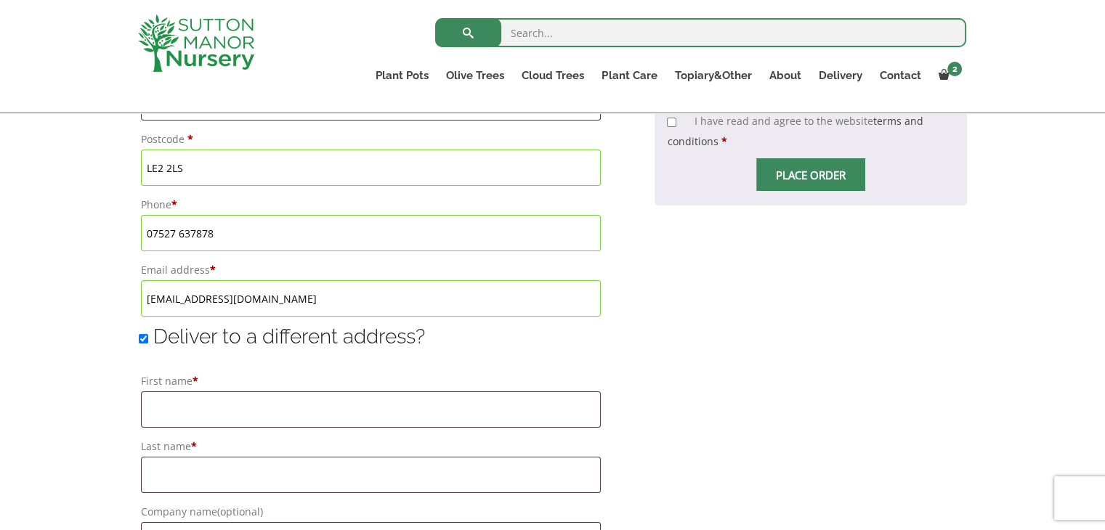
click at [668, 342] on div "Your order Product Subtotal The Sicilian Cylinder Pot 60 Colour Champagne × 2 E…" at bounding box center [811, 292] width 312 height 1420
click at [262, 334] on span "Deliver to a different address?" at bounding box center [289, 337] width 272 height 24
click at [148, 334] on input "Deliver to a different address?" at bounding box center [143, 338] width 9 height 9
checkbox input "false"
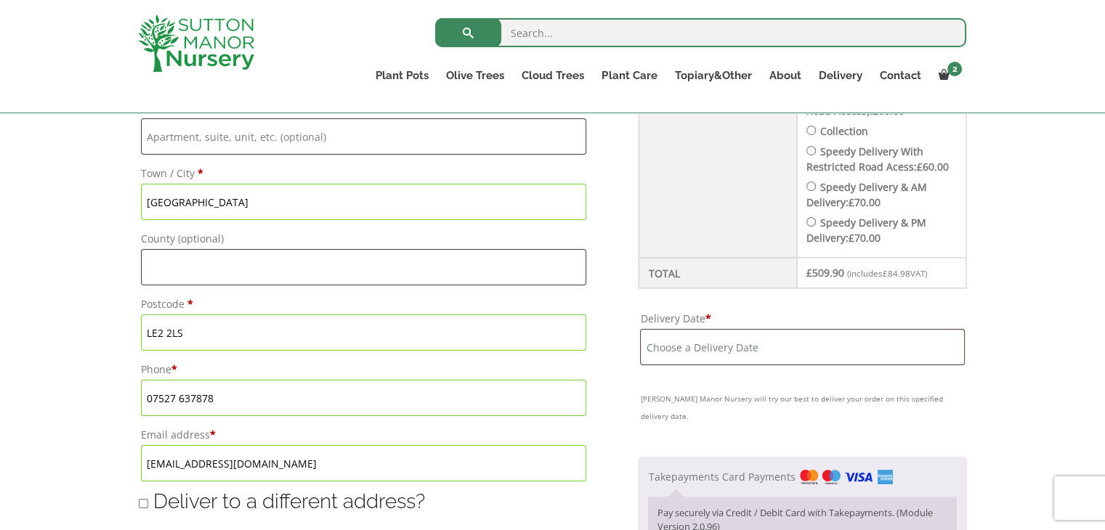
scroll to position [744, 0]
click at [875, 329] on input "Delivery Date *" at bounding box center [802, 347] width 324 height 36
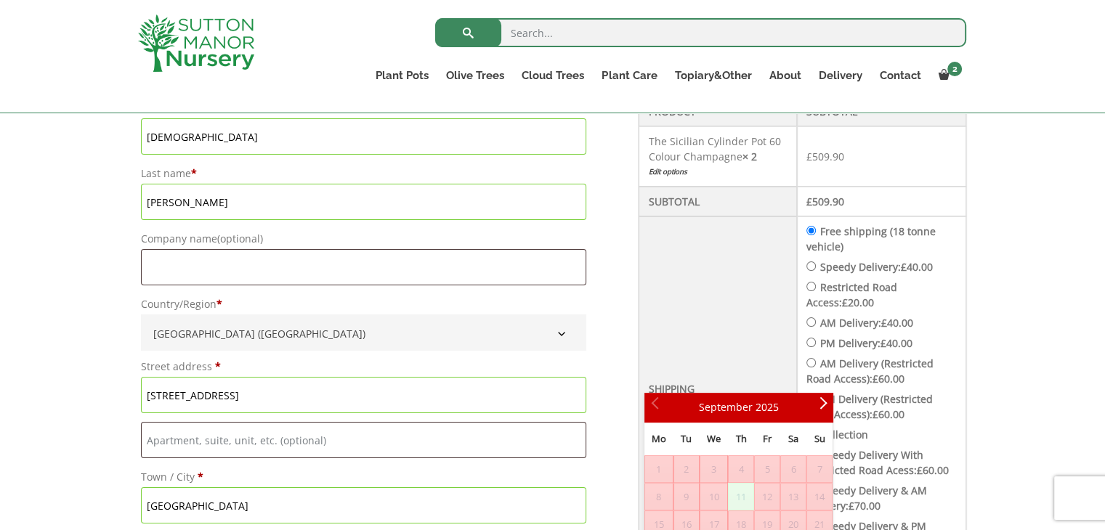
scroll to position [441, 0]
click at [895, 267] on label "Speedy Delivery: £ 40.00" at bounding box center [876, 266] width 113 height 14
click at [816, 267] on input "Speedy Delivery: £ 40.00" at bounding box center [810, 265] width 9 height 9
radio input "true"
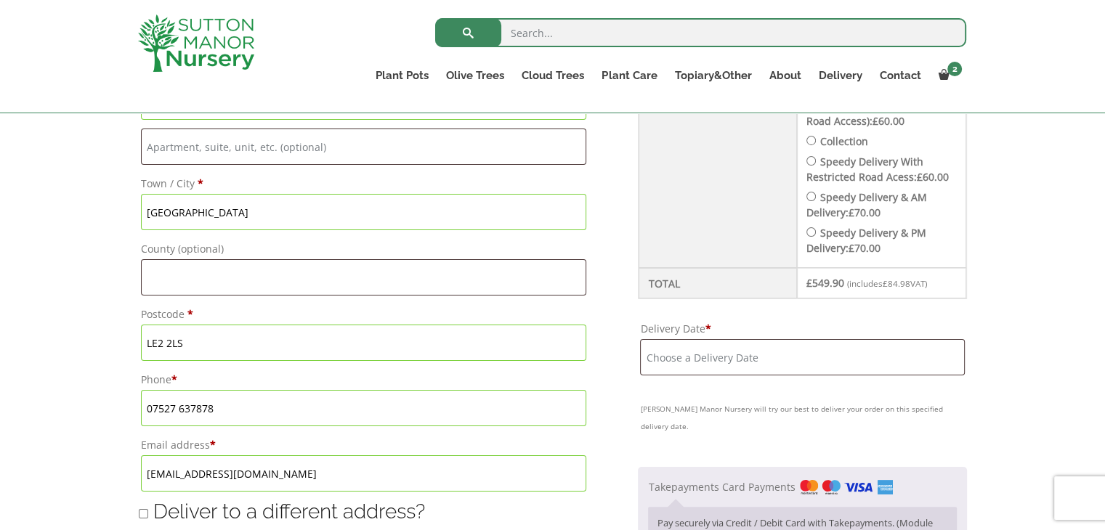
scroll to position [735, 0]
click at [769, 354] on input "Delivery Date *" at bounding box center [802, 357] width 324 height 36
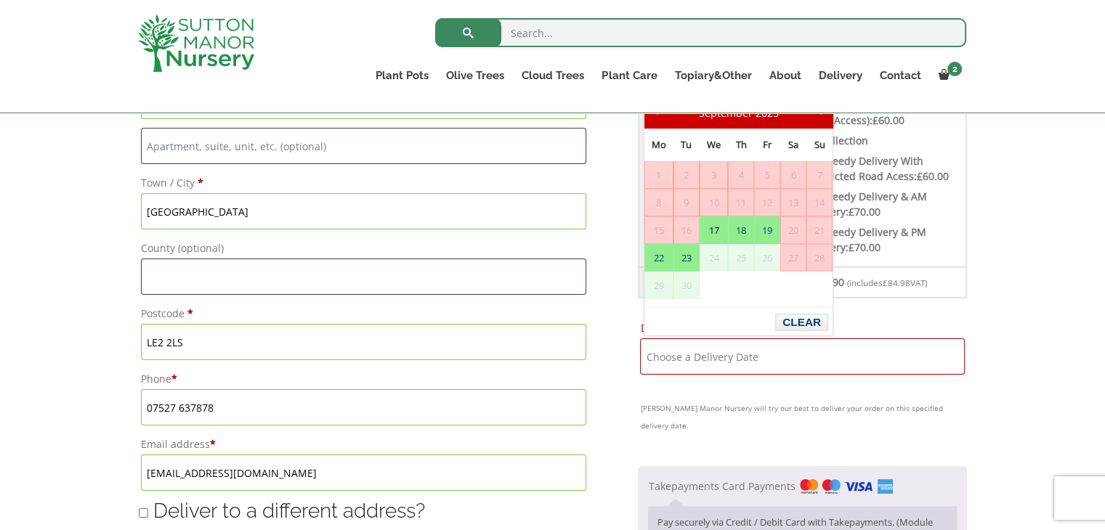
click at [769, 354] on input "Delivery Date *" at bounding box center [802, 357] width 324 height 36
click at [968, 337] on div "Have a coupon? Click here to enter your code Apply coupon Billing details First…" at bounding box center [553, 198] width 850 height 1027
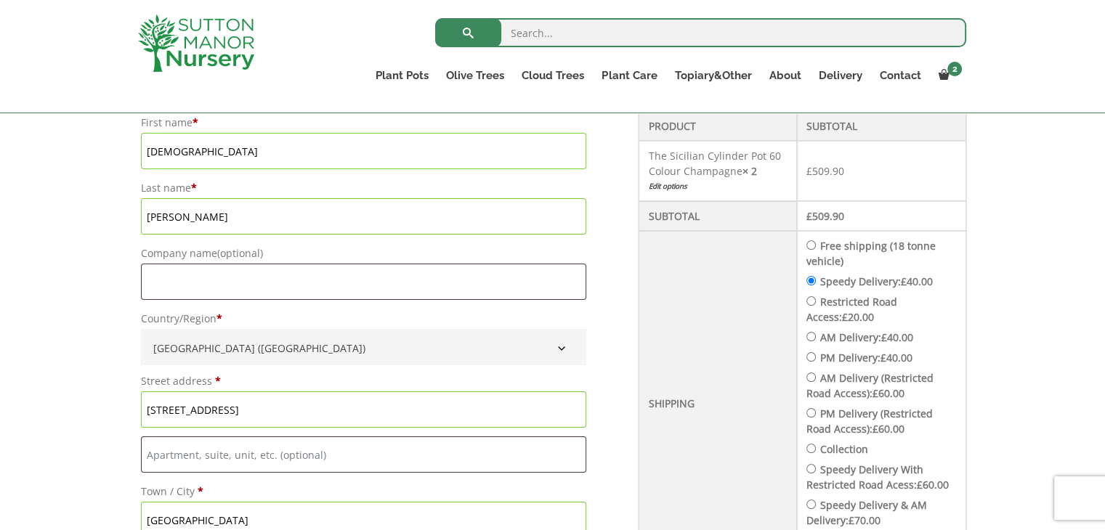
scroll to position [424, 0]
click at [865, 245] on label "Free shipping (18 tonne vehicle)" at bounding box center [870, 254] width 129 height 29
click at [816, 245] on input "Free shipping (18 tonne vehicle)" at bounding box center [810, 246] width 9 height 9
radio input "true"
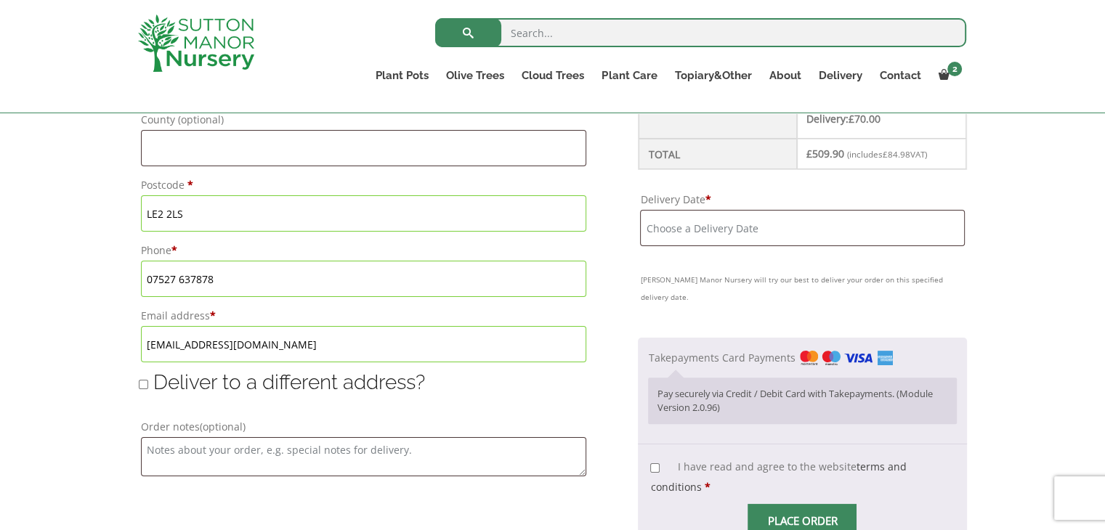
scroll to position [866, 0]
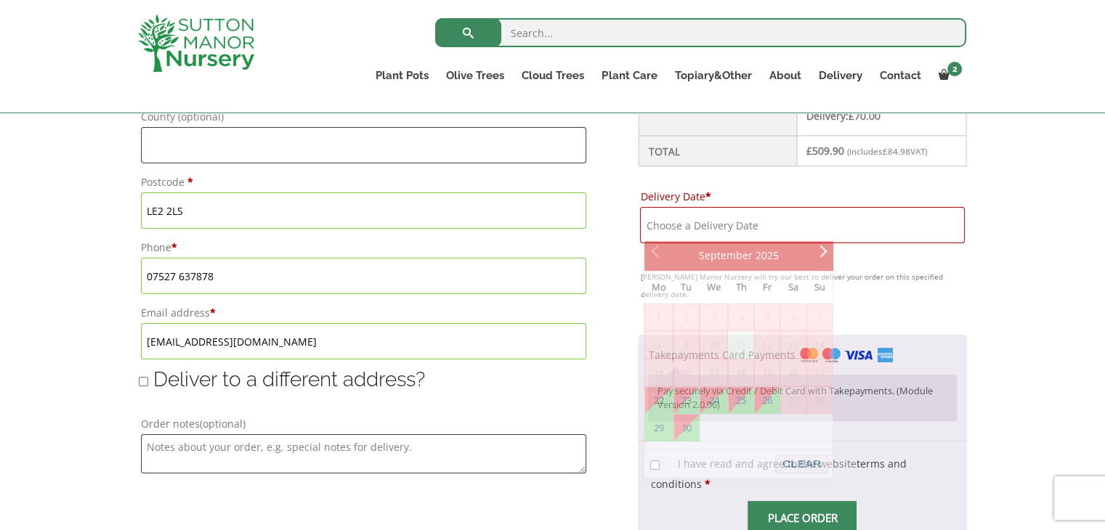
click at [869, 233] on input "Delivery Date *" at bounding box center [802, 225] width 324 height 36
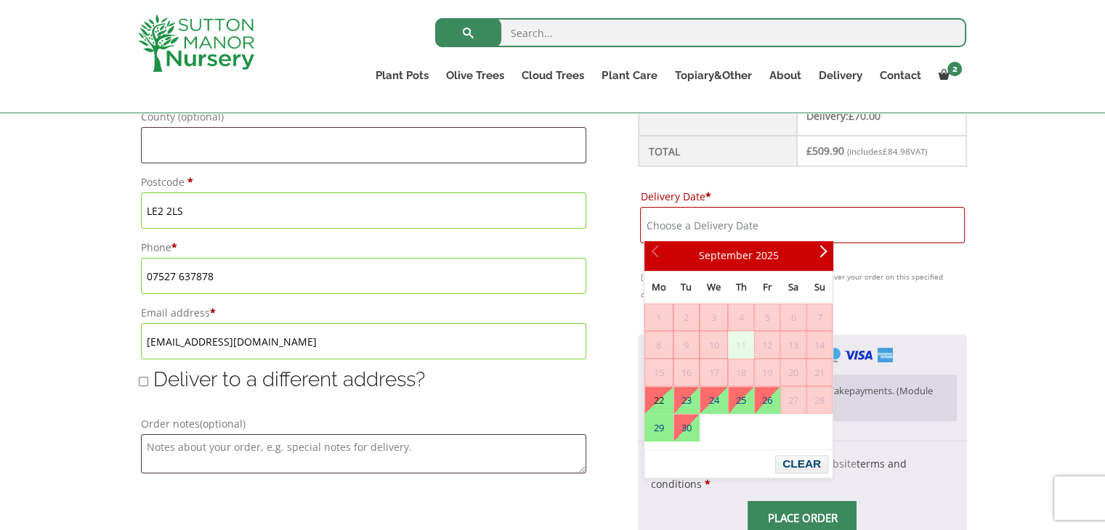
click at [655, 401] on link "22" at bounding box center [659, 400] width 28 height 26
type input "22 September, 2025"
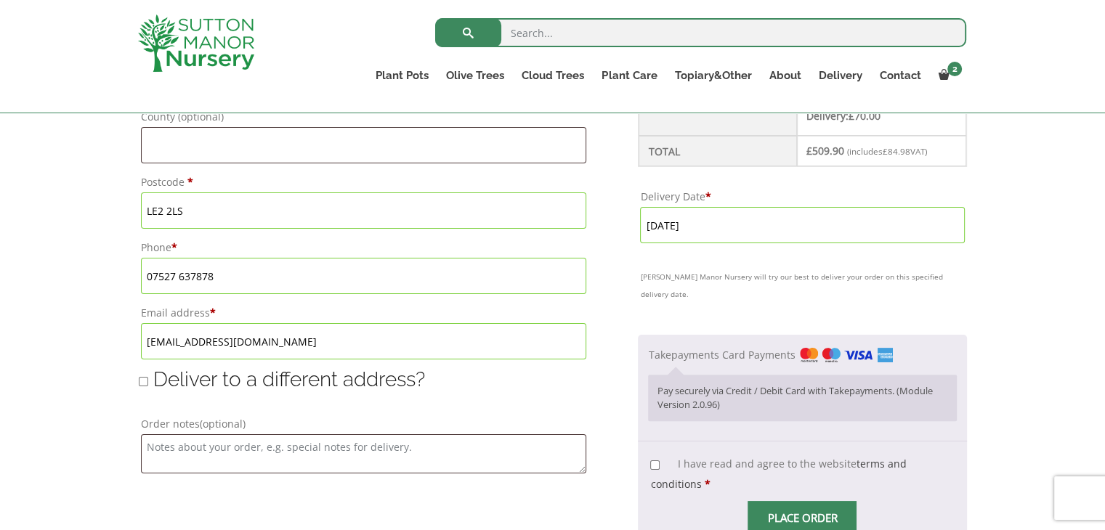
click at [655, 401] on li "Takepayments Card Payments Pay securely via Credit / Debit Card with Takepaymen…" at bounding box center [802, 388] width 308 height 86
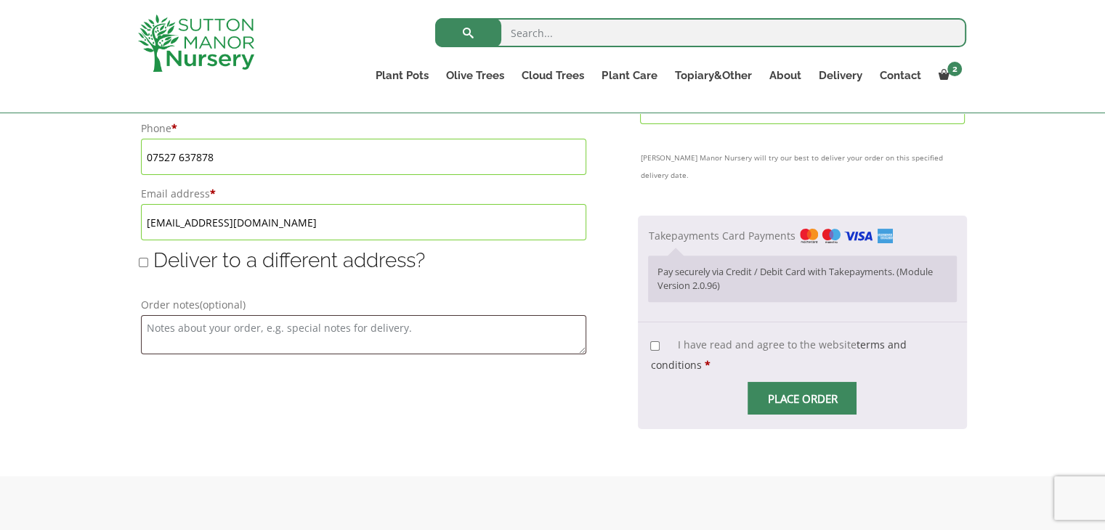
scroll to position [990, 0]
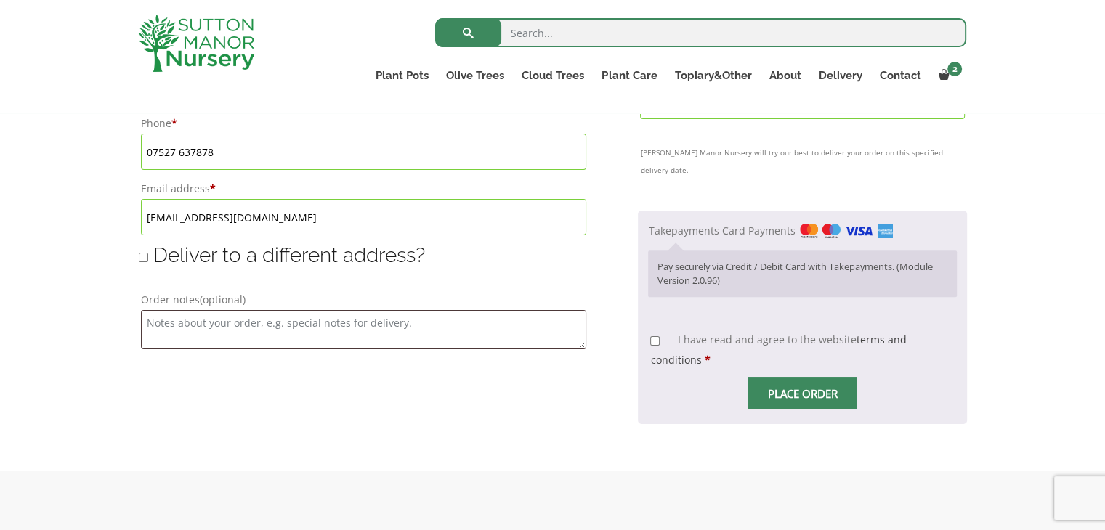
click at [659, 336] on input "I have read and agree to the website terms and conditions *" at bounding box center [654, 340] width 9 height 9
checkbox input "true"
click at [807, 380] on span "Place order" at bounding box center [802, 393] width 109 height 33
click at [807, 377] on span "Place order" at bounding box center [802, 393] width 109 height 33
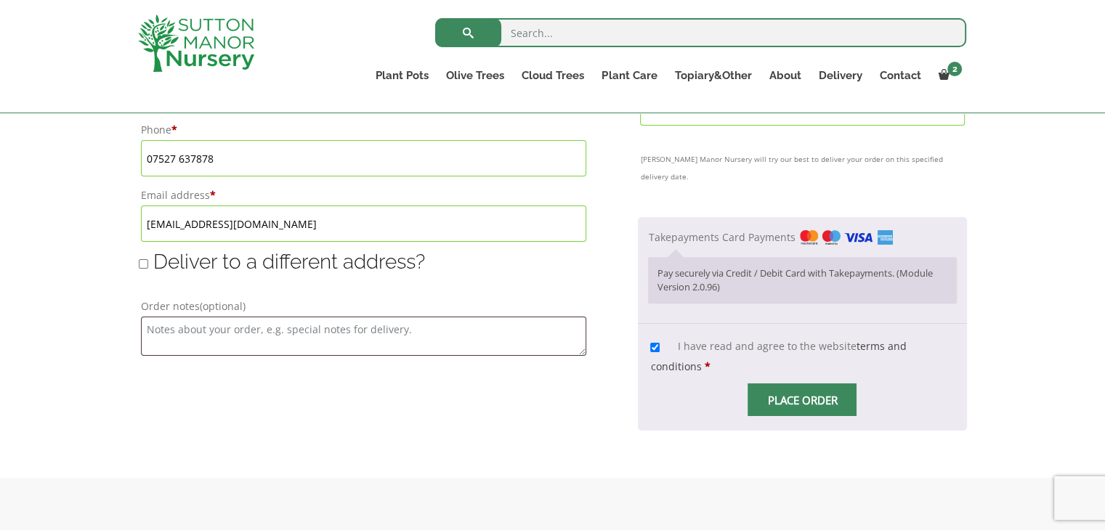
scroll to position [985, 0]
click at [843, 382] on span "Place order" at bounding box center [802, 398] width 109 height 33
click at [843, 382] on input "Place order" at bounding box center [802, 398] width 109 height 33
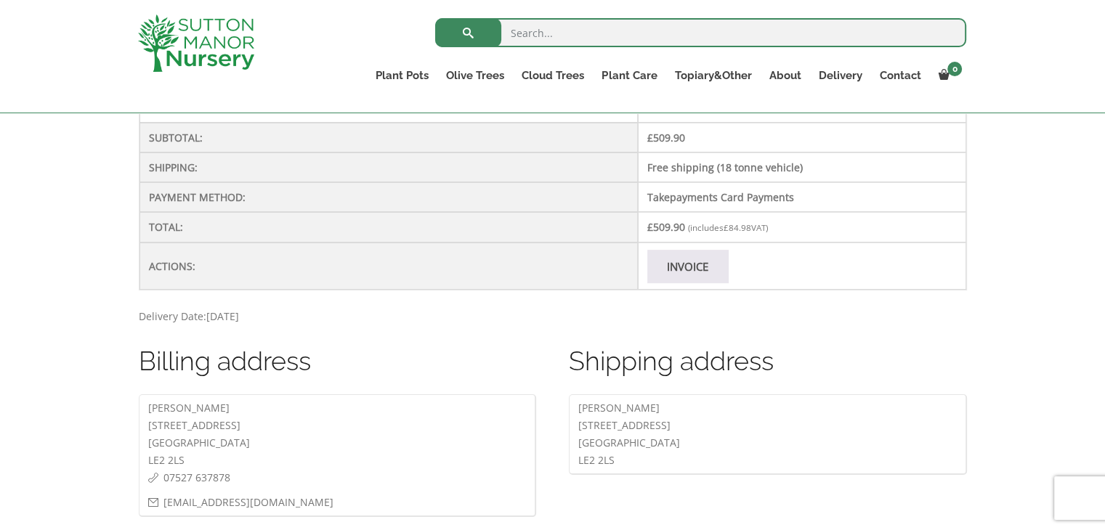
scroll to position [517, 0]
click at [681, 250] on link "Invoice" at bounding box center [687, 266] width 81 height 33
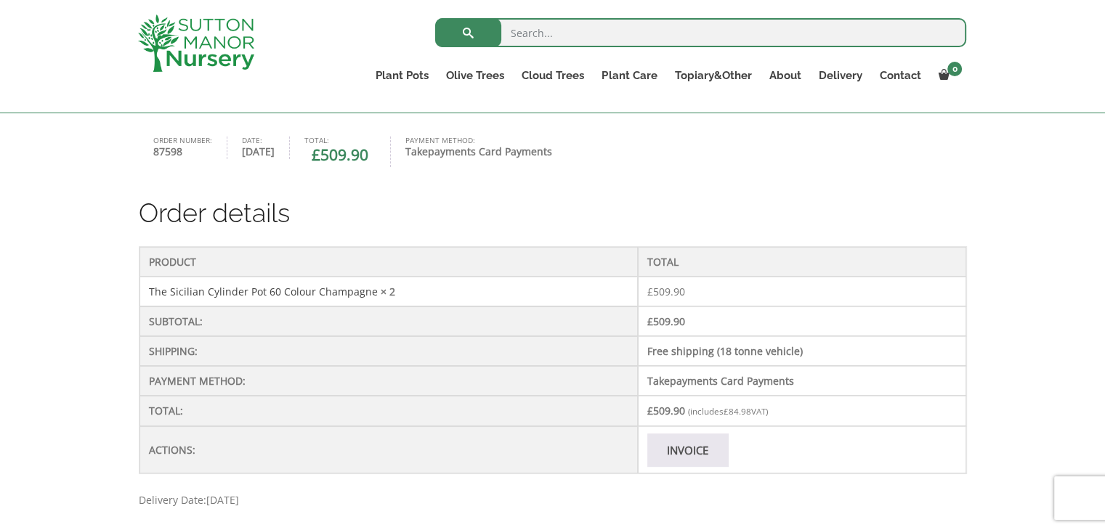
scroll to position [334, 0]
click at [701, 437] on link "Invoice" at bounding box center [687, 449] width 81 height 33
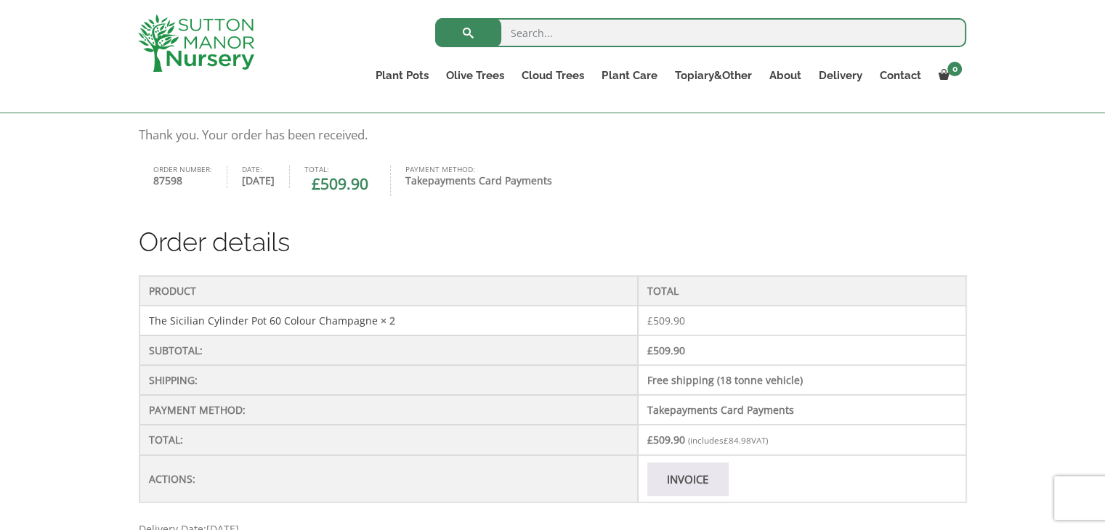
scroll to position [304, 0]
